Goal: Task Accomplishment & Management: Manage account settings

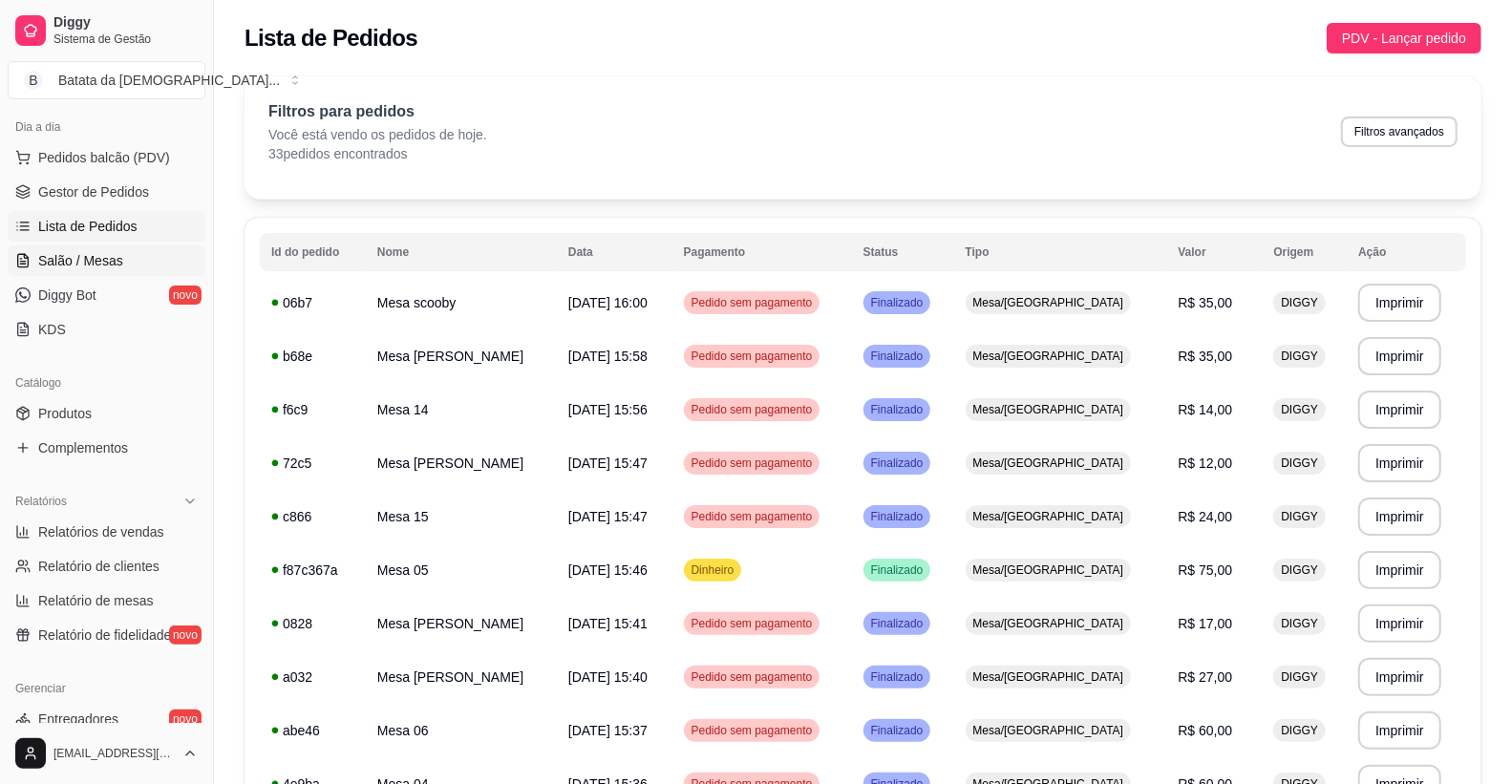
click at [77, 259] on span "Salão / Mesas" at bounding box center [80, 261] width 85 height 20
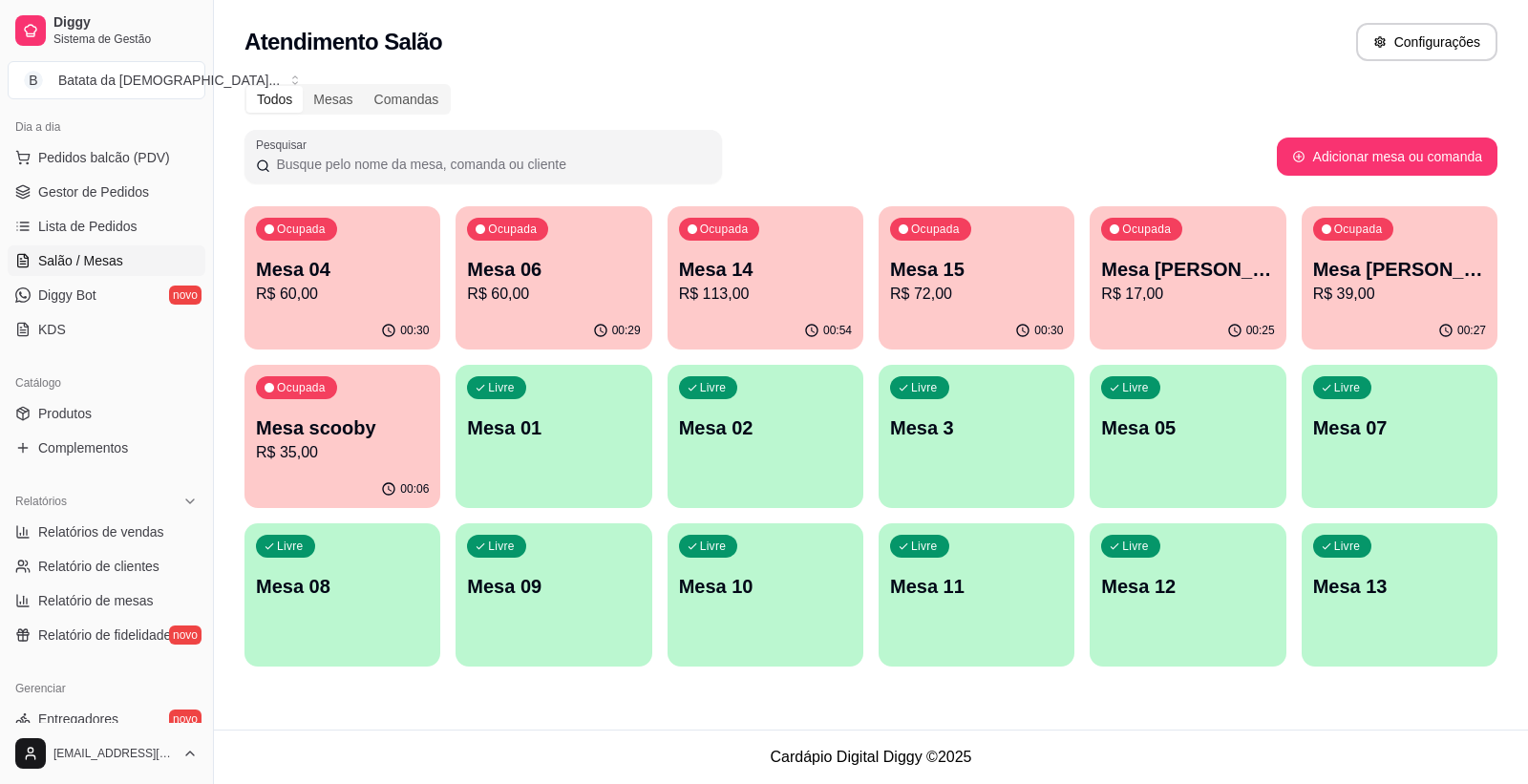
click at [435, 254] on div "Ocupada Mesa 04 R$ 60,00" at bounding box center [342, 259] width 196 height 106
click at [575, 227] on div "Ocupada Mesa 06 R$ 60,00" at bounding box center [553, 259] width 196 height 106
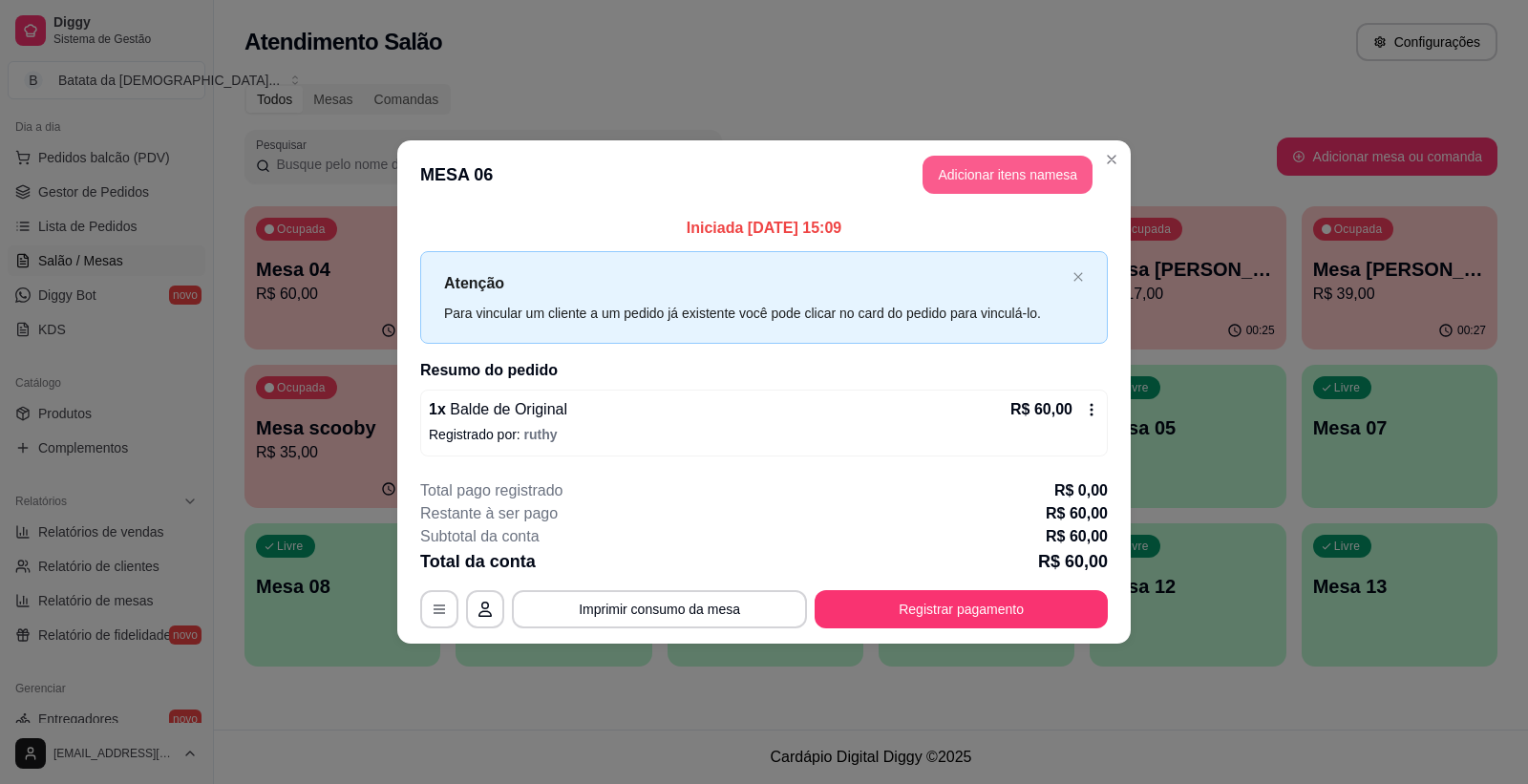
click at [1048, 162] on button "Adicionar itens na mesa" at bounding box center [1007, 175] width 170 height 38
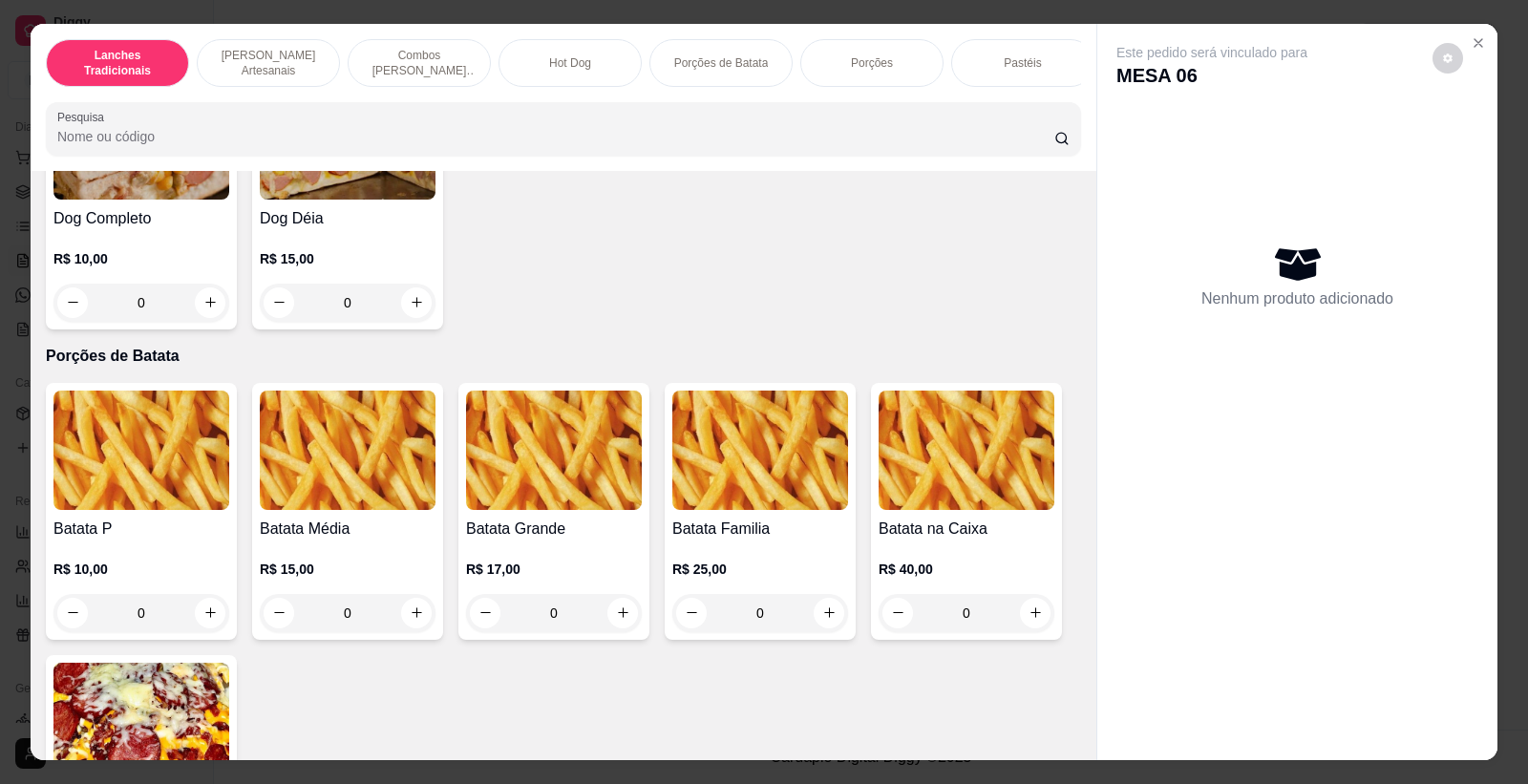
scroll to position [2228, 0]
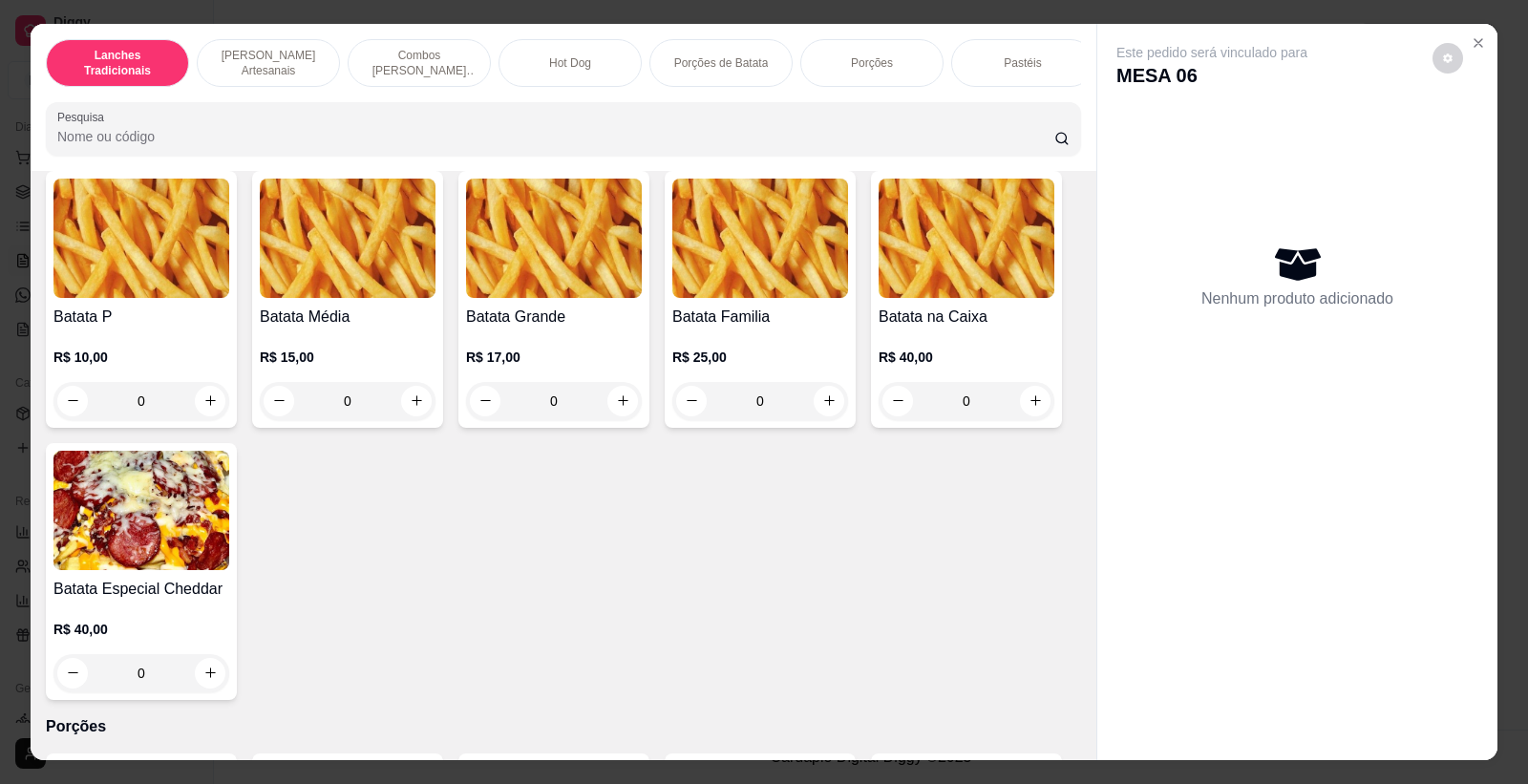
click at [406, 408] on div "0" at bounding box center [347, 401] width 176 height 38
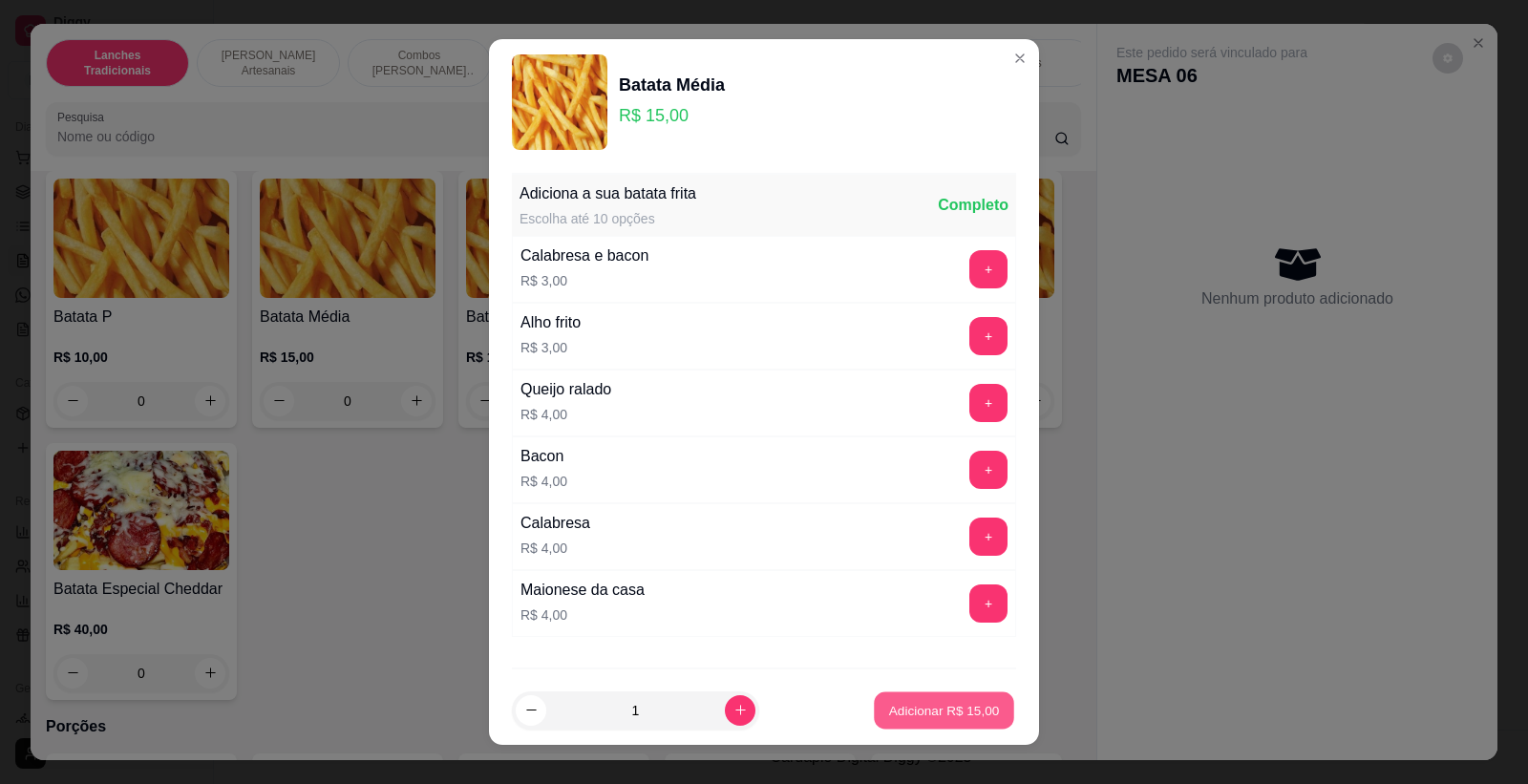
click at [900, 727] on button "Adicionar R$ 15,00" at bounding box center [944, 711] width 140 height 37
type input "1"
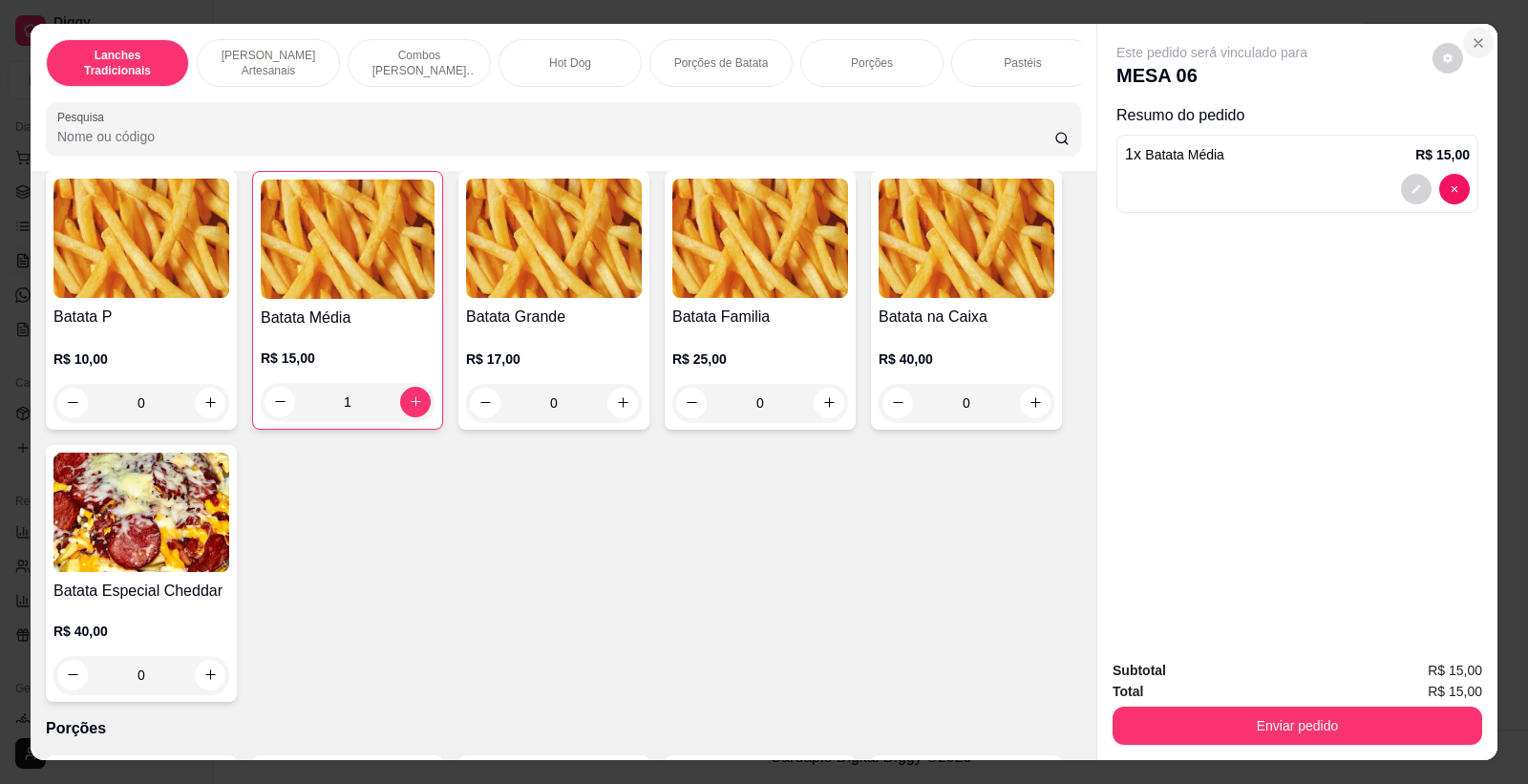
click at [1470, 46] on icon "Close" at bounding box center [1478, 43] width 16 height 16
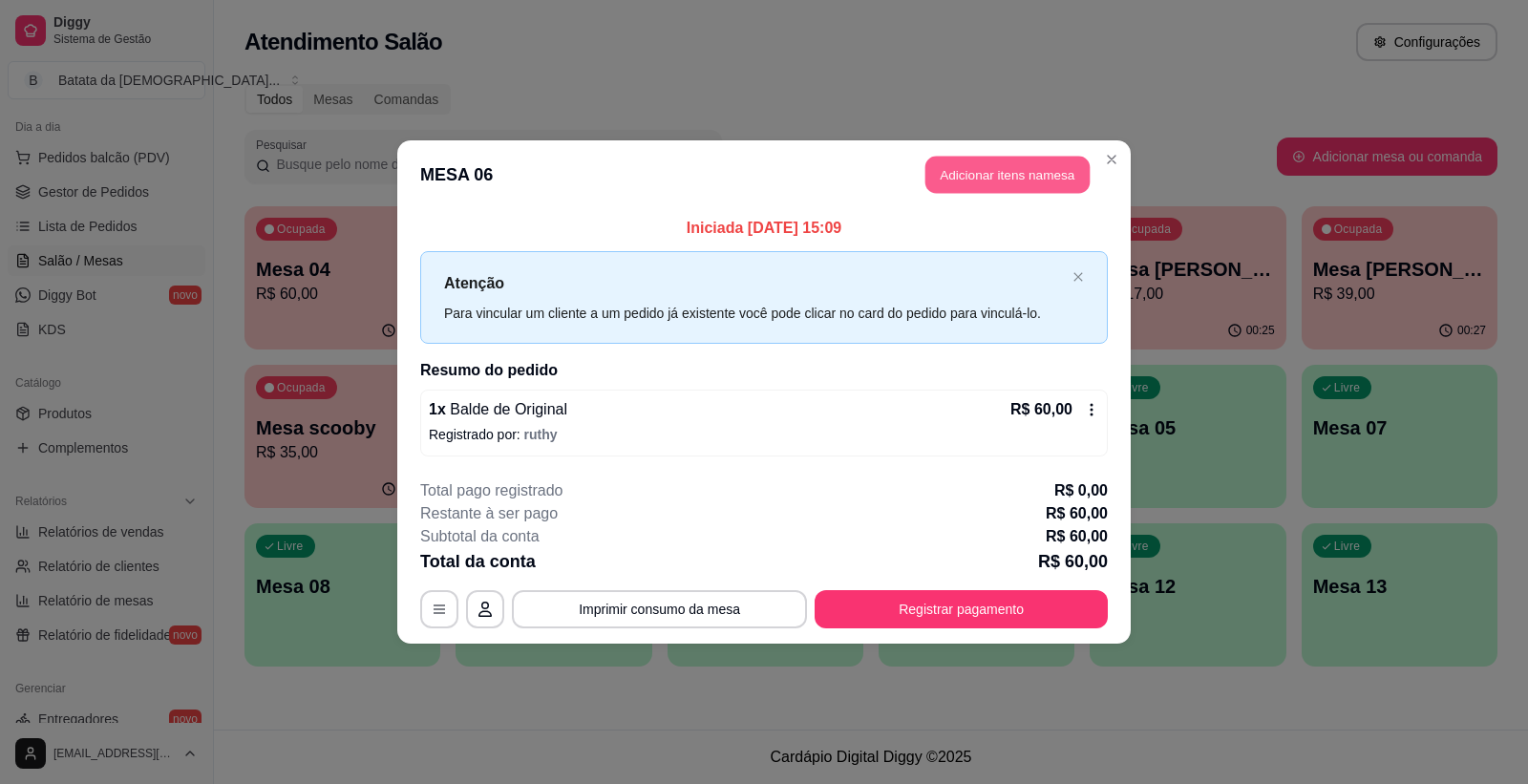
click at [994, 164] on button "Adicionar itens na mesa" at bounding box center [1007, 176] width 164 height 37
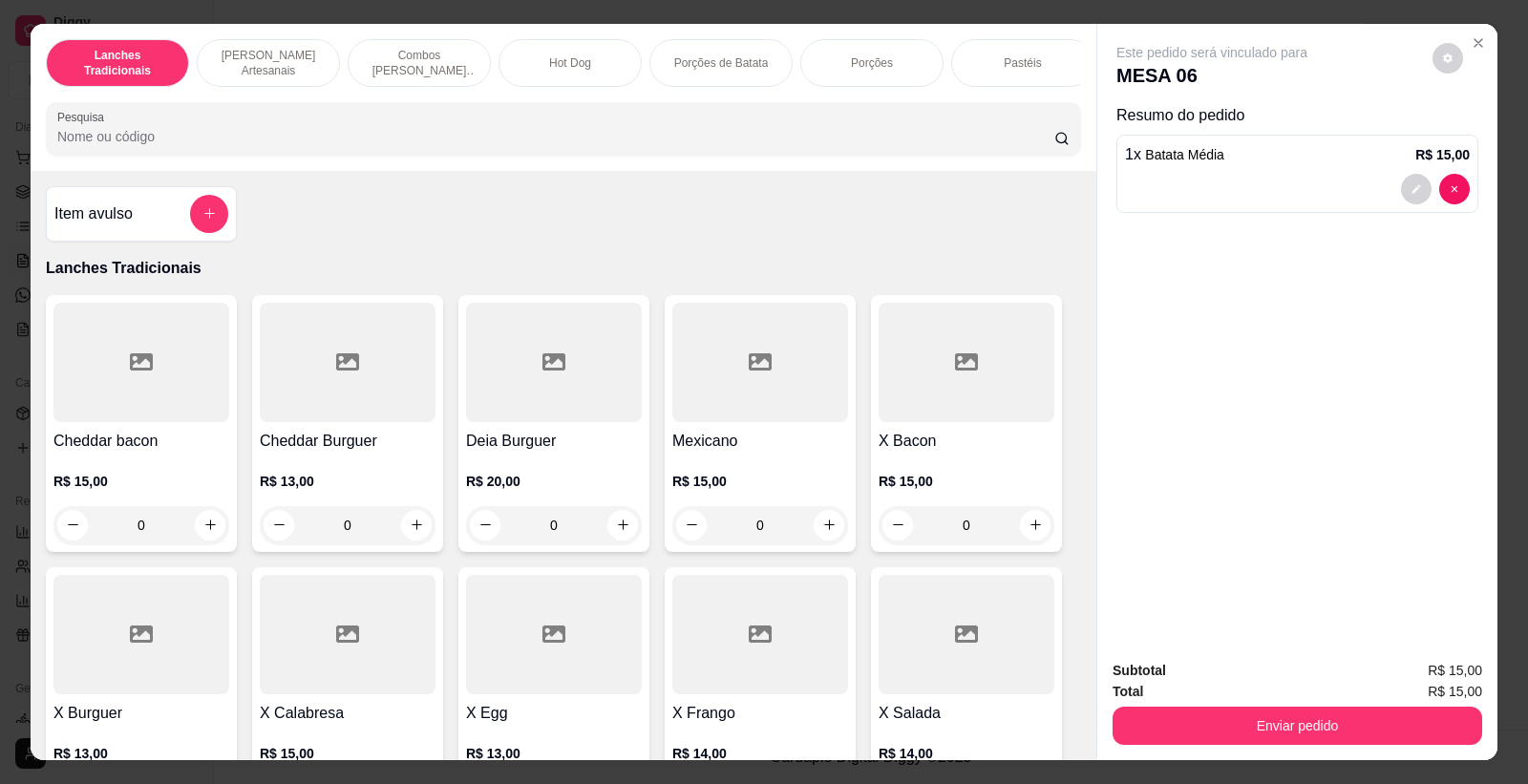
click at [739, 61] on p "Porções de Batata" at bounding box center [721, 63] width 95 height 16
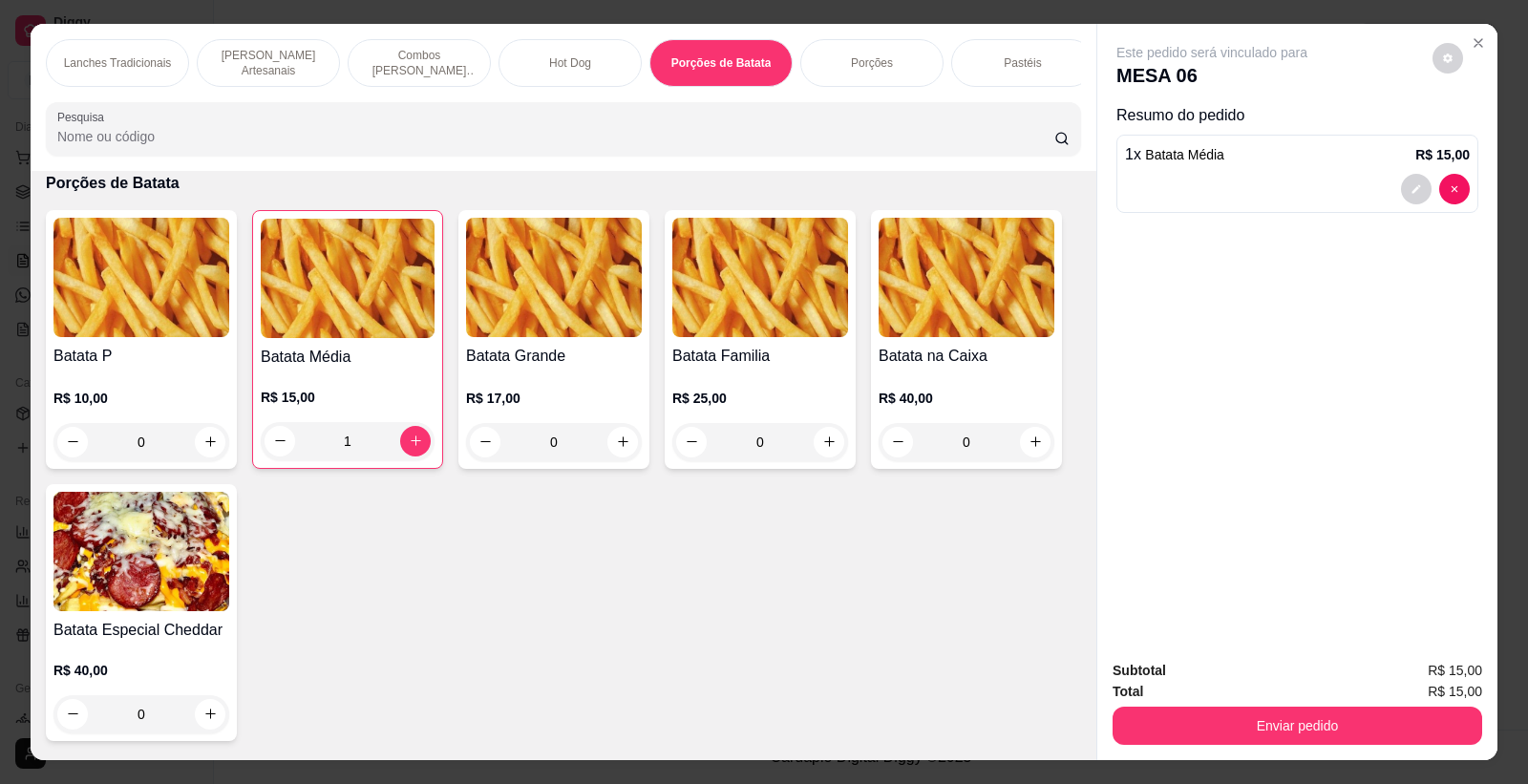
scroll to position [36, 0]
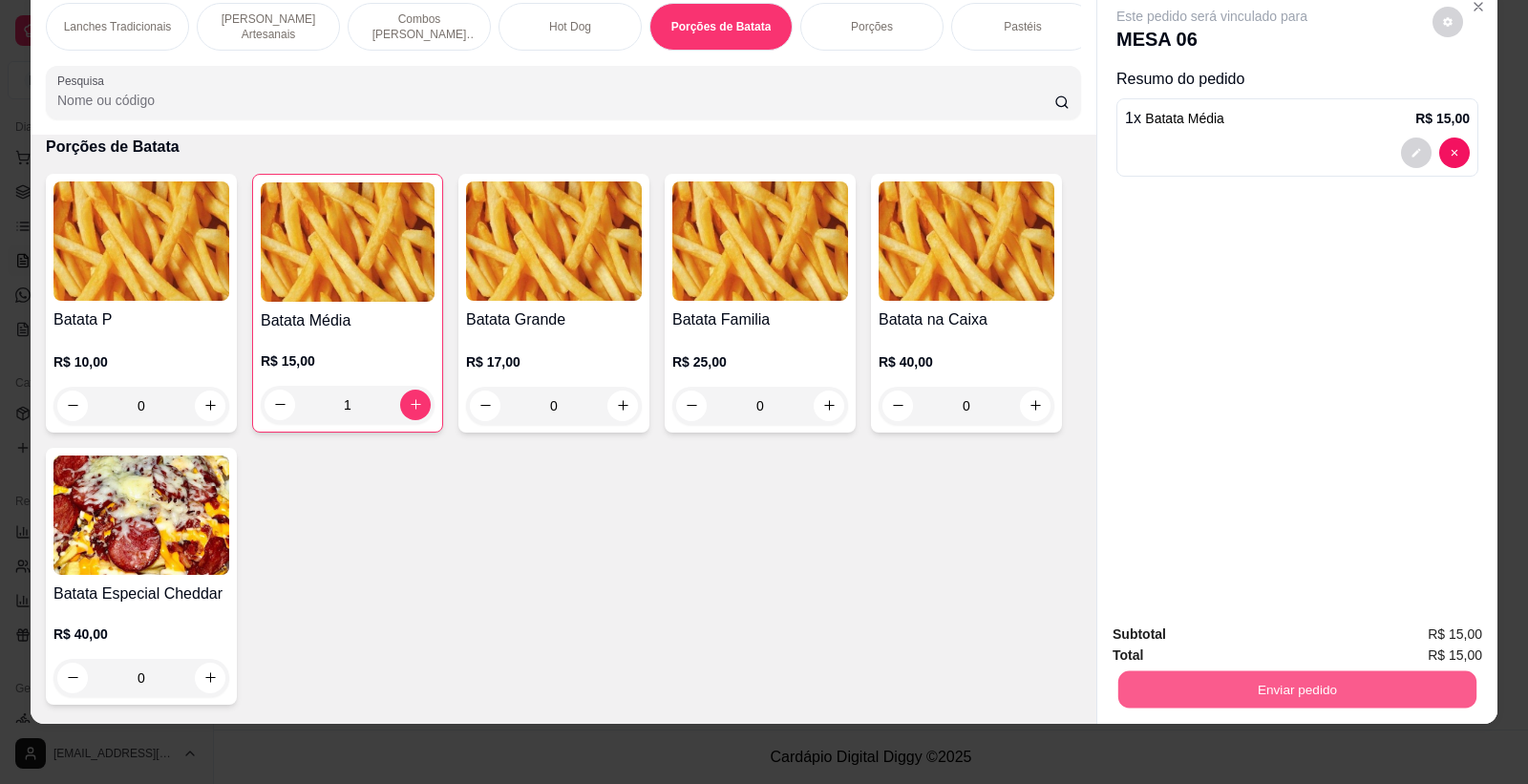
click at [1334, 692] on button "Enviar pedido" at bounding box center [1297, 689] width 358 height 37
click at [1297, 640] on button "Não registrar e enviar pedido" at bounding box center [1234, 642] width 199 height 36
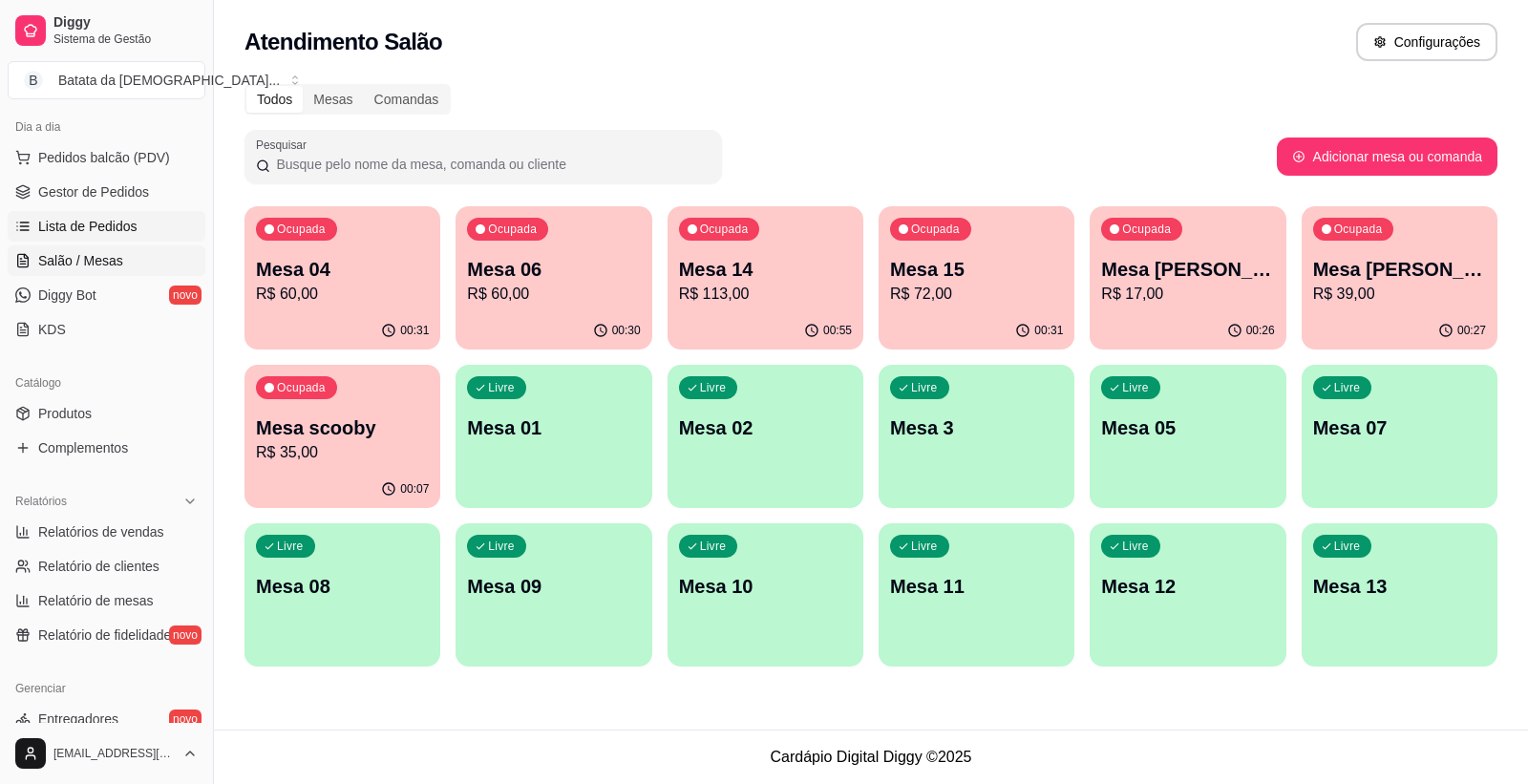
click at [110, 216] on span "Lista de Pedidos" at bounding box center [88, 226] width 99 height 20
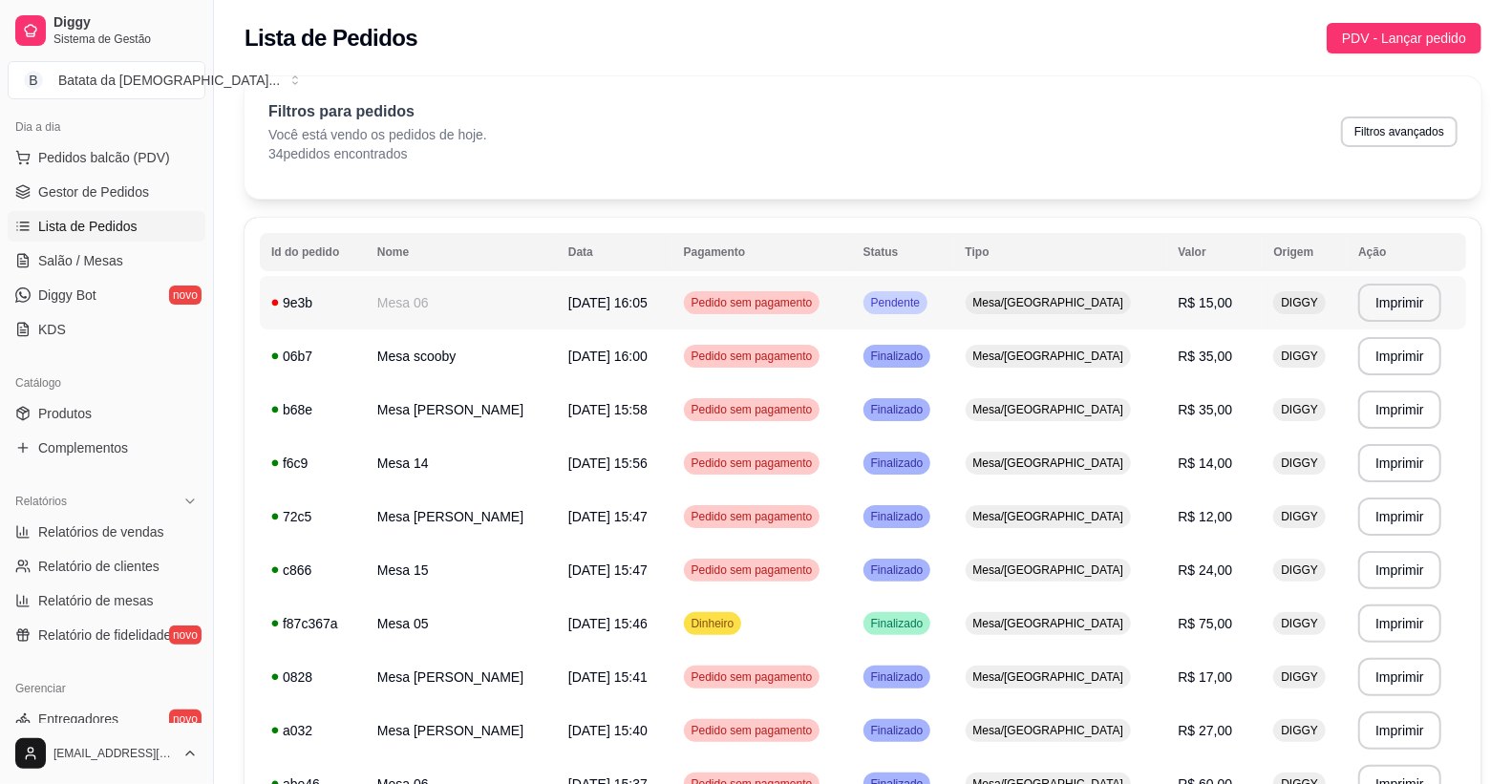
click at [589, 307] on span "[DATE] 16:05" at bounding box center [608, 303] width 79 height 16
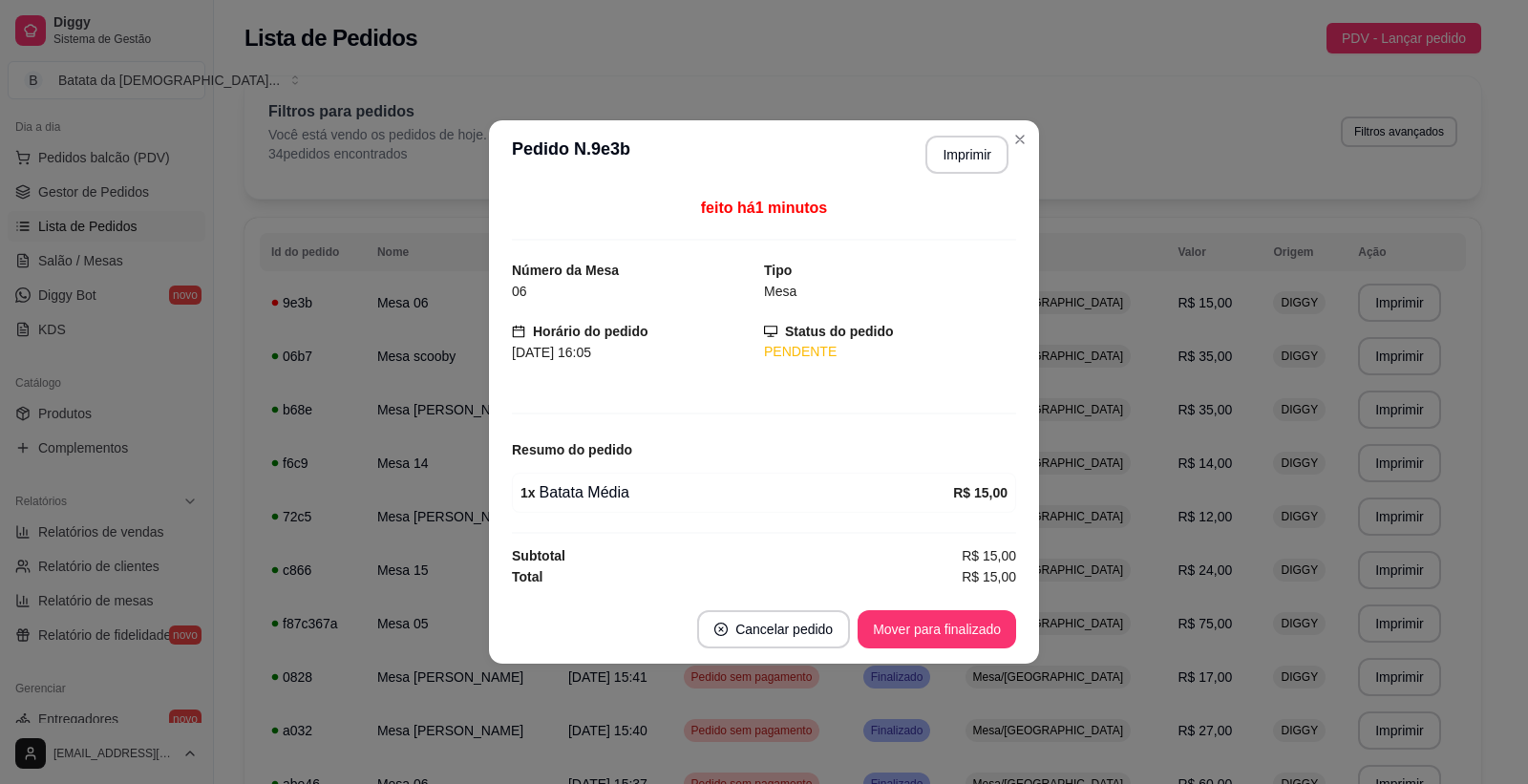
click at [905, 649] on footer "Cancelar pedido Mover para finalizado" at bounding box center [764, 629] width 550 height 69
click at [905, 637] on button "Mover para finalizado" at bounding box center [936, 629] width 159 height 38
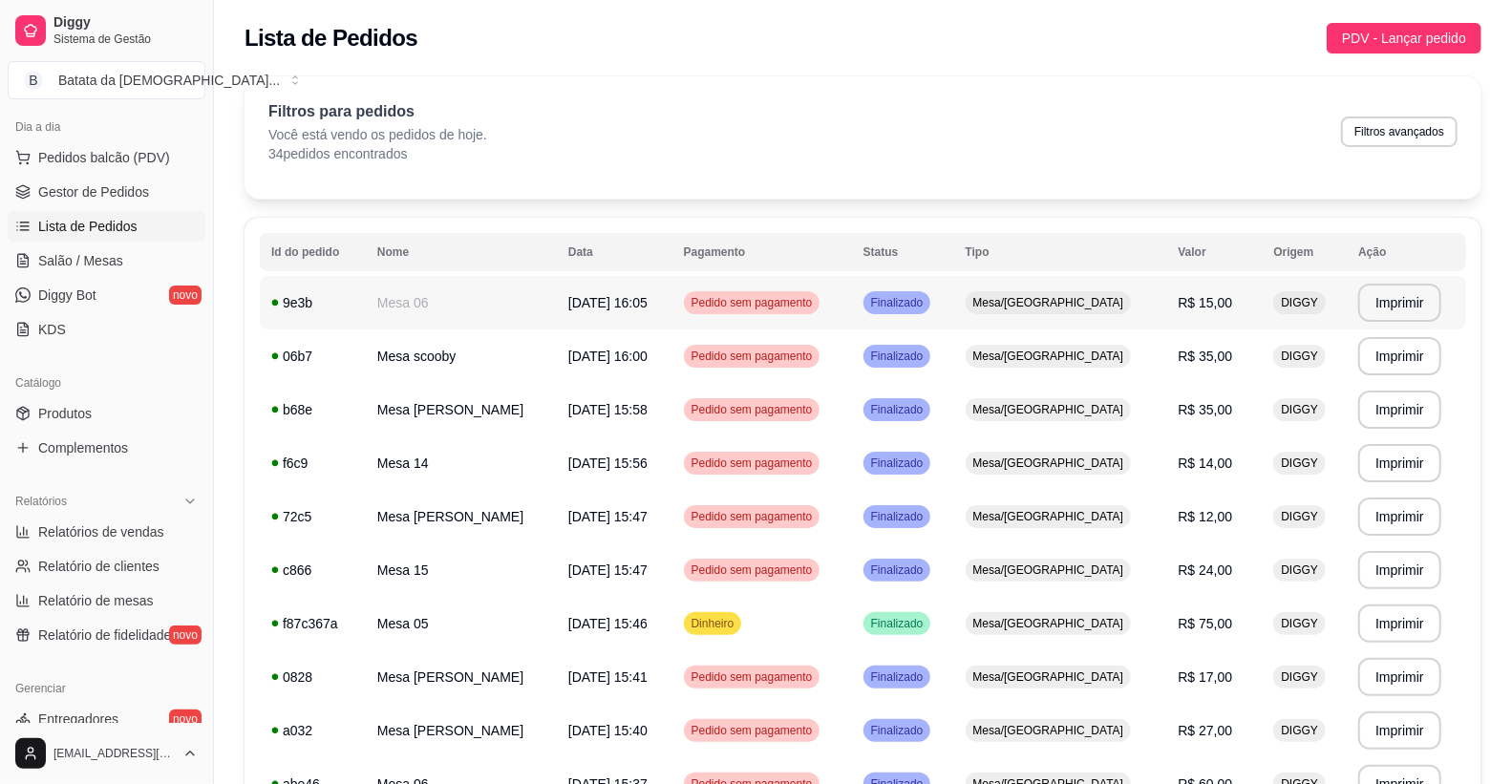
click at [554, 301] on td "Mesa 06" at bounding box center [461, 302] width 191 height 54
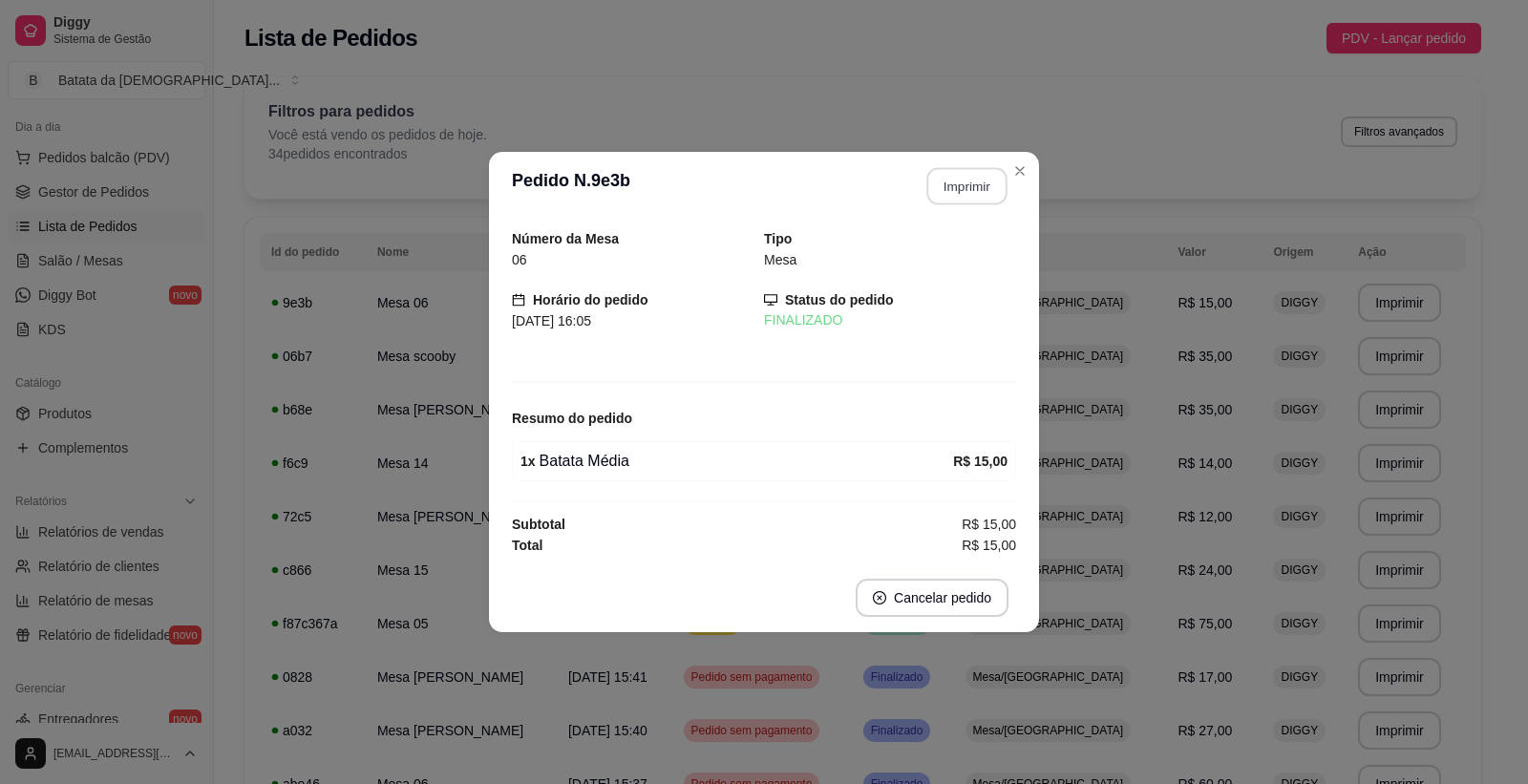
click at [960, 176] on button "Imprimir" at bounding box center [967, 186] width 80 height 37
click at [1142, 512] on td "Mesa/[GEOGRAPHIC_DATA]" at bounding box center [1060, 516] width 213 height 54
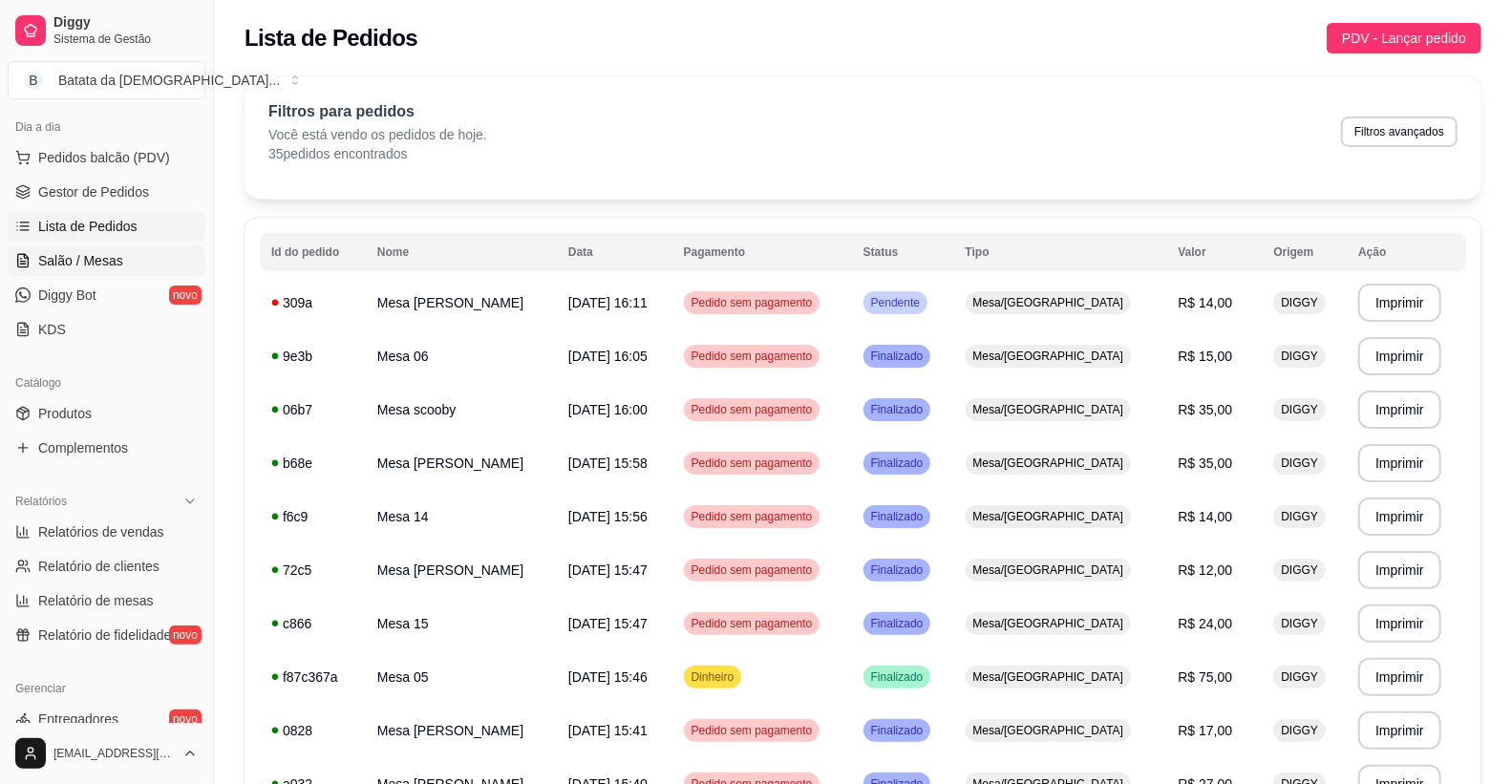
click at [46, 260] on span "Salão / Mesas" at bounding box center [80, 261] width 85 height 20
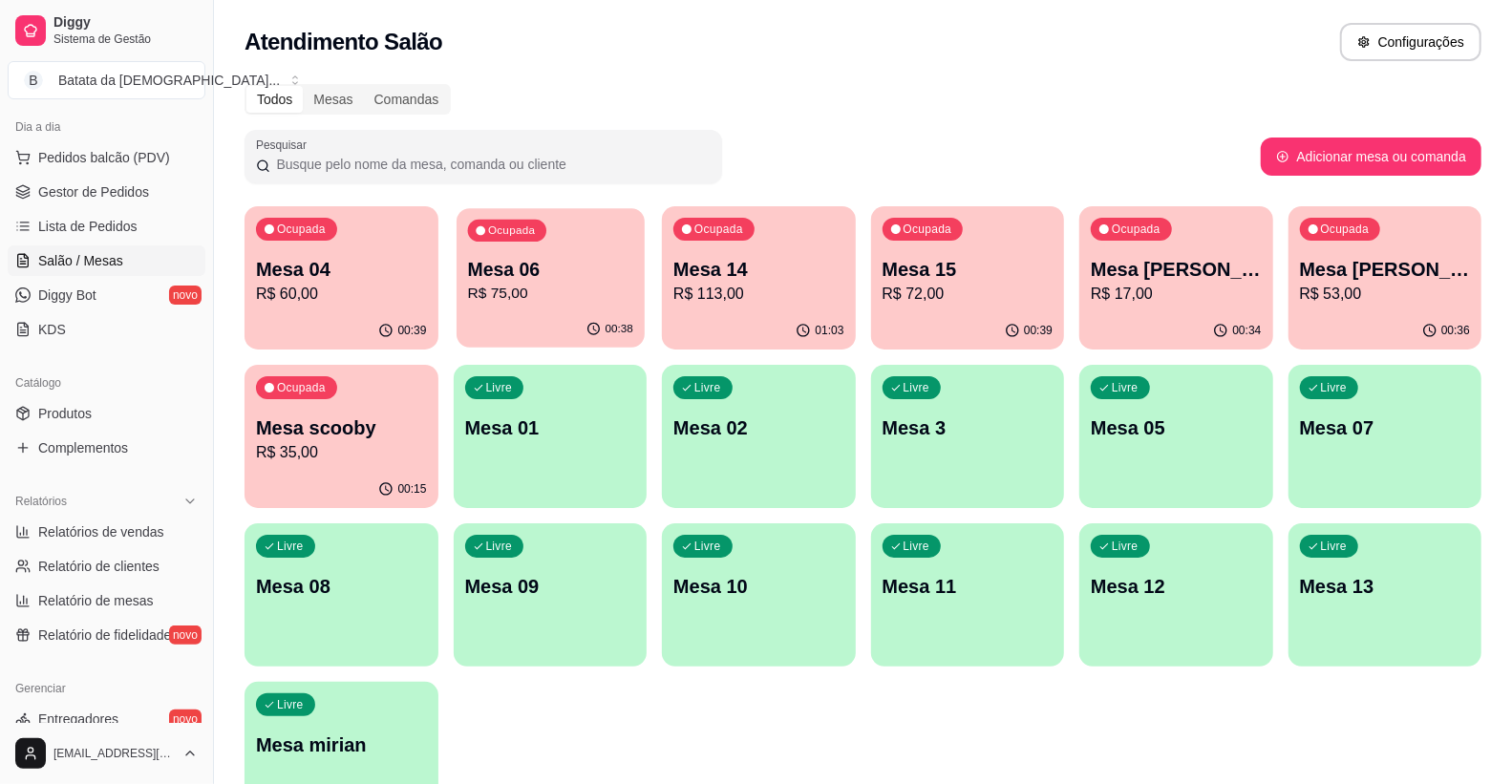
click at [506, 253] on div "Ocupada Mesa 06 R$ 75,00" at bounding box center [550, 259] width 187 height 103
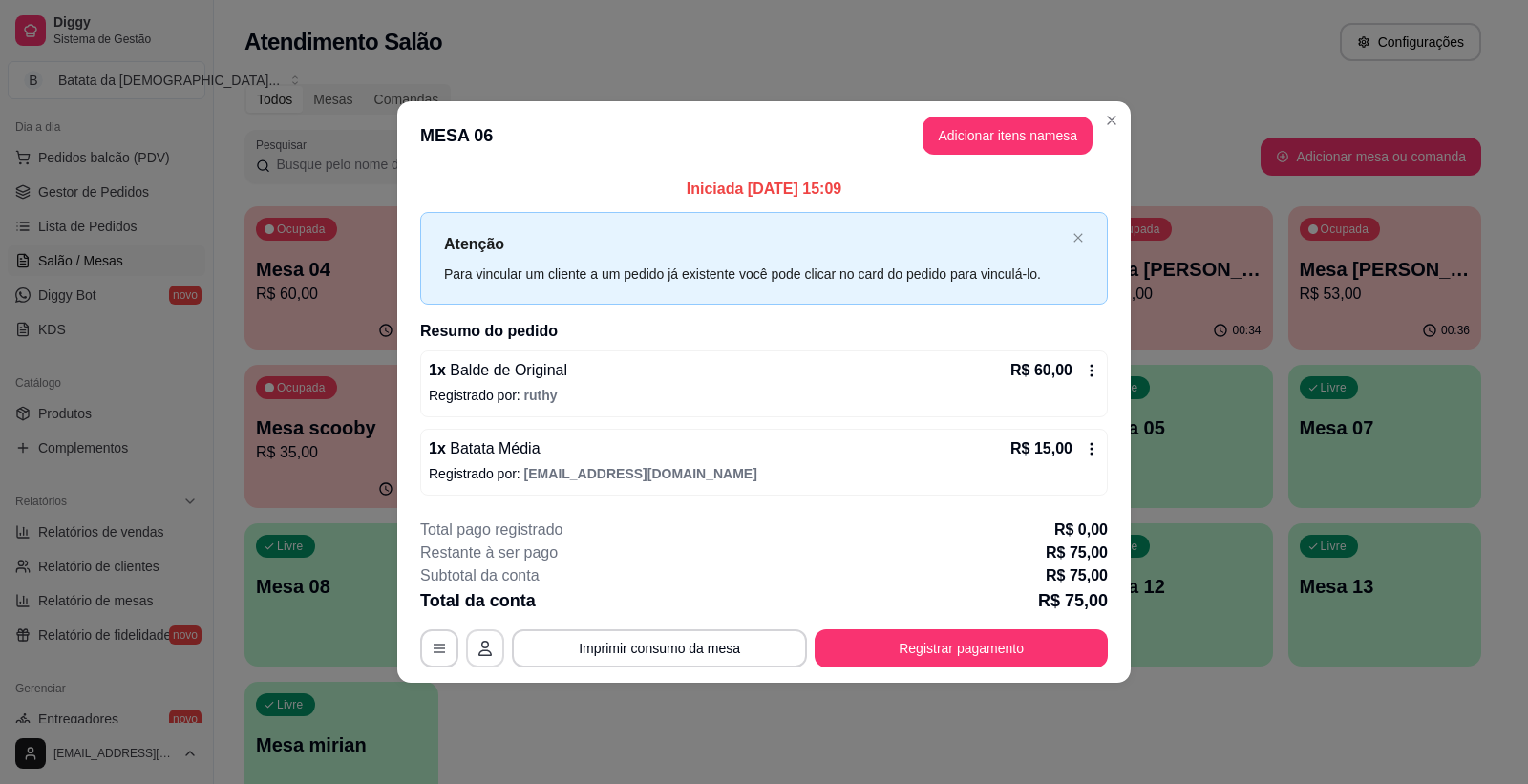
click at [487, 635] on button "button" at bounding box center [485, 647] width 38 height 38
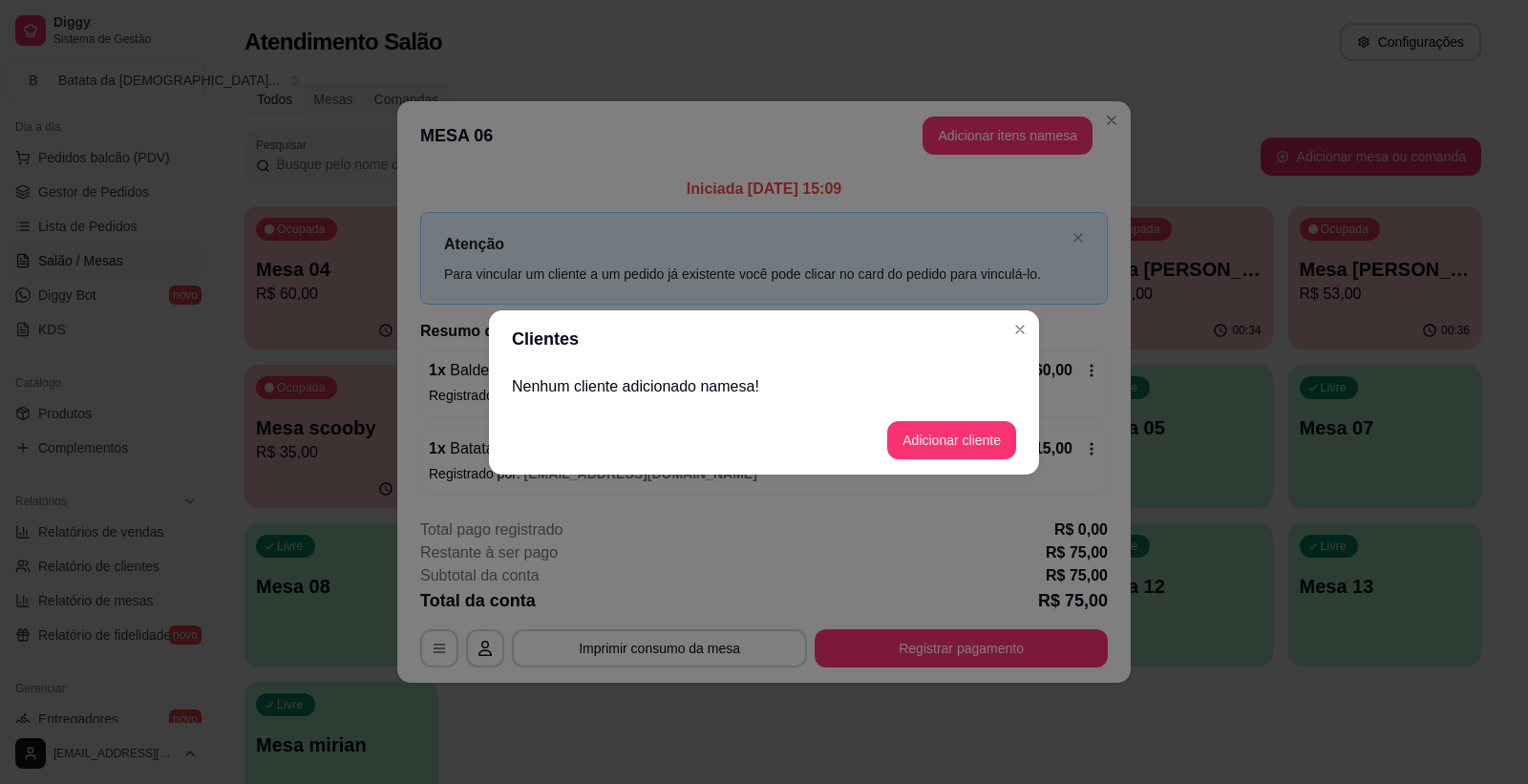
click at [634, 389] on p "Nenhum cliente adicionado na mesa !" at bounding box center [764, 387] width 504 height 23
click at [981, 430] on button "Adicionar cliente" at bounding box center [952, 440] width 125 height 37
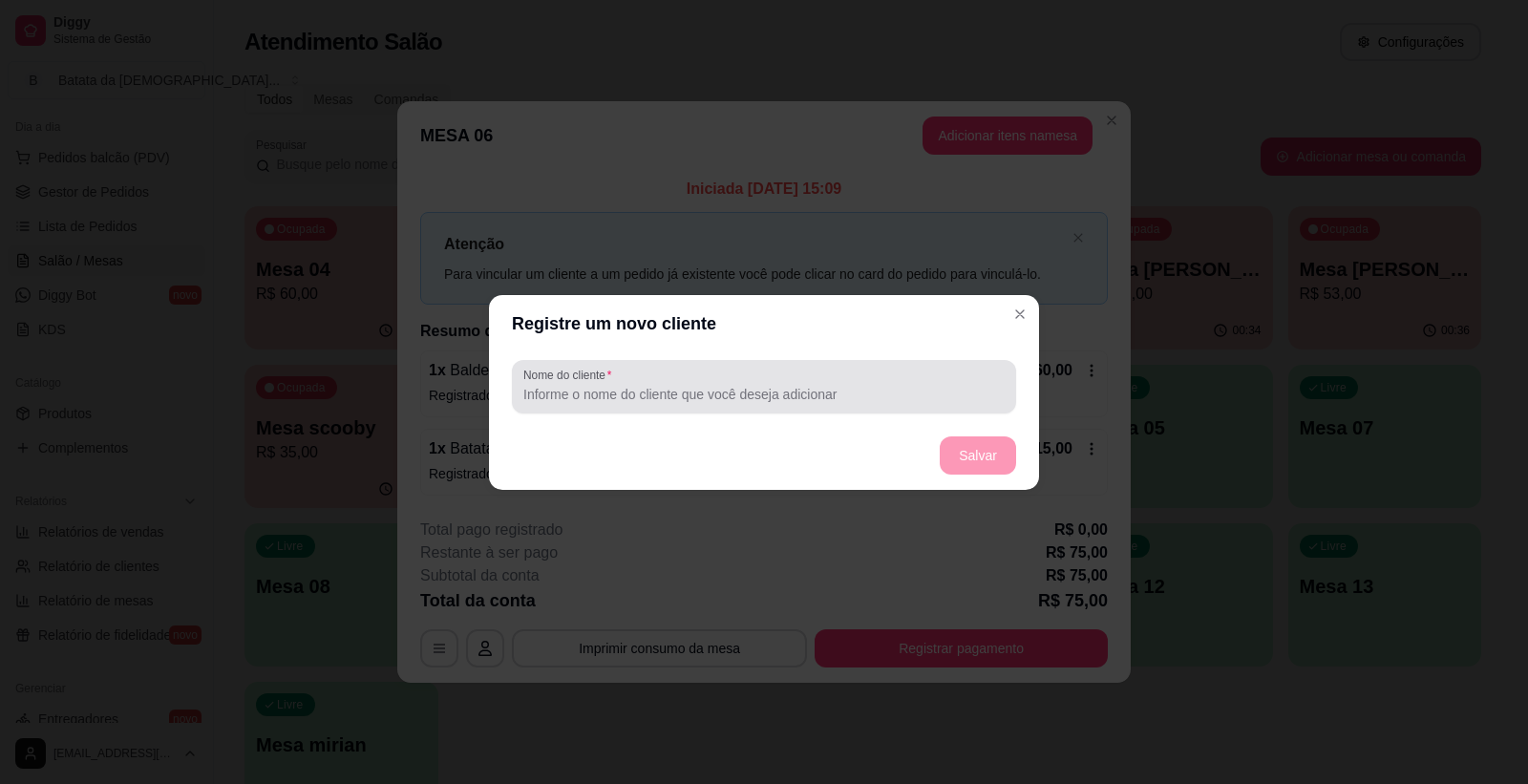
click at [861, 374] on div at bounding box center [764, 386] width 482 height 38
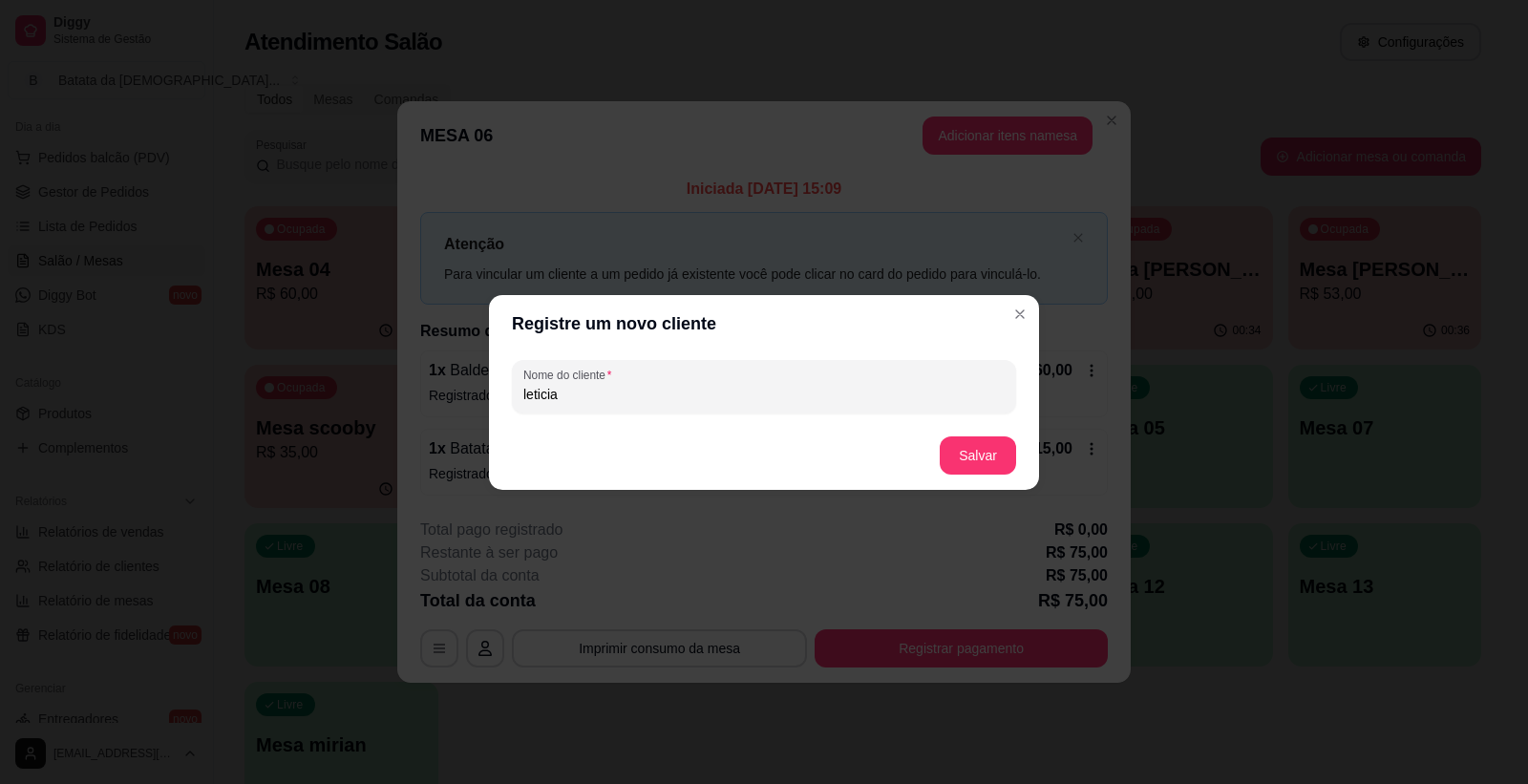
type input "leticia"
click at [982, 470] on button "Salvar" at bounding box center [978, 455] width 74 height 37
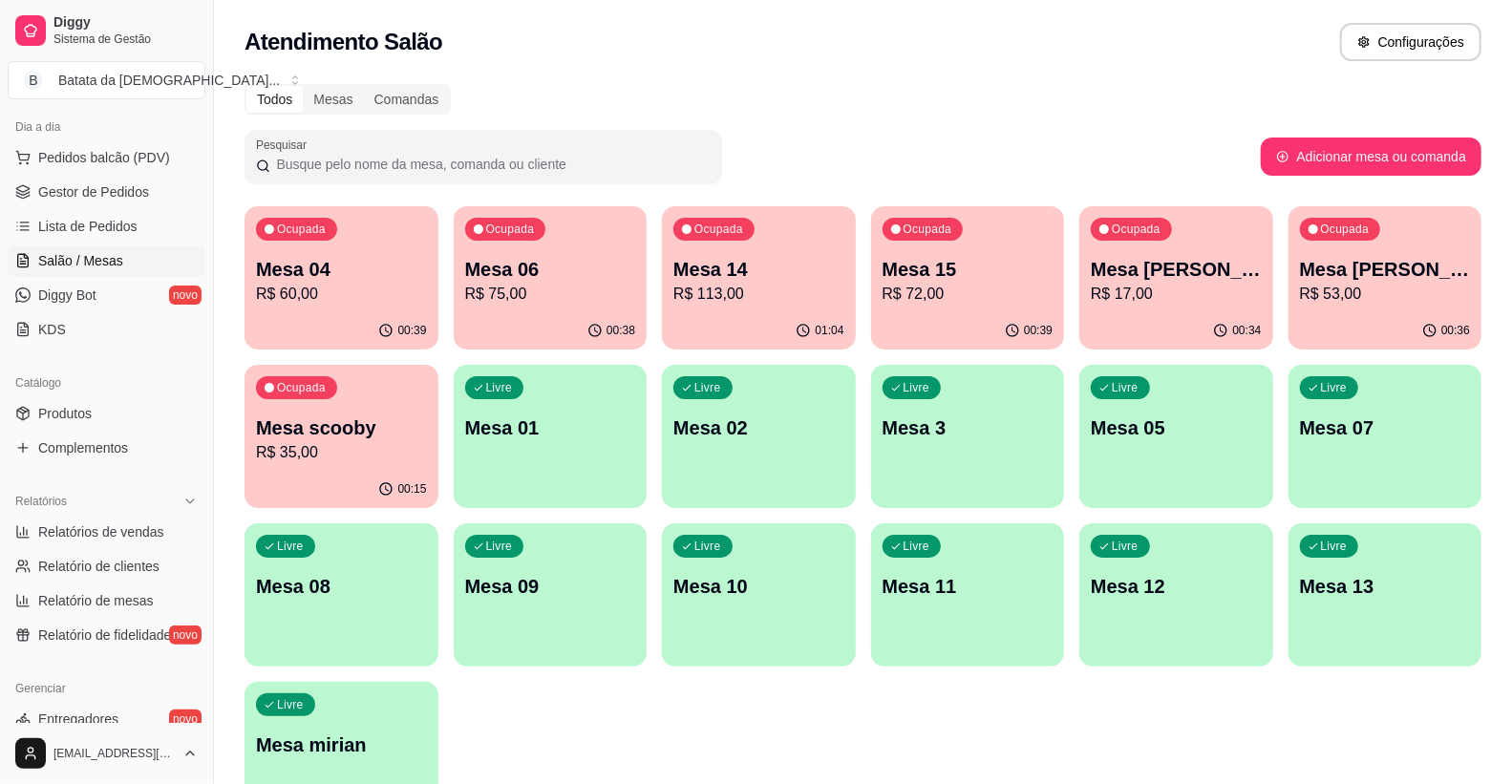
click at [327, 317] on div "00:39" at bounding box center [341, 331] width 194 height 37
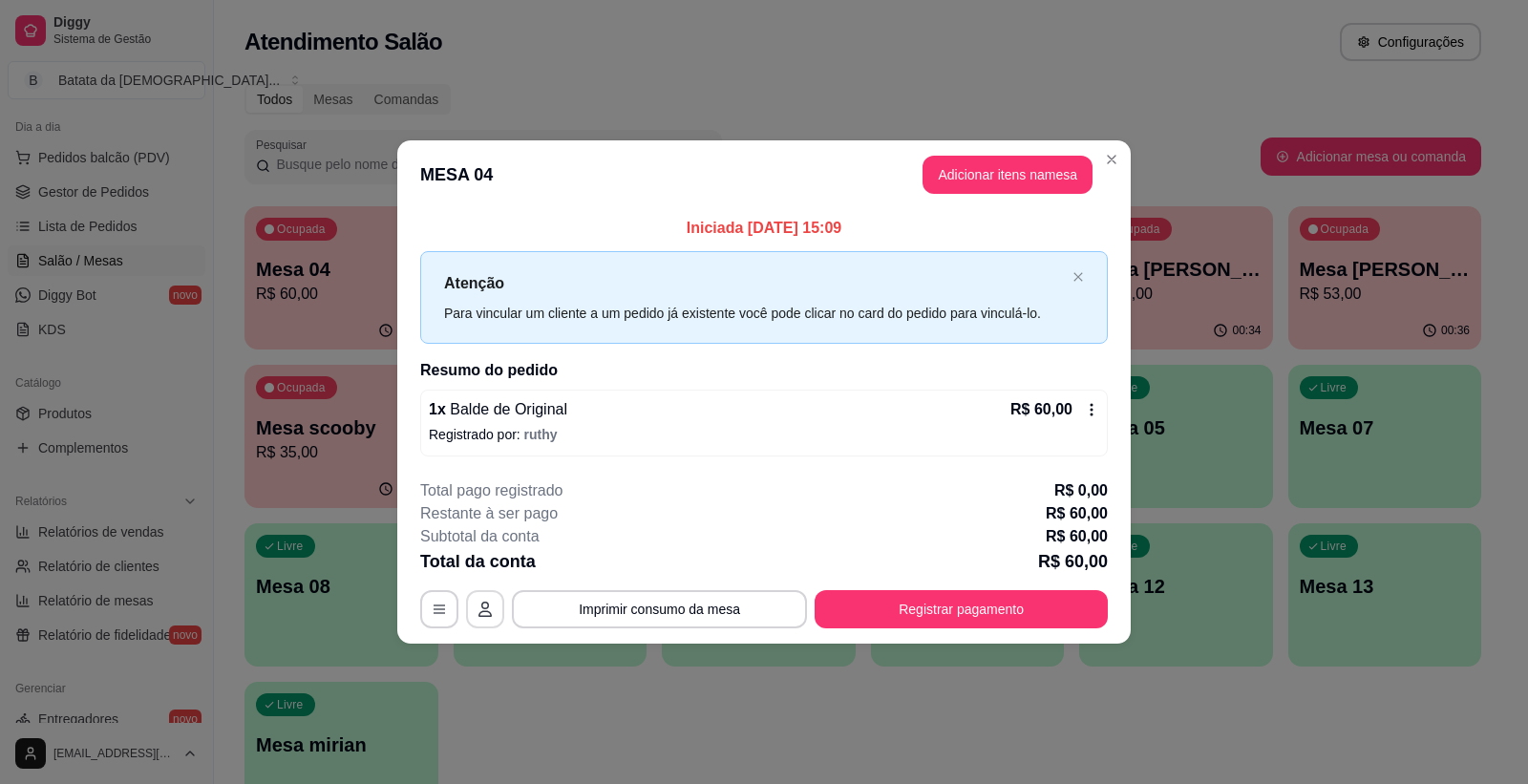
click at [486, 600] on button "button" at bounding box center [485, 608] width 38 height 38
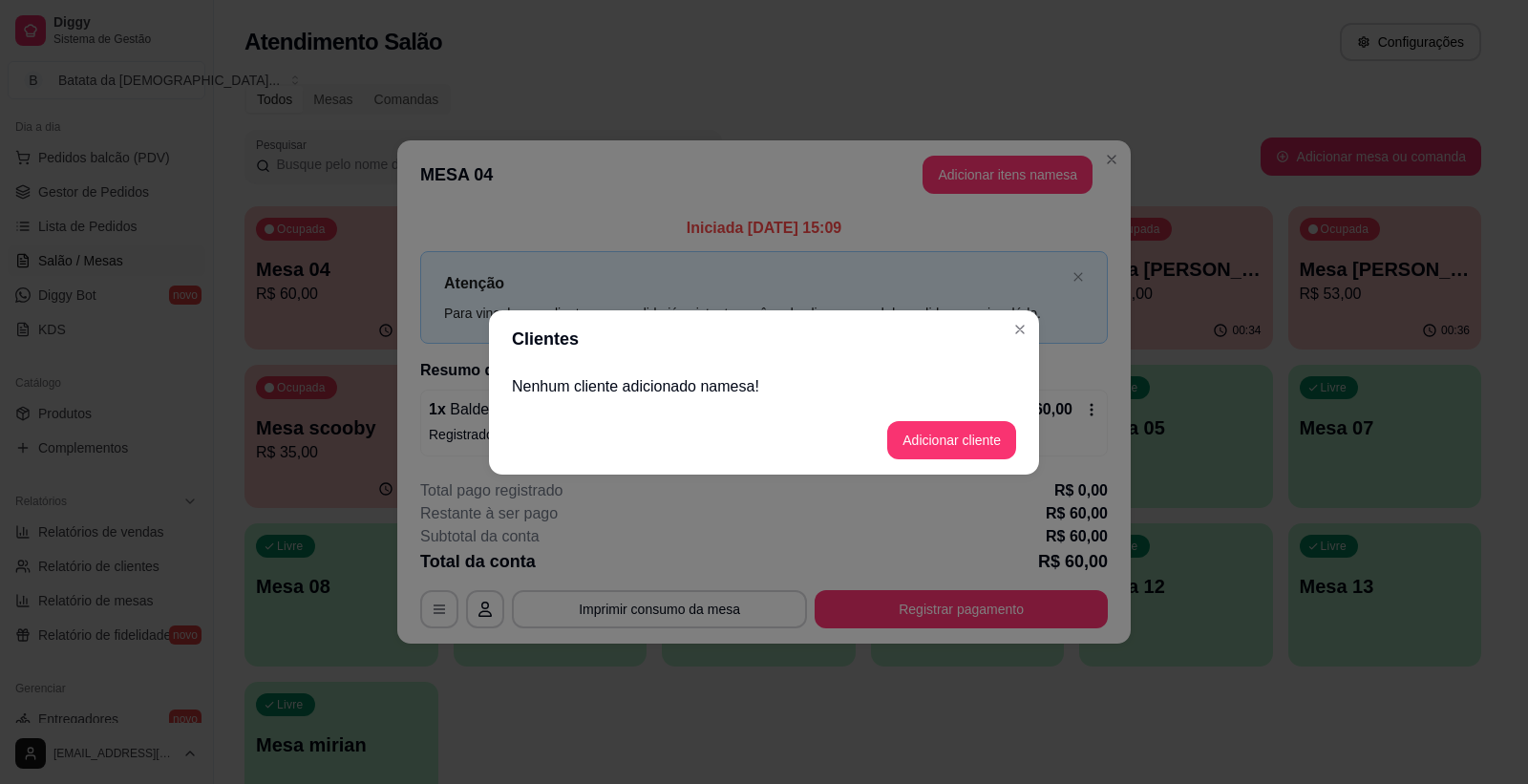
click at [789, 392] on p "Nenhum cliente adicionado na mesa !" at bounding box center [764, 387] width 504 height 23
click at [921, 413] on footer "Adicionar cliente" at bounding box center [764, 440] width 550 height 69
click at [919, 433] on button "Adicionar cliente" at bounding box center [952, 440] width 129 height 38
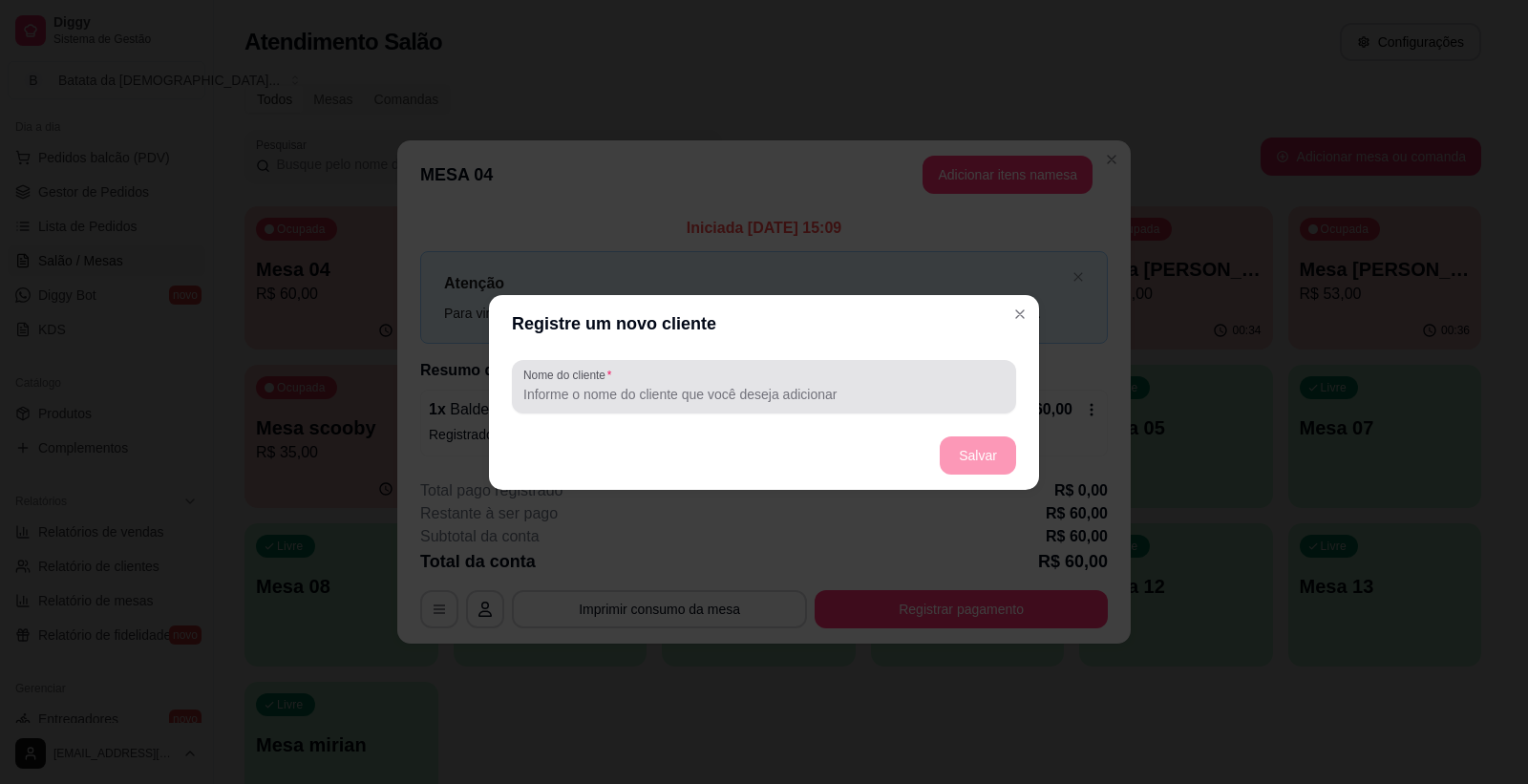
click at [787, 396] on input "Nome do cliente" at bounding box center [764, 395] width 482 height 20
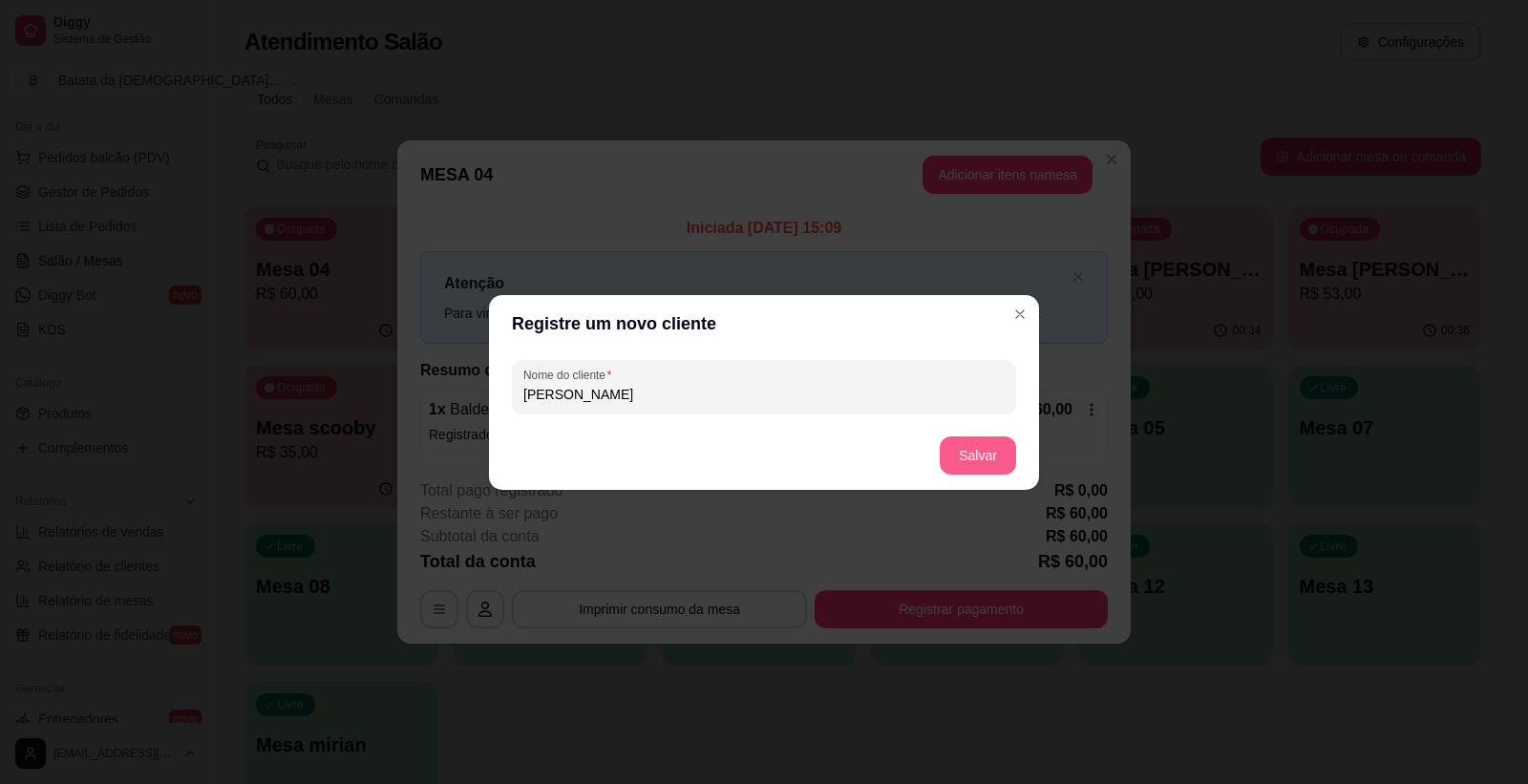
type input "[PERSON_NAME]"
click at [991, 458] on button "Salvar" at bounding box center [978, 455] width 76 height 38
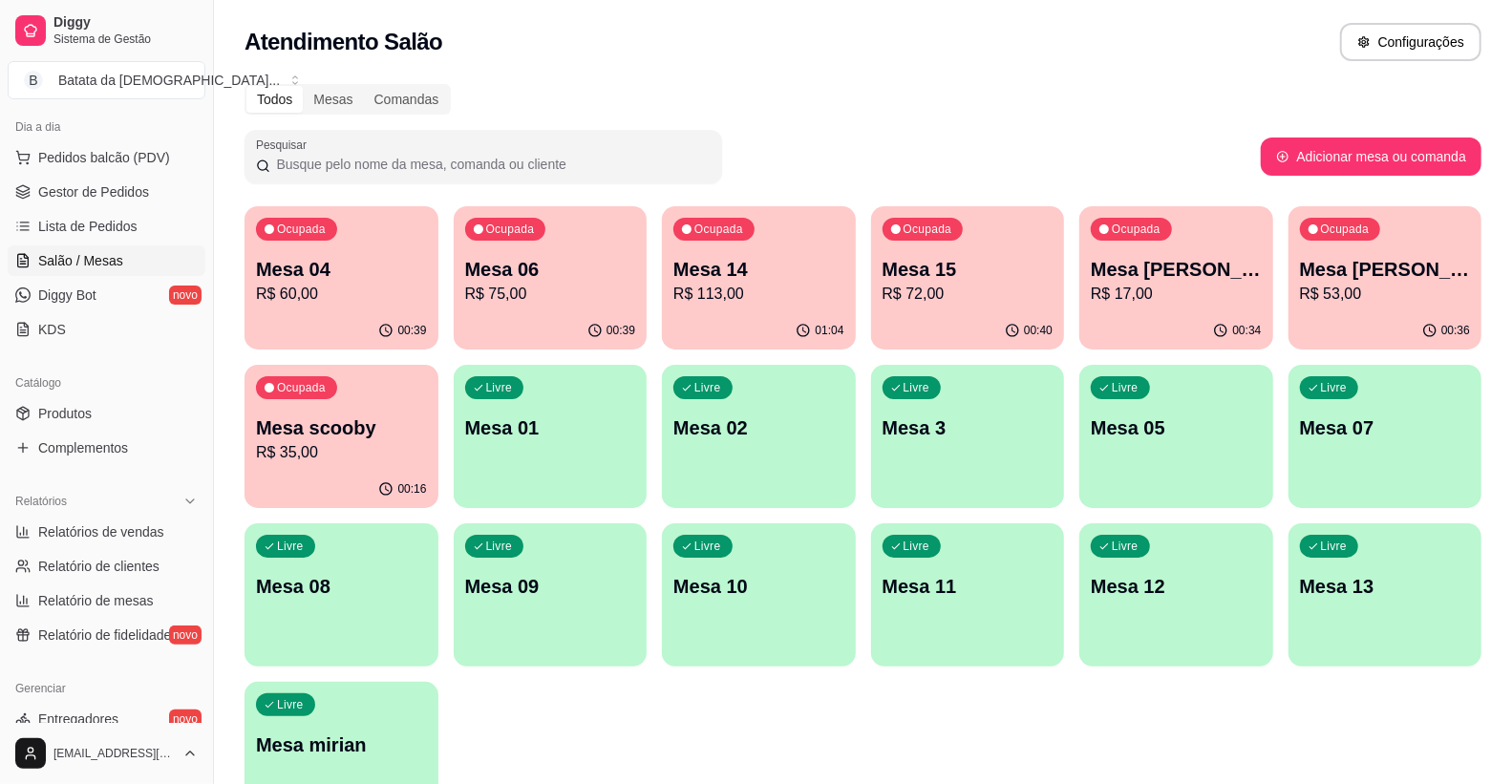
click at [353, 288] on p "R$ 60,00" at bounding box center [340, 294] width 171 height 23
drag, startPoint x: 357, startPoint y: 307, endPoint x: 357, endPoint y: 293, distance: 14.0
click at [357, 292] on p "R$ 60,00" at bounding box center [340, 294] width 171 height 23
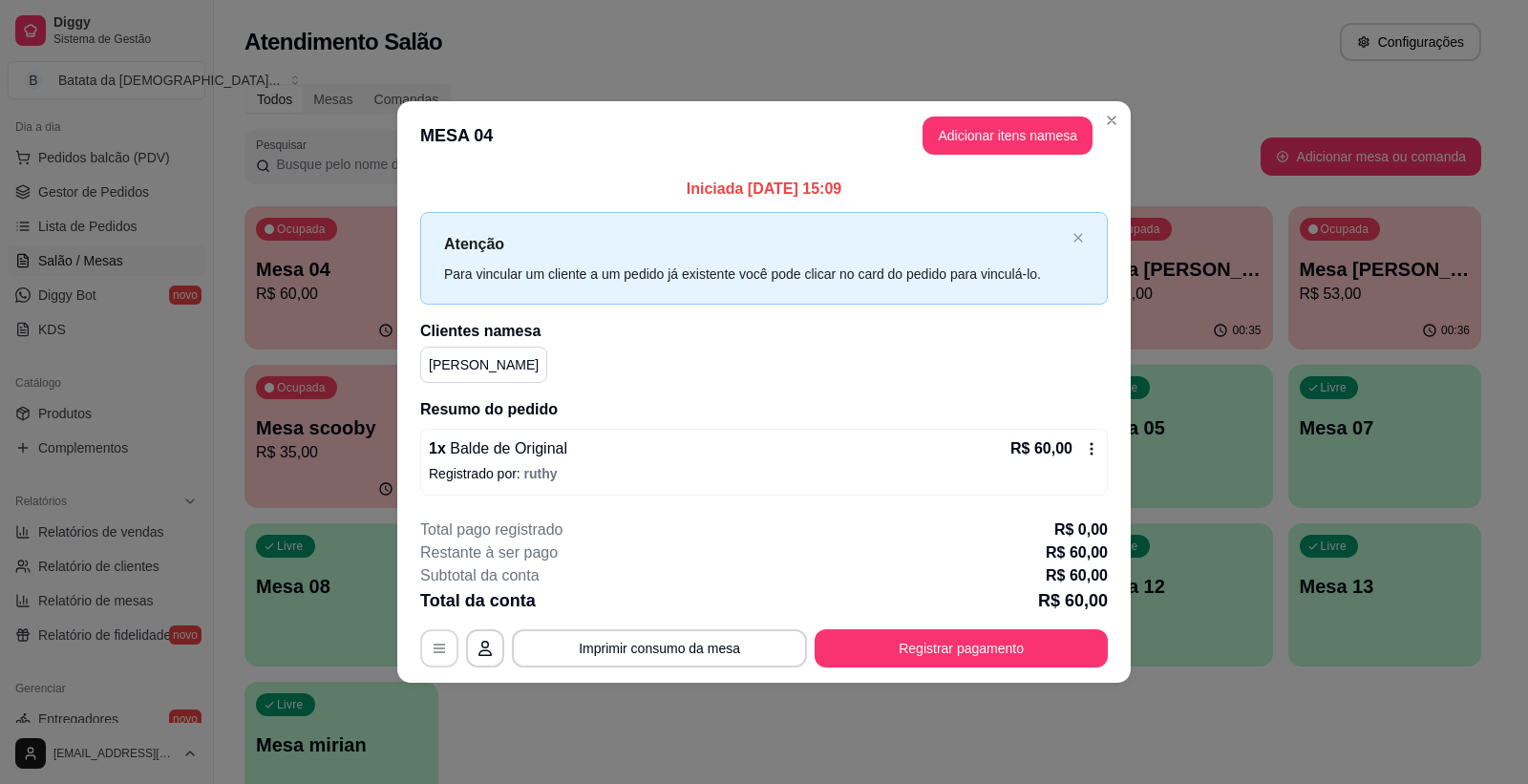
click at [439, 651] on icon "button" at bounding box center [440, 648] width 16 height 16
click at [461, 127] on header "MESA 04 Adicionar itens na mesa" at bounding box center [764, 136] width 733 height 69
drag, startPoint x: 461, startPoint y: 127, endPoint x: 397, endPoint y: 130, distance: 64.1
click at [397, 130] on header "MESA 04 Adicionar itens na mesa" at bounding box center [764, 136] width 733 height 69
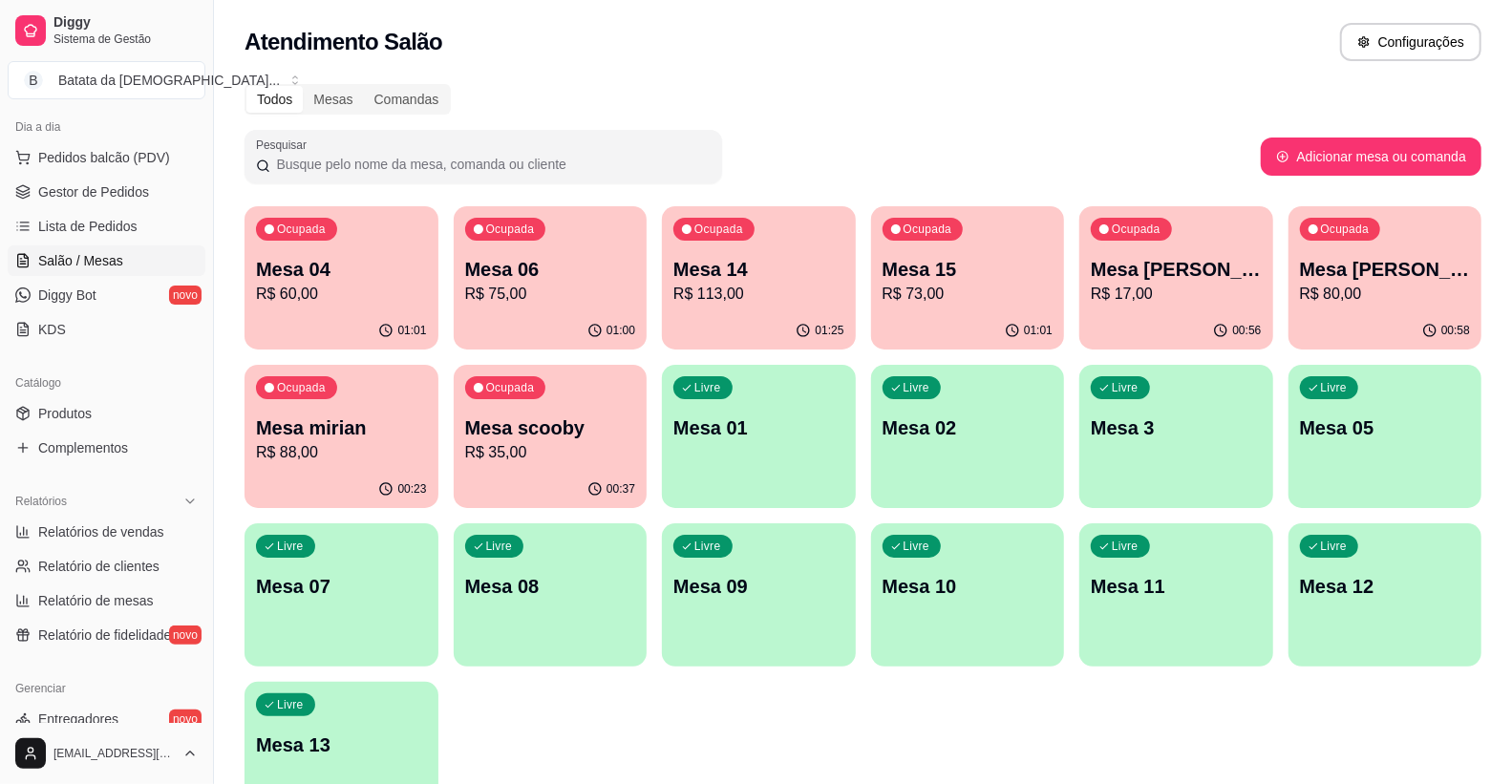
click at [311, 300] on p "R$ 60,00" at bounding box center [340, 294] width 171 height 23
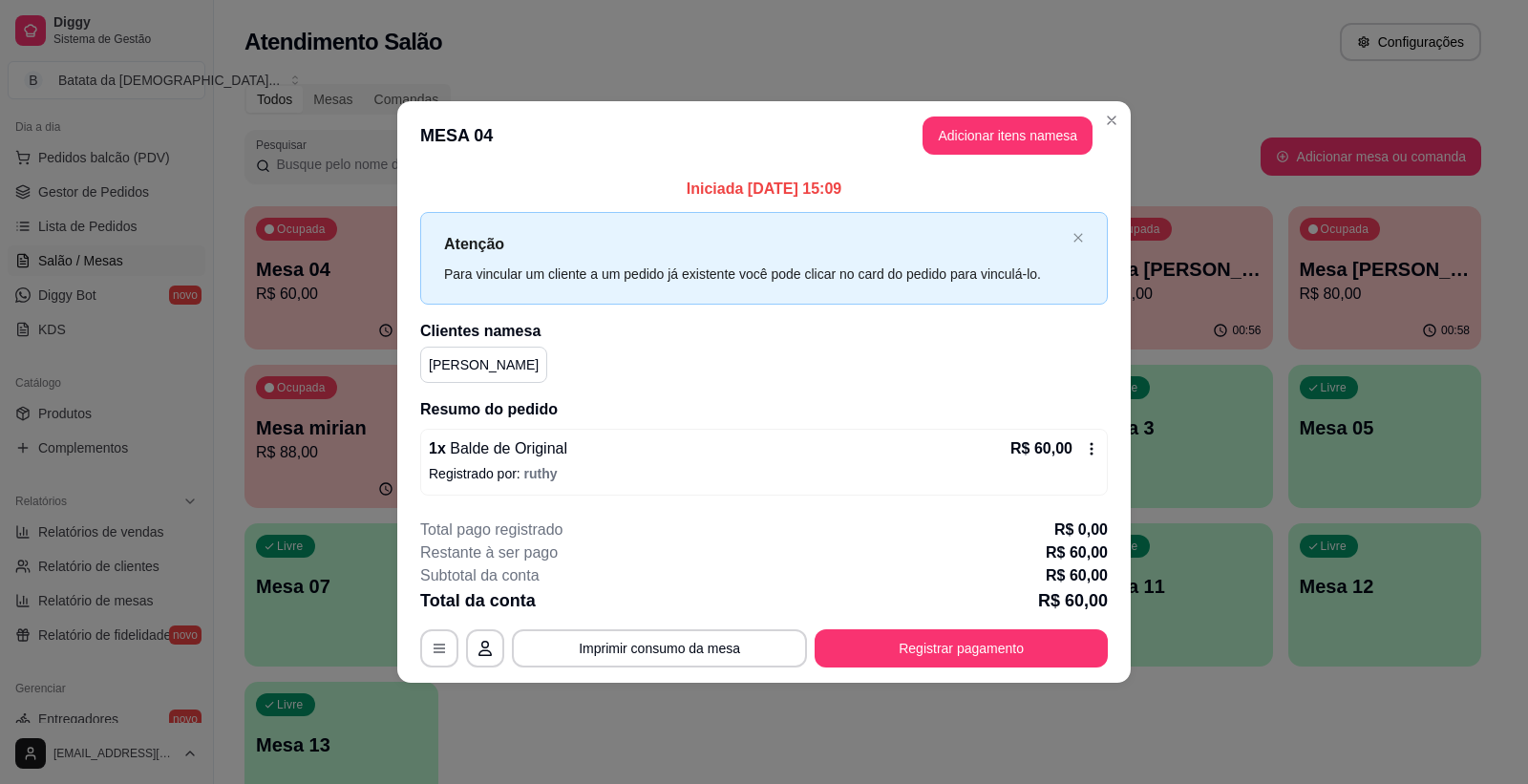
click at [995, 135] on button "Adicionar itens na mesa" at bounding box center [1007, 135] width 170 height 38
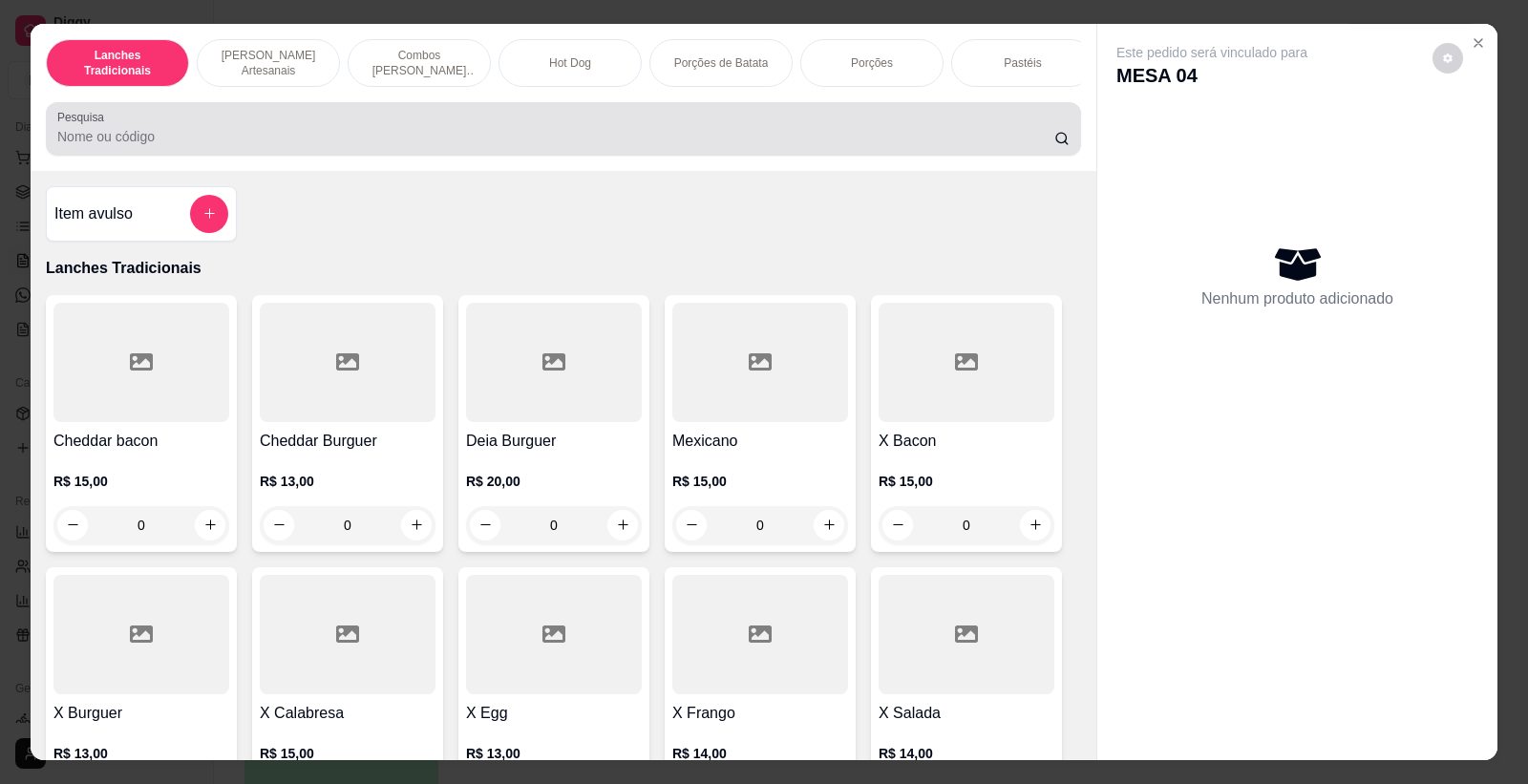
click at [105, 137] on div at bounding box center [564, 129] width 1012 height 38
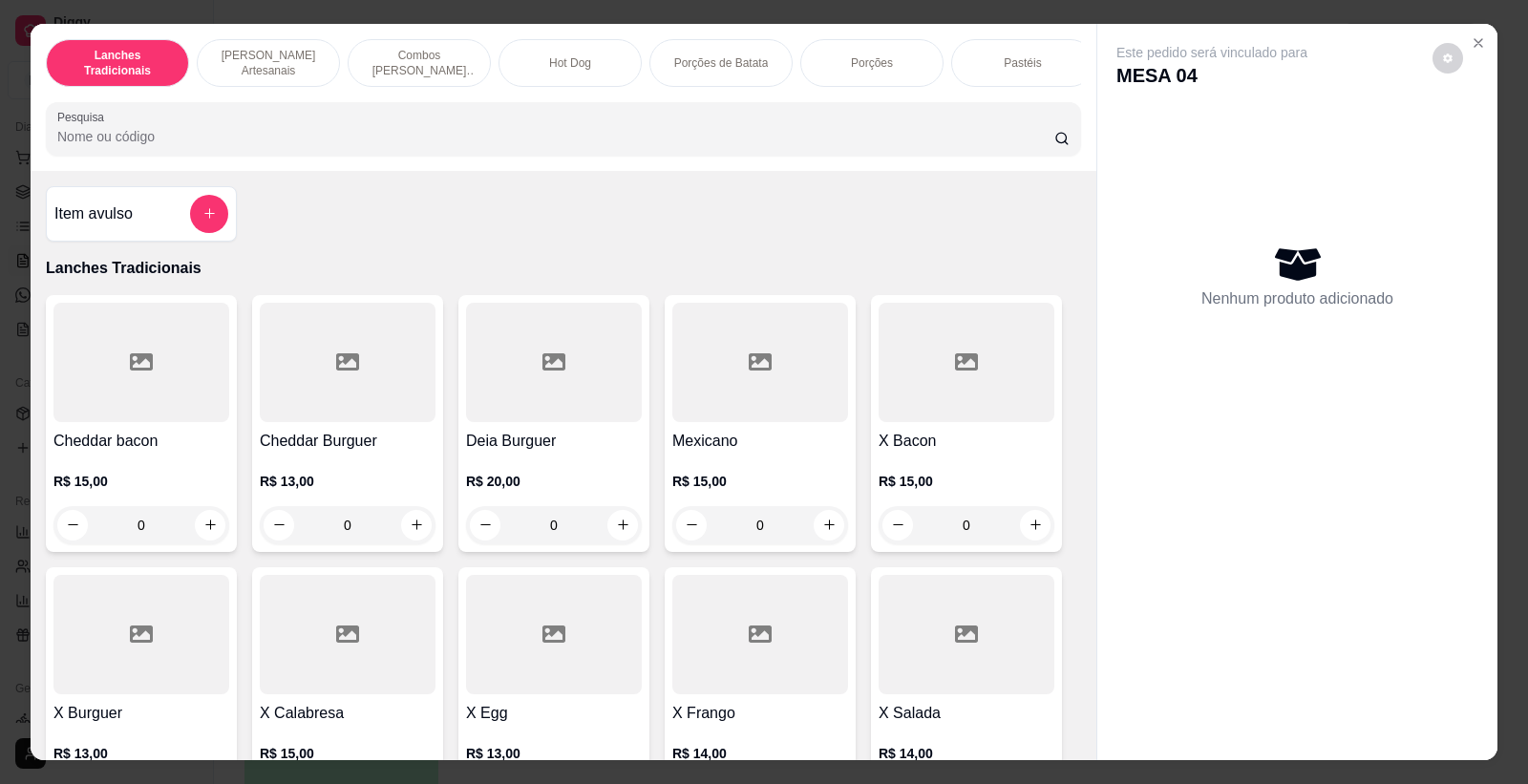
click at [233, 143] on input "Pesquisa" at bounding box center [556, 137] width 997 height 20
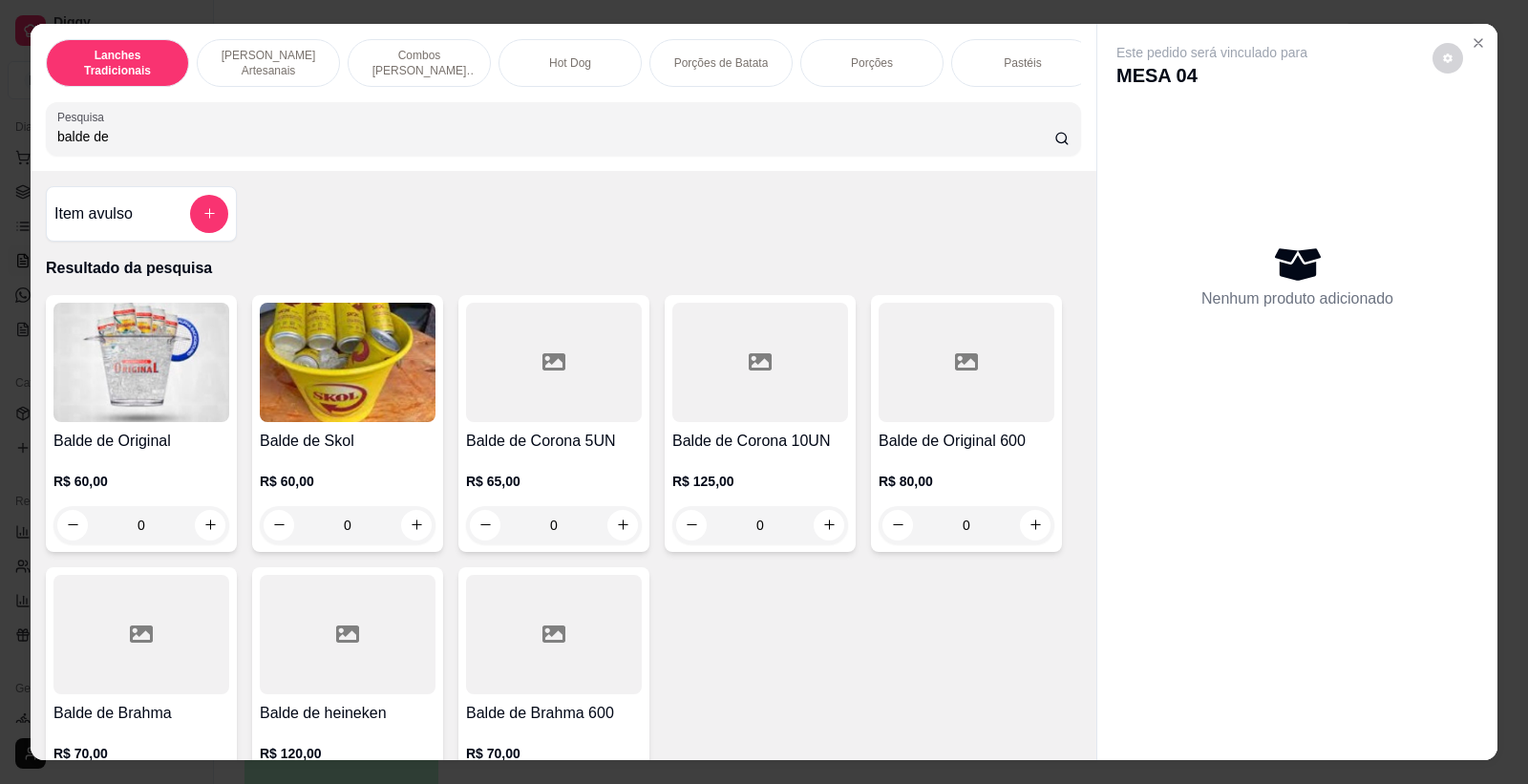
type input "balde de"
click at [125, 377] on img at bounding box center [141, 362] width 176 height 119
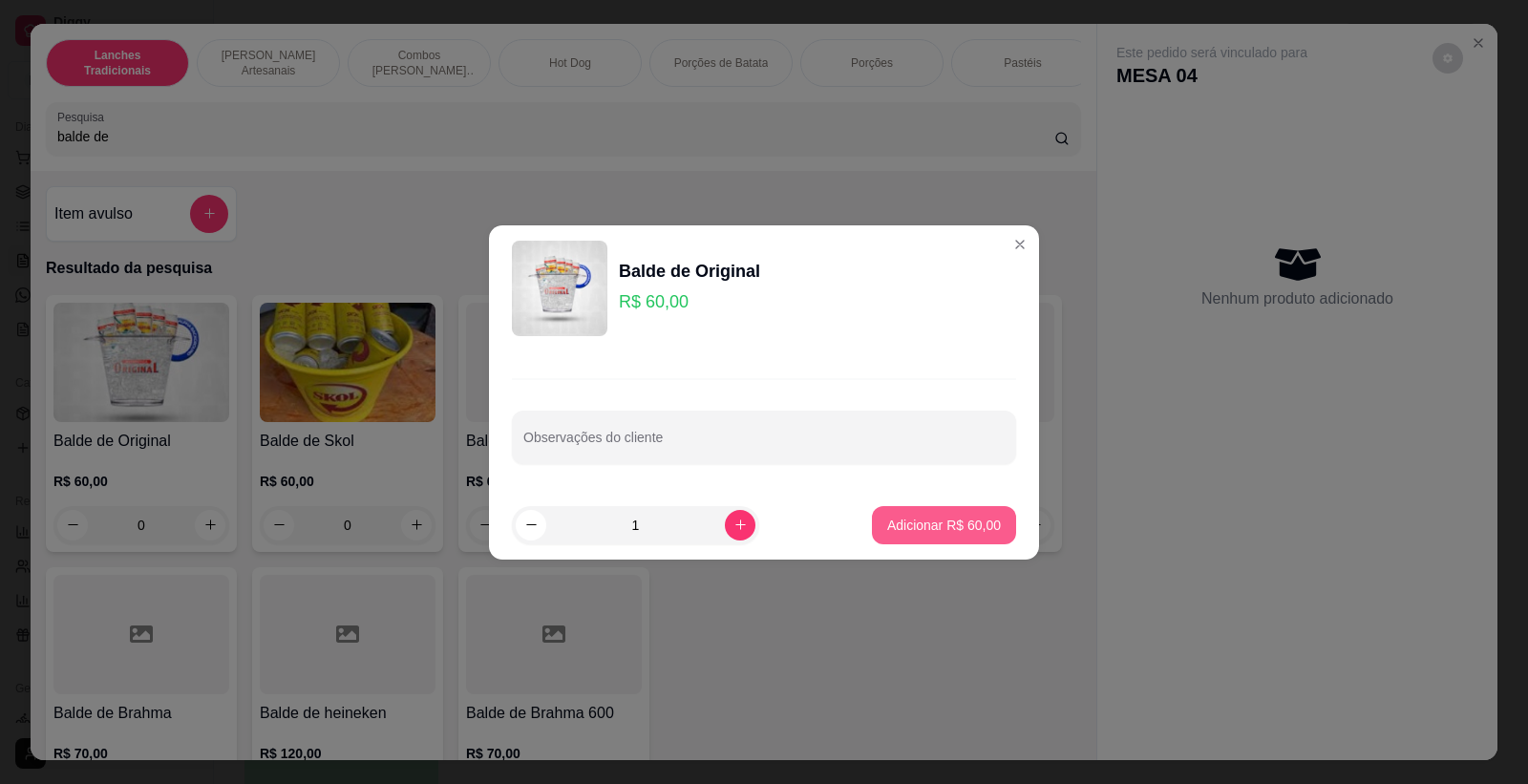
click at [964, 517] on p "Adicionar R$ 60,00" at bounding box center [944, 526] width 114 height 20
type input "1"
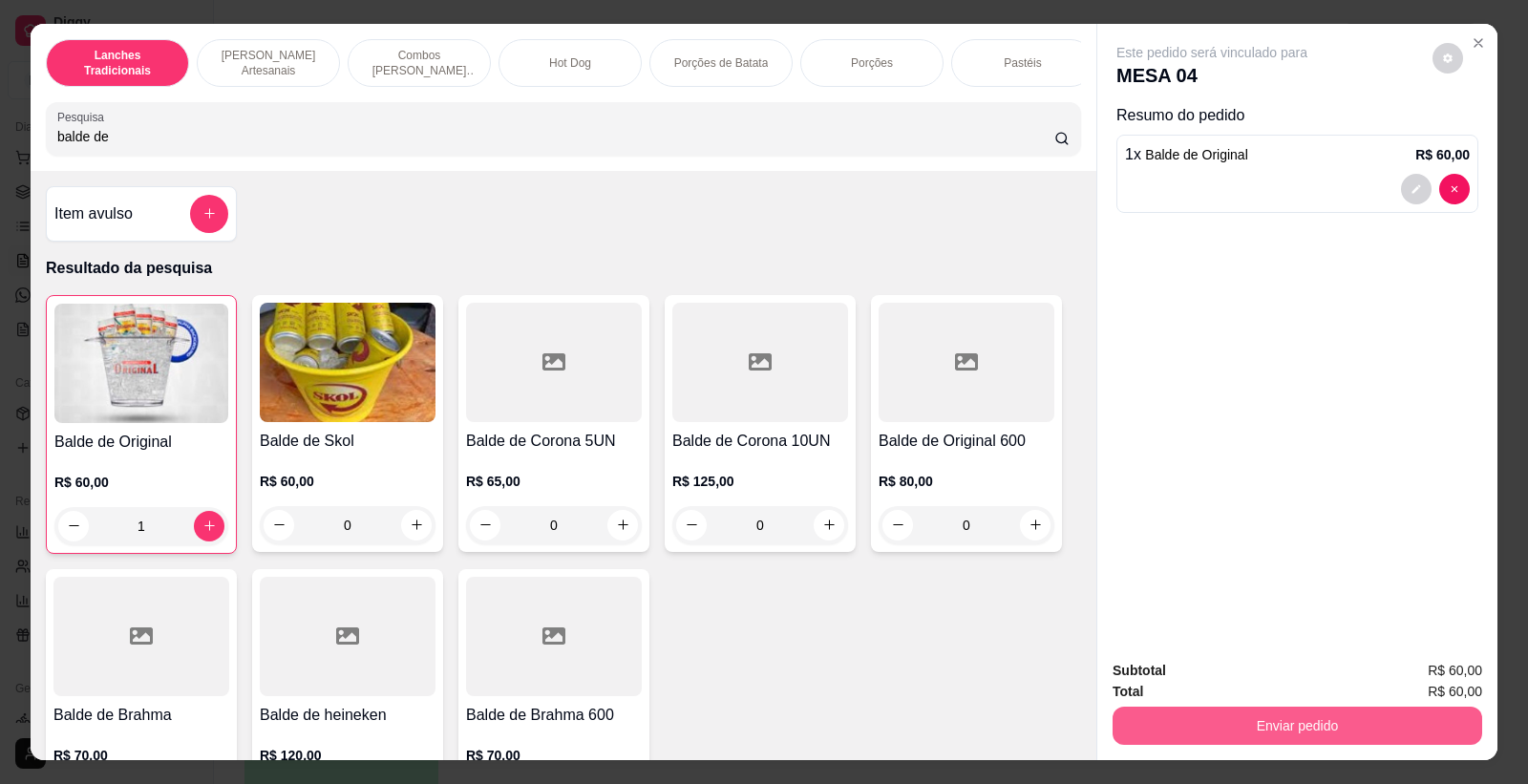
click at [1313, 726] on button "Enviar pedido" at bounding box center [1297, 725] width 370 height 38
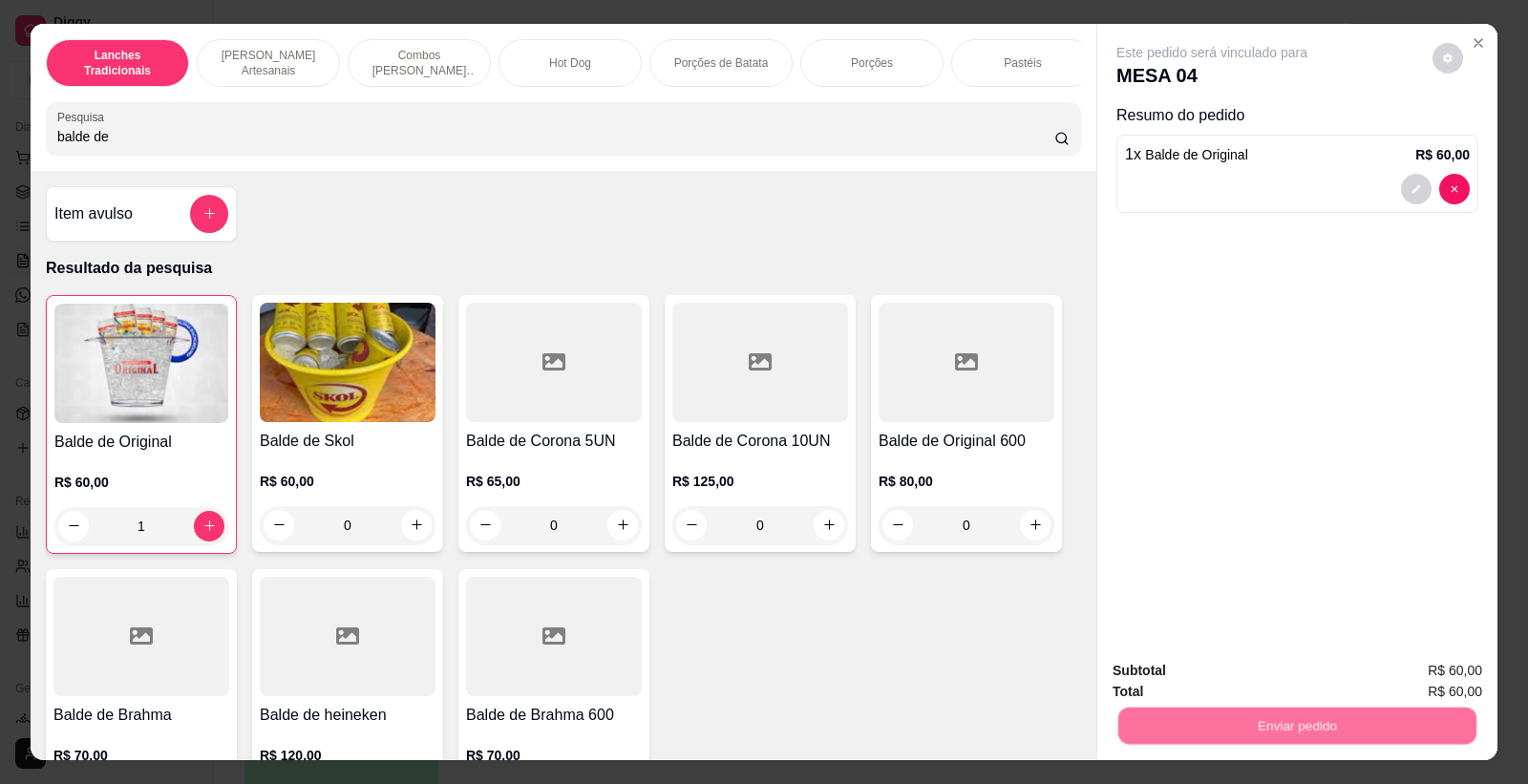
click at [1234, 680] on button "Não registrar e enviar pedido" at bounding box center [1234, 680] width 199 height 36
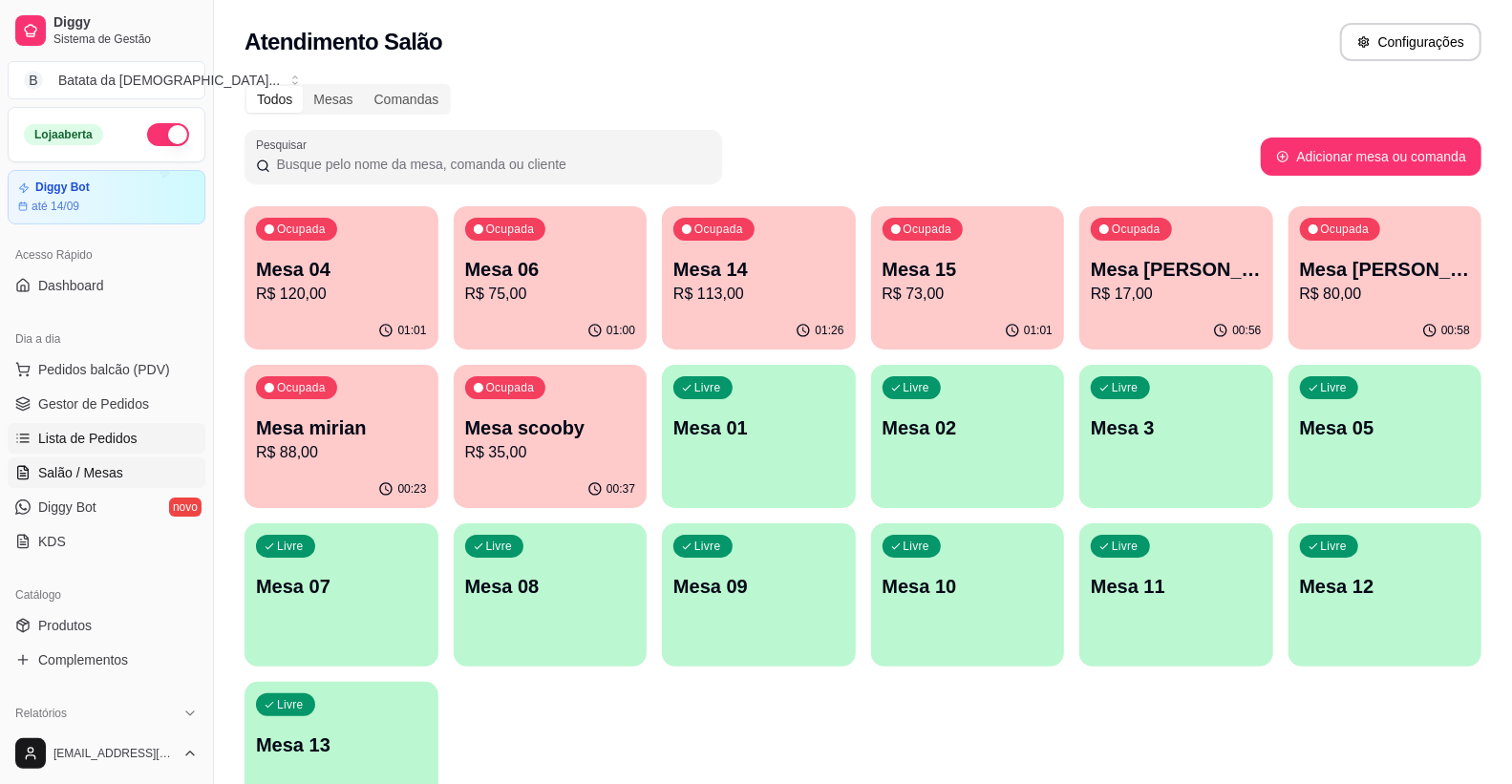
click at [81, 423] on link "Lista de Pedidos" at bounding box center [106, 438] width 198 height 30
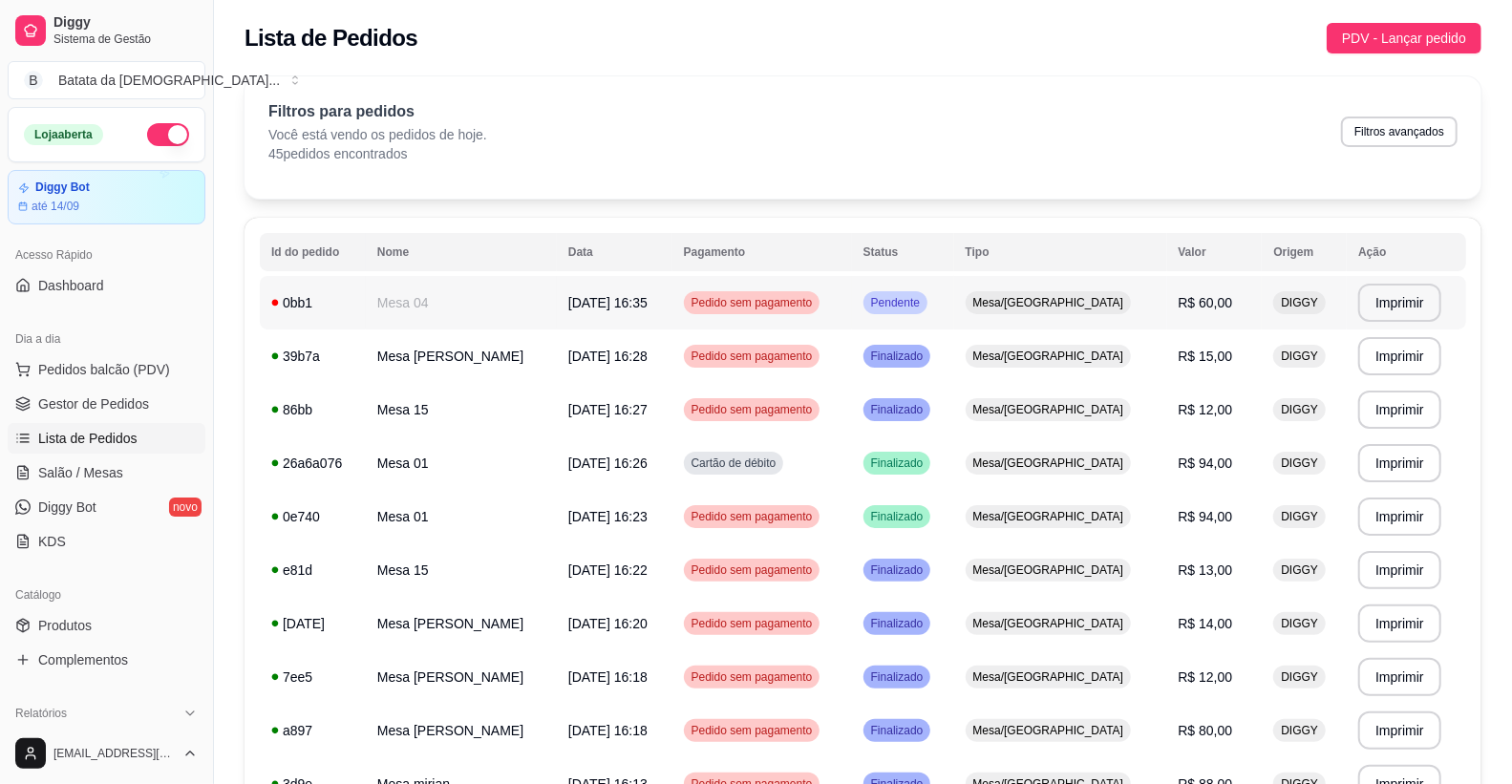
click at [808, 292] on div "Pedido sem pagamento" at bounding box center [752, 303] width 137 height 23
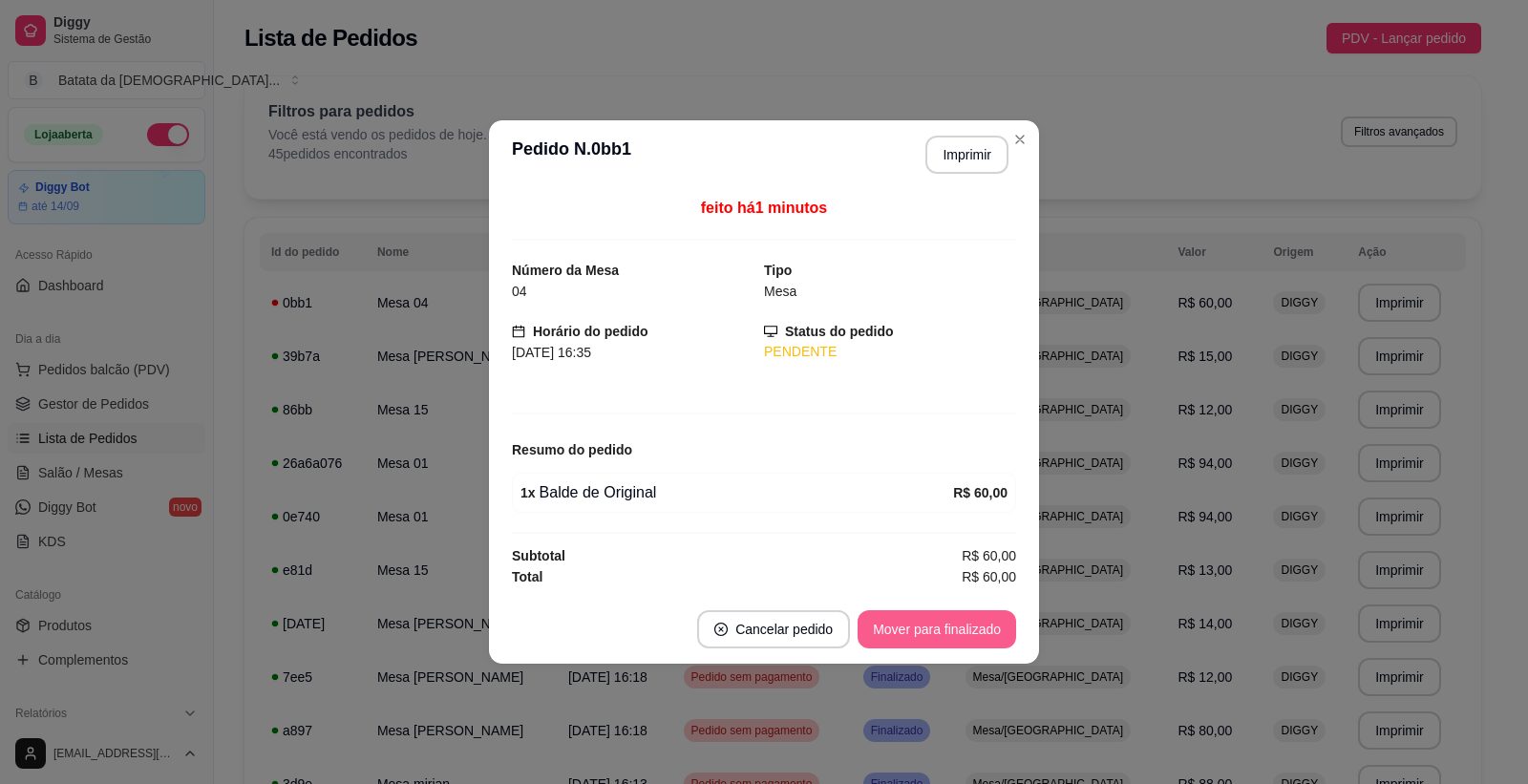
click at [946, 618] on button "Mover para finalizado" at bounding box center [936, 629] width 159 height 38
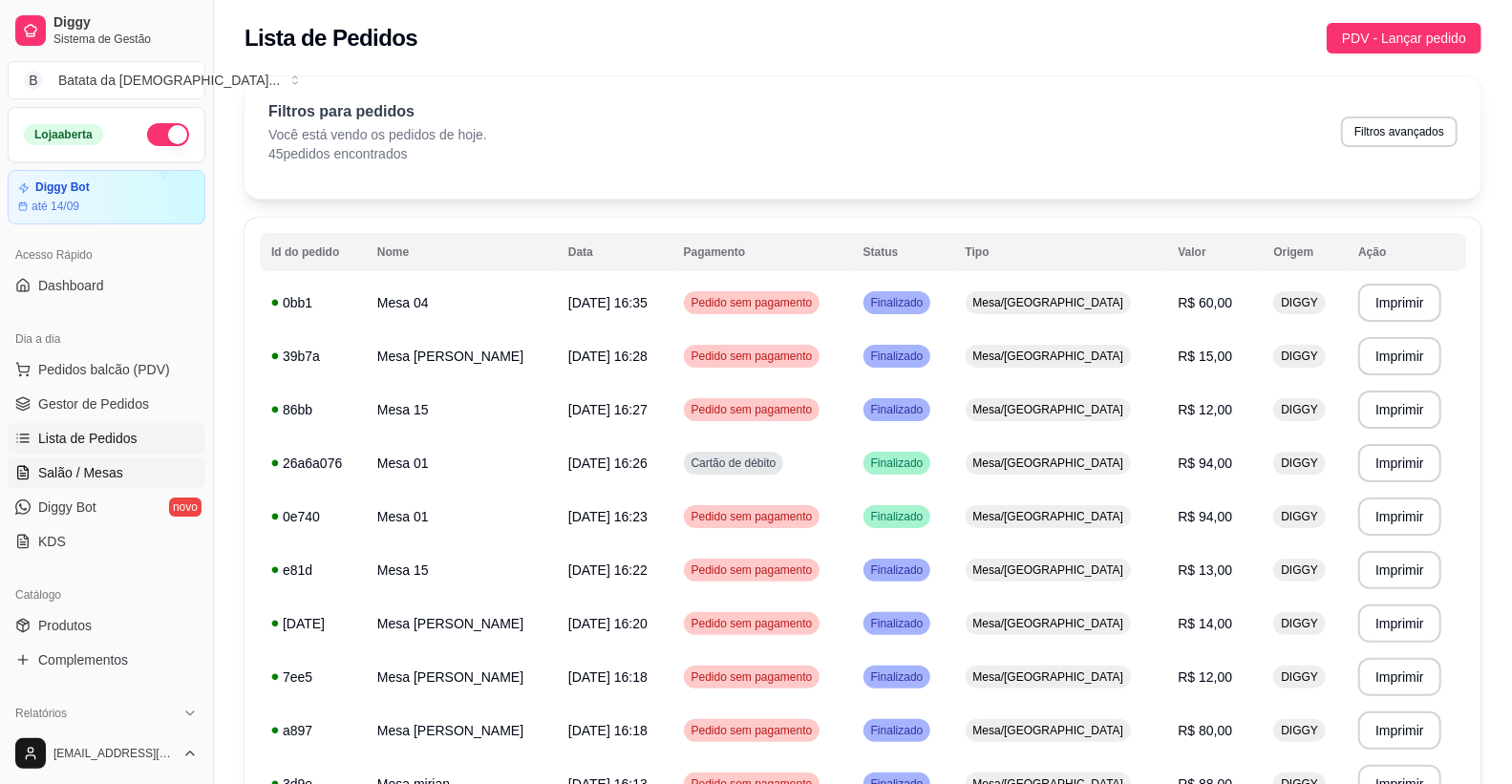
click at [124, 471] on link "Salão / Mesas" at bounding box center [106, 472] width 198 height 30
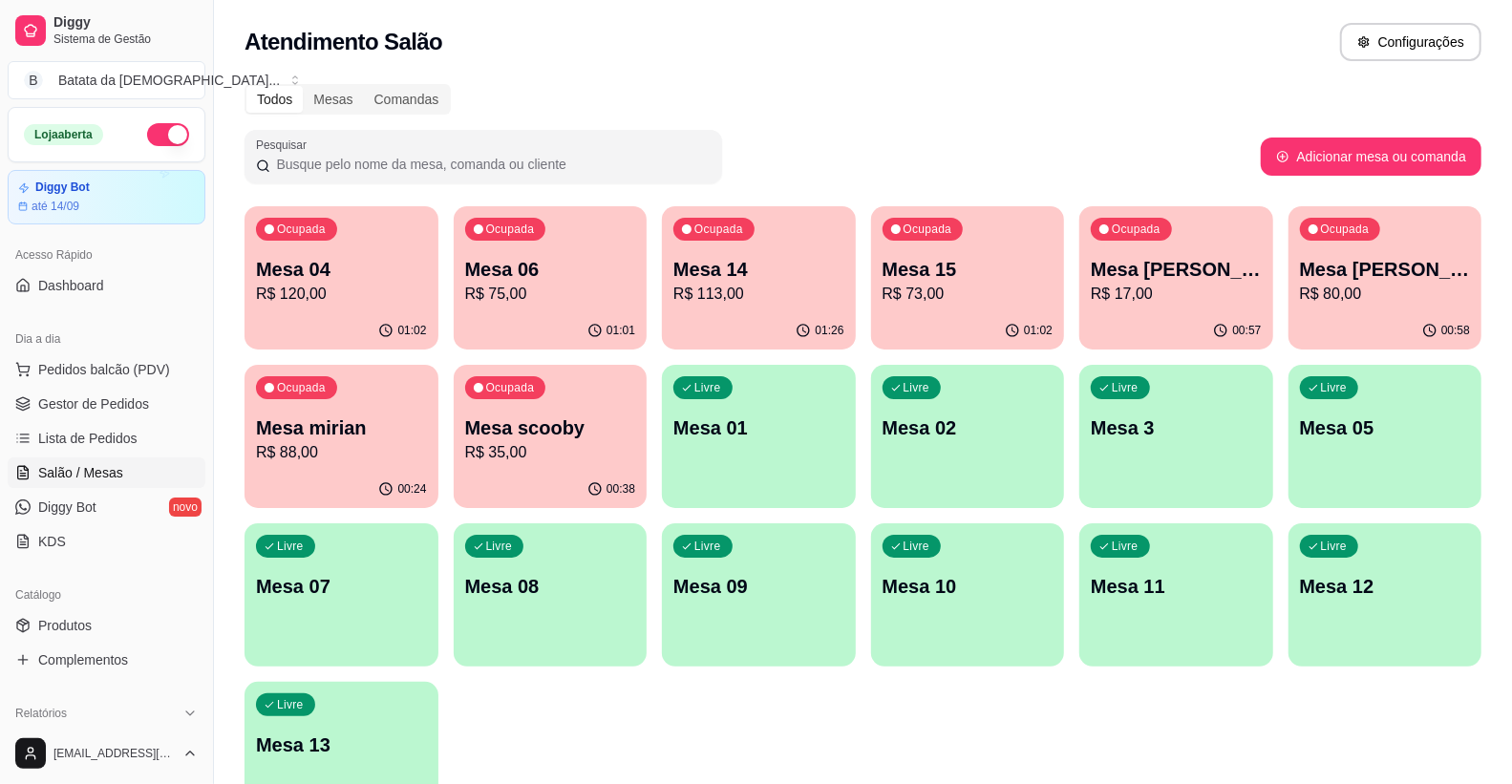
click at [634, 271] on div "Ocupada Mesa 06 R$ 75,00" at bounding box center [550, 259] width 194 height 106
click at [369, 300] on p "R$ 120,00" at bounding box center [340, 294] width 171 height 23
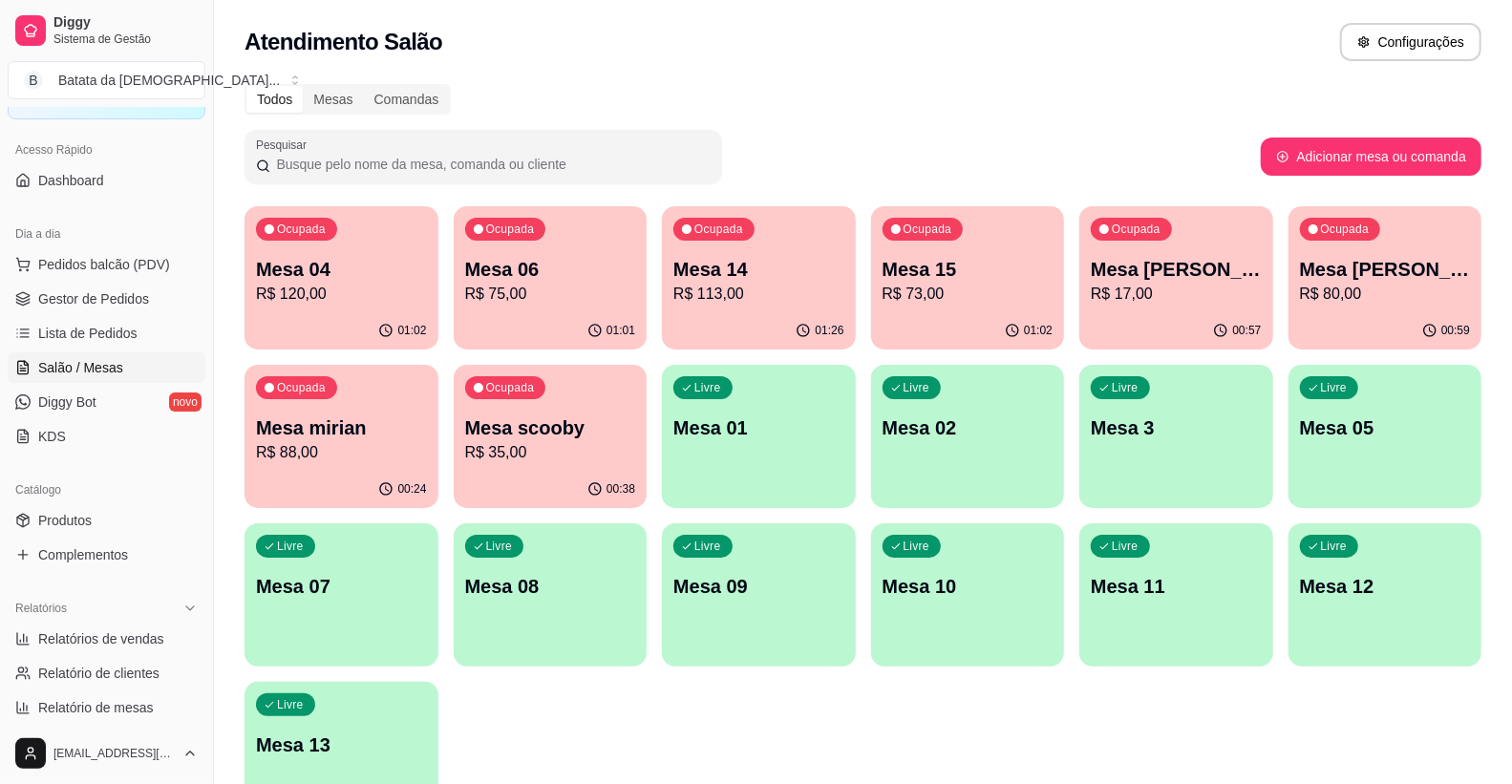
scroll to position [106, 0]
click at [69, 398] on span "Diggy Bot" at bounding box center [67, 402] width 59 height 20
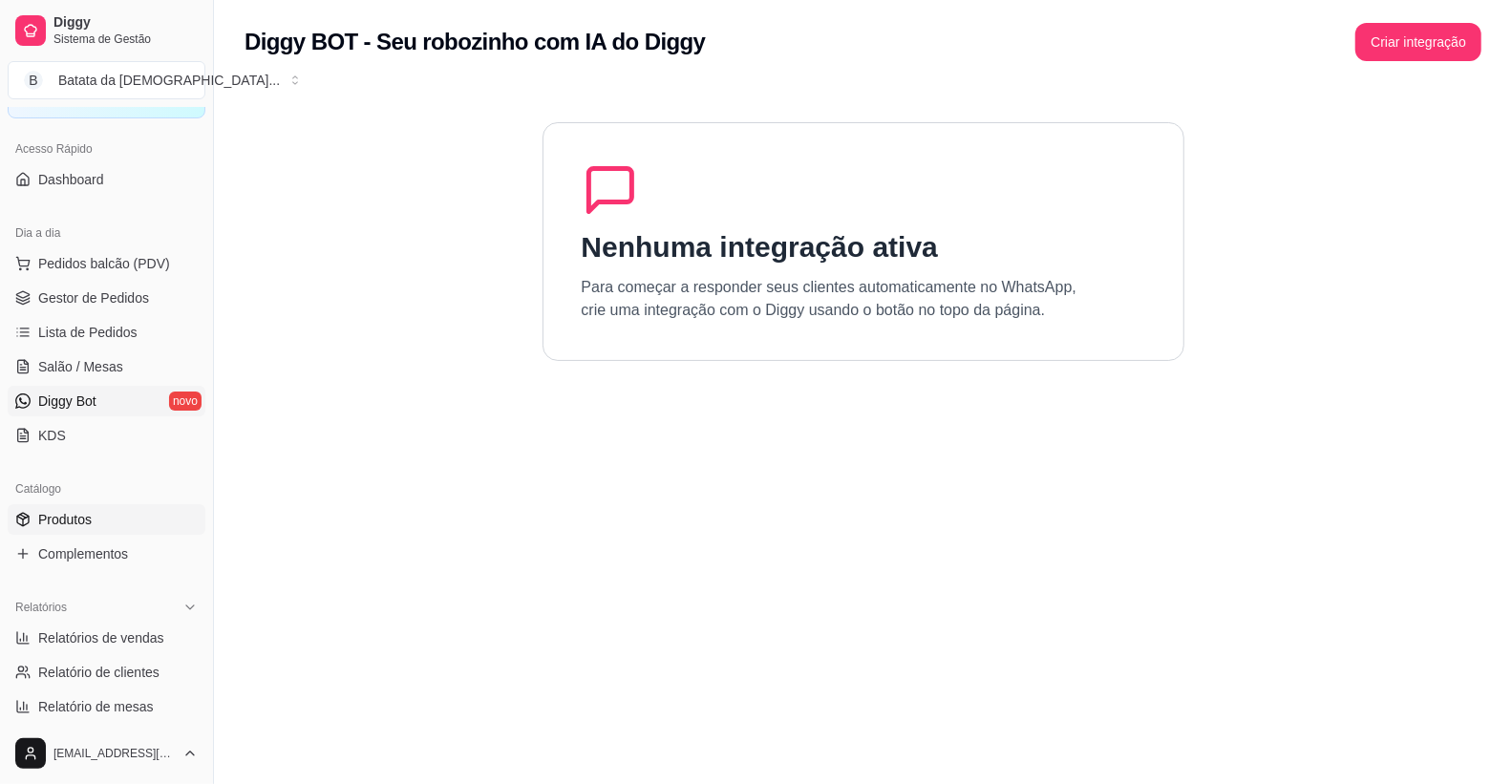
click at [111, 520] on link "Produtos" at bounding box center [106, 519] width 198 height 30
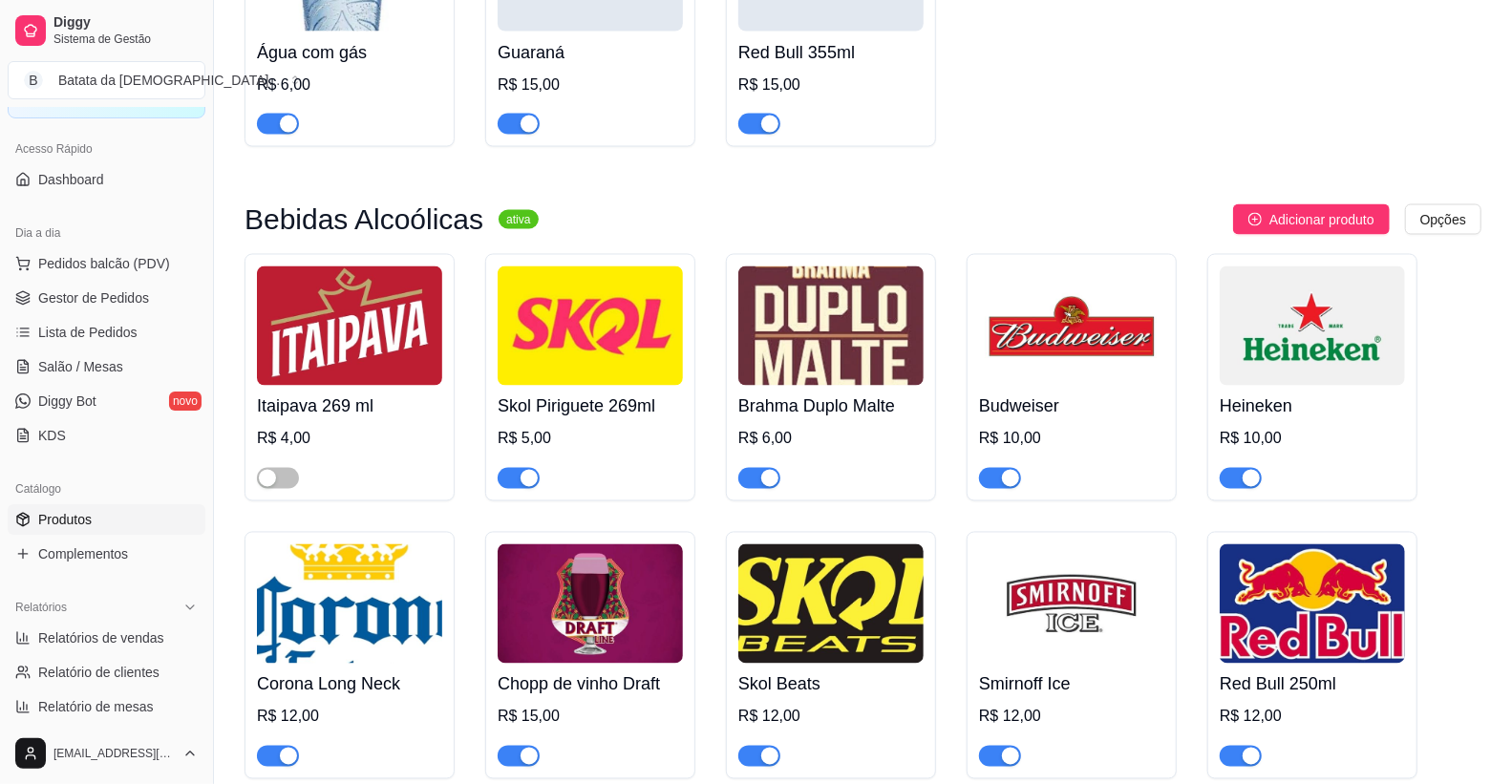
scroll to position [6472, 0]
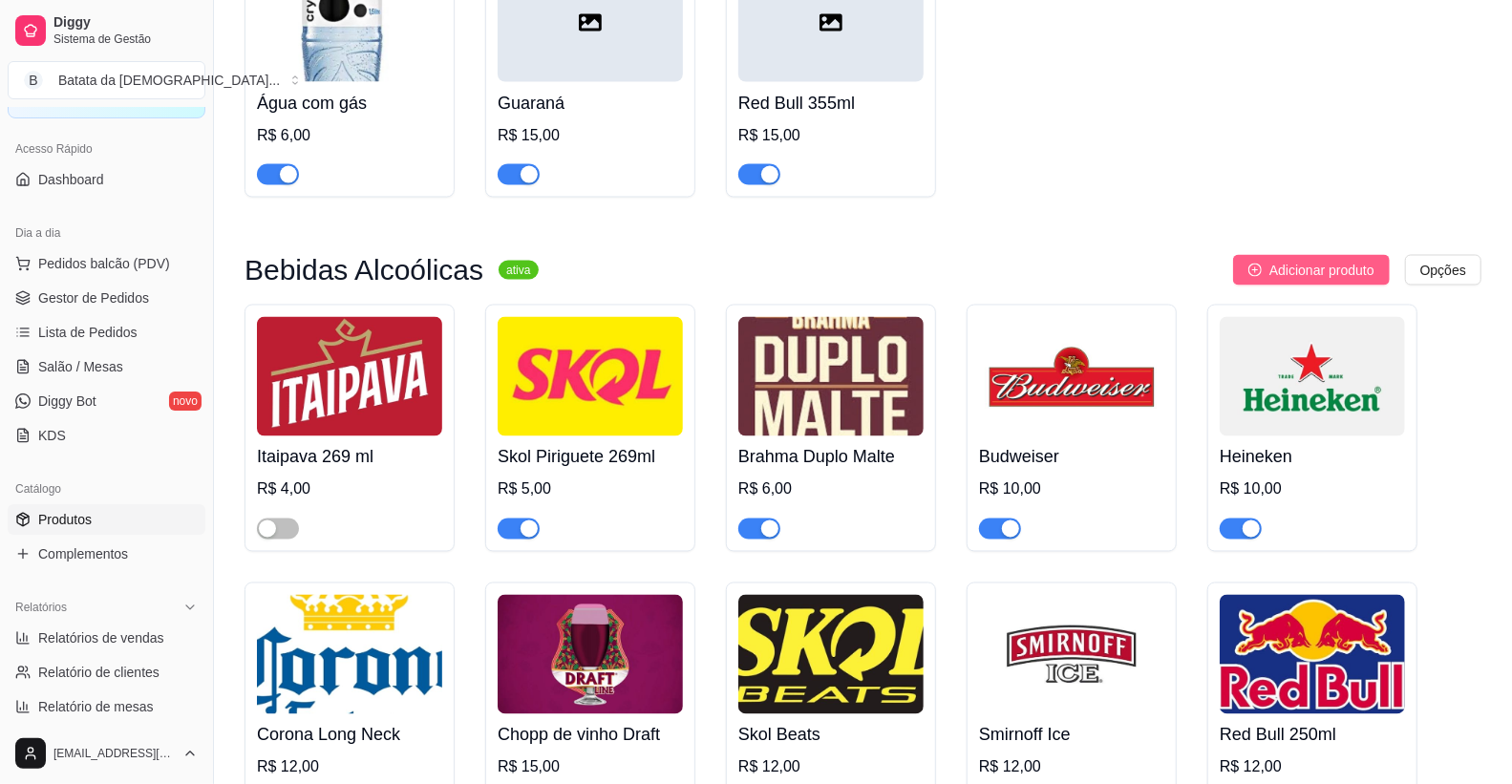
click at [1329, 259] on span "Adicionar produto" at bounding box center [1323, 270] width 105 height 21
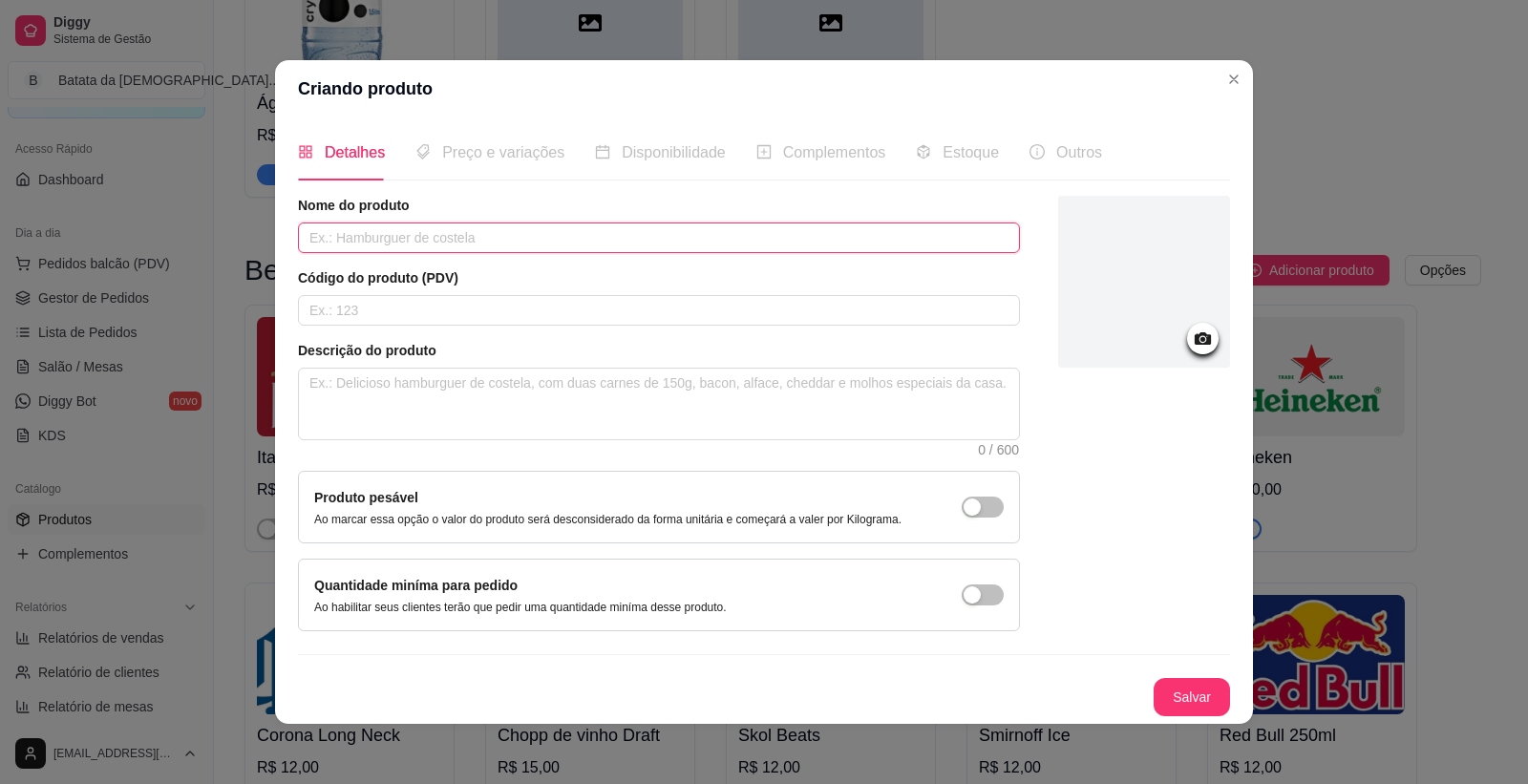
click at [688, 223] on input "text" at bounding box center [659, 237] width 722 height 30
type input "c"
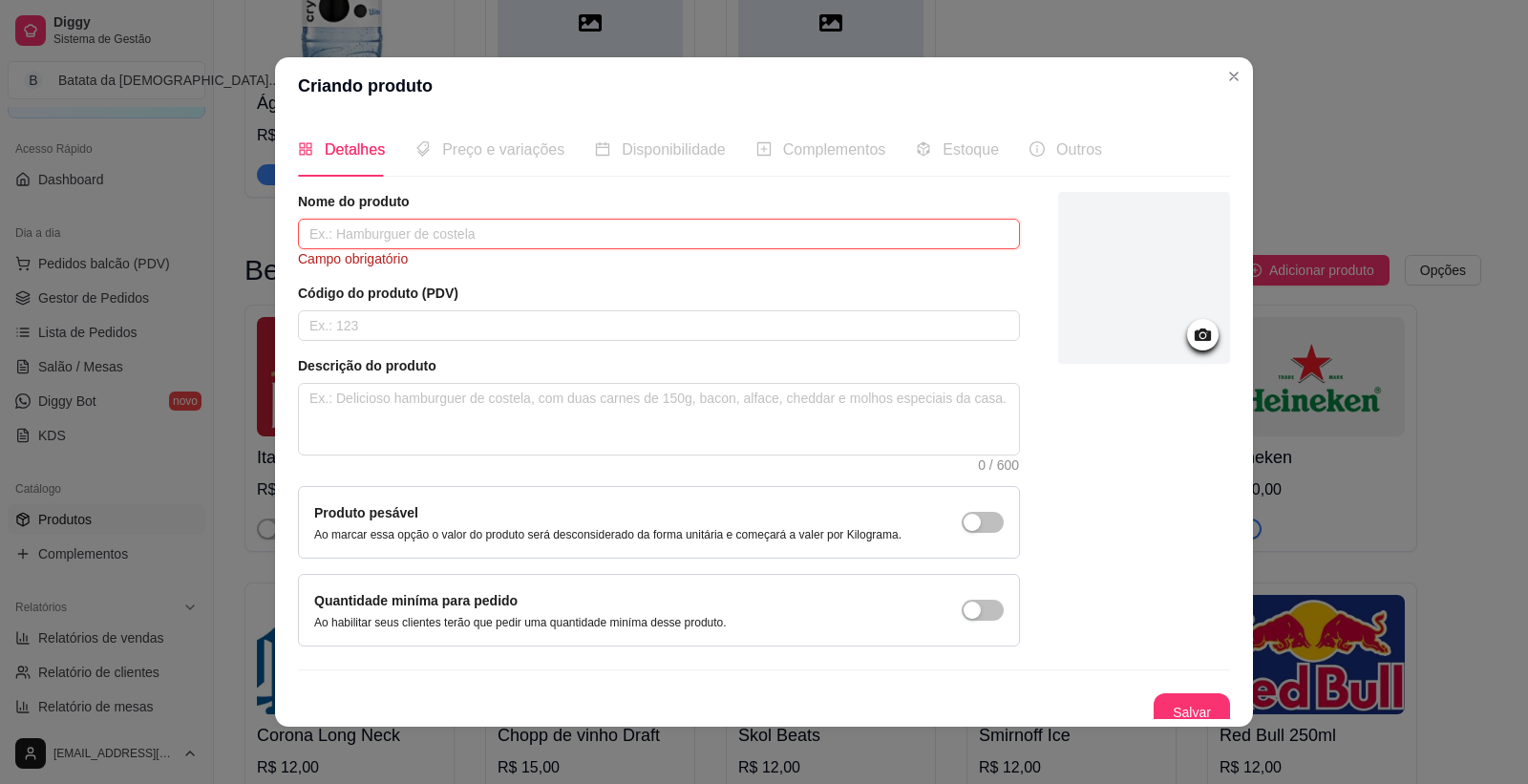
type input "C"
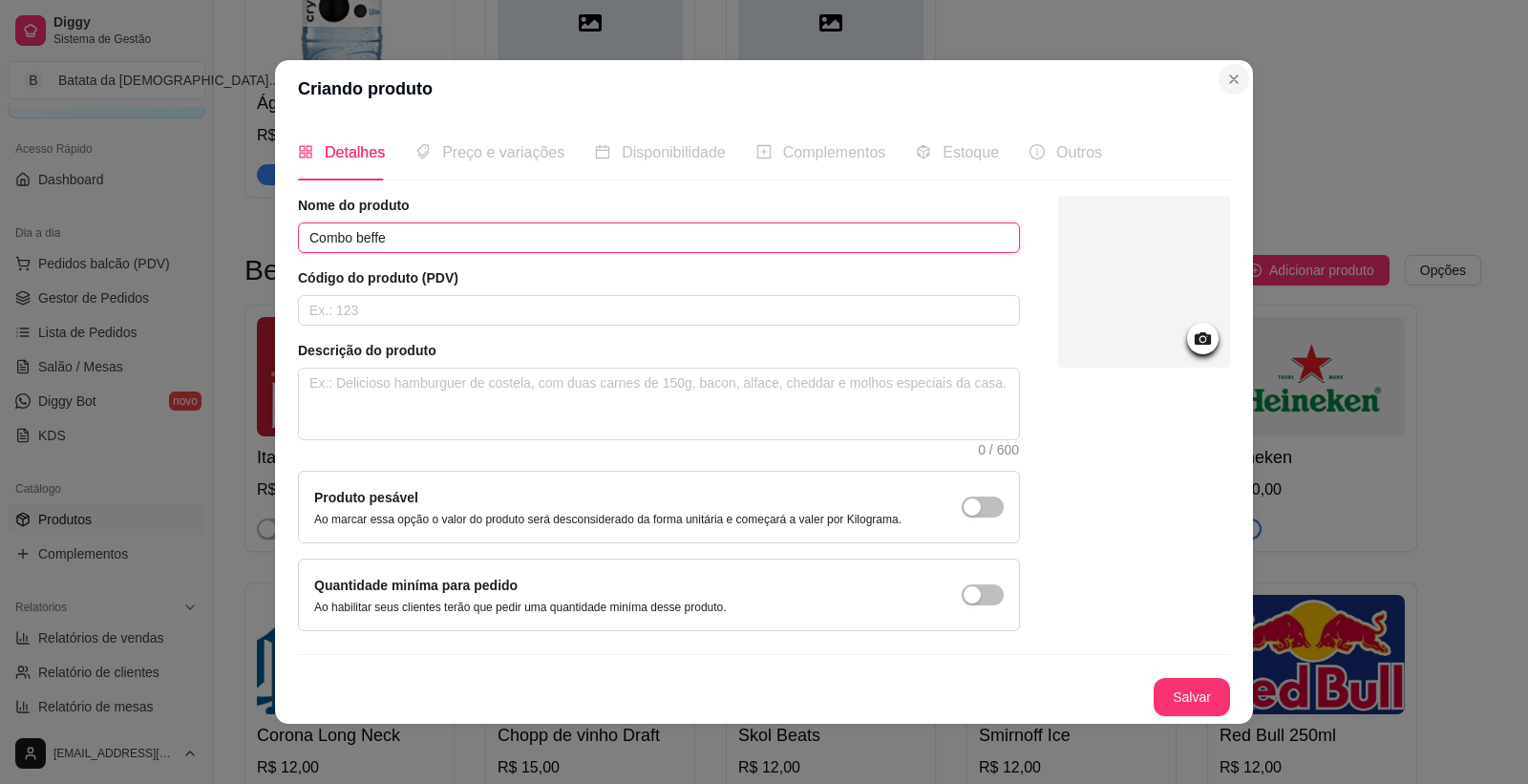
type input "Combo beffe"
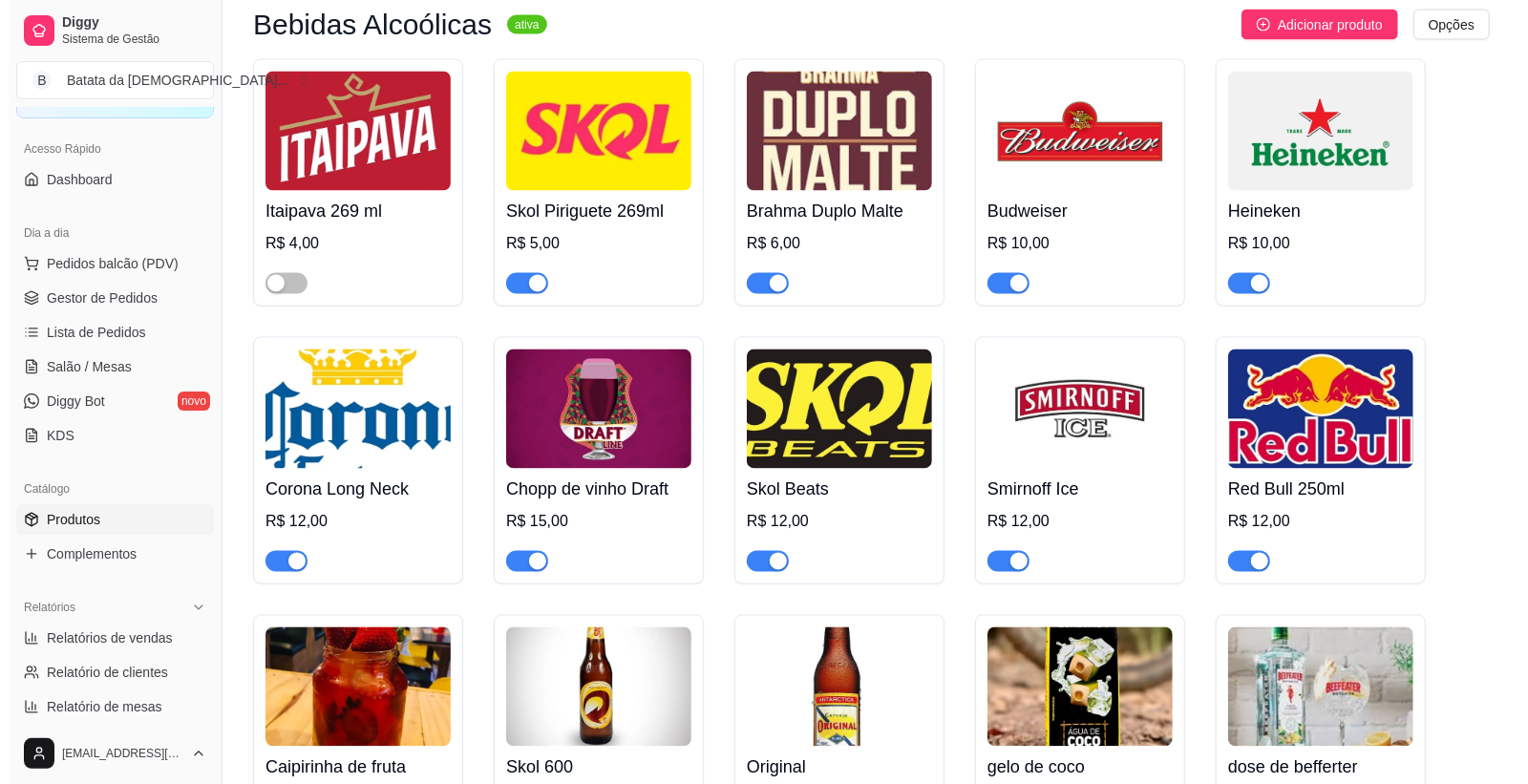
scroll to position [6684, 0]
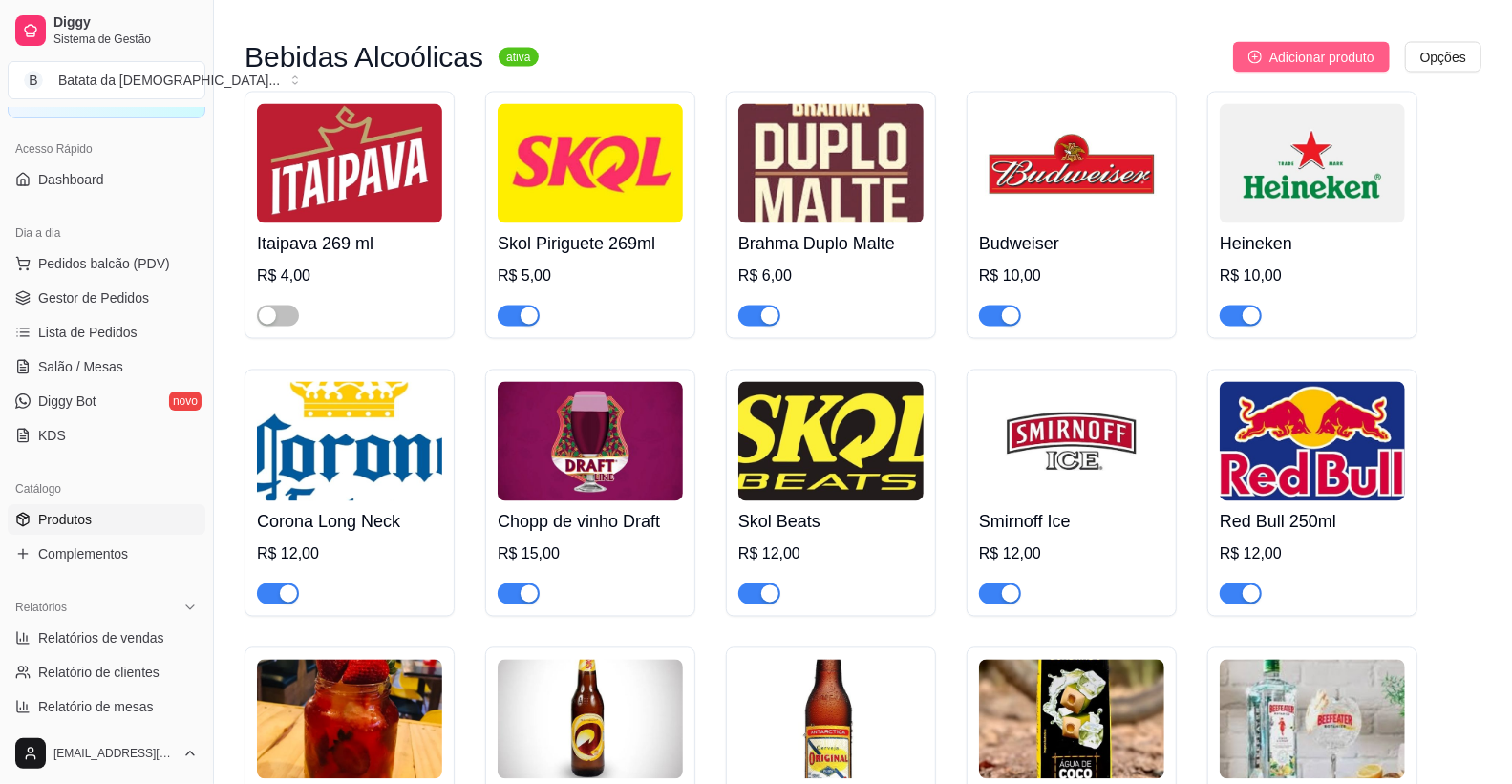
click at [1277, 59] on span "Adicionar produto" at bounding box center [1323, 58] width 105 height 21
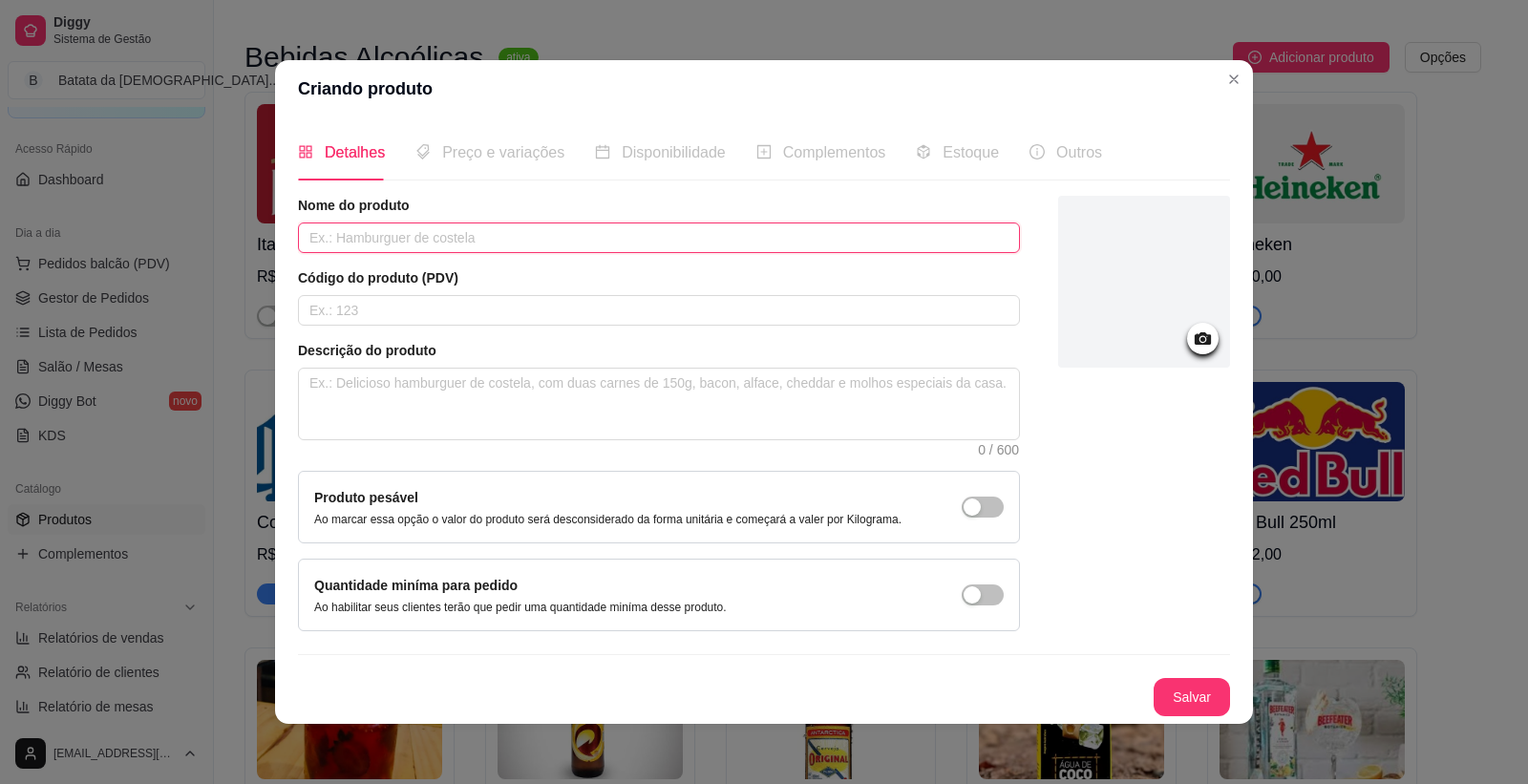
click at [540, 243] on input "text" at bounding box center [659, 237] width 722 height 30
type input "combo beffeater"
click at [1167, 705] on button "Salvar" at bounding box center [1192, 696] width 74 height 37
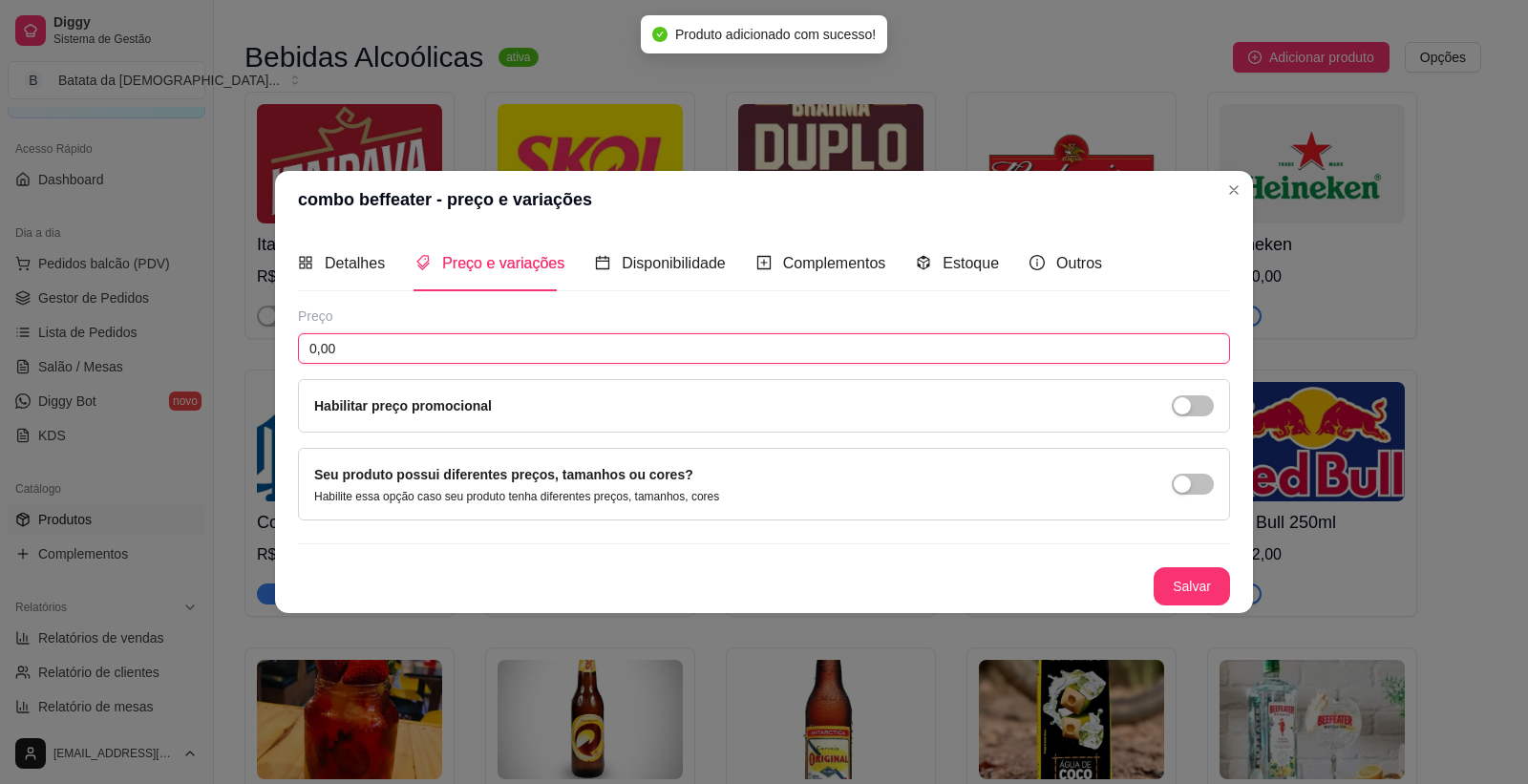
click at [575, 363] on input "0,00" at bounding box center [764, 348] width 932 height 30
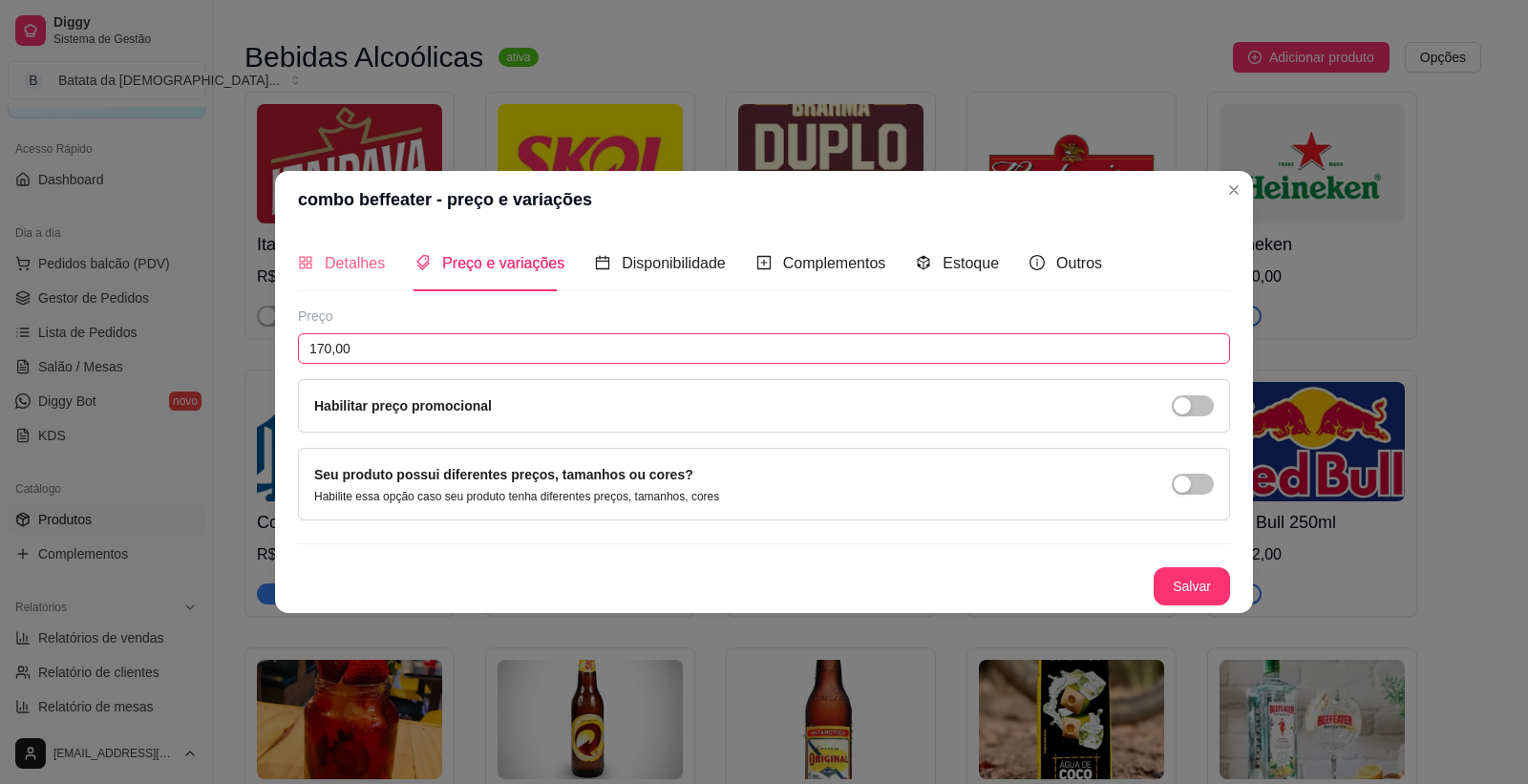
type input "170,00"
click at [358, 255] on span "Detalhes" at bounding box center [355, 262] width 60 height 17
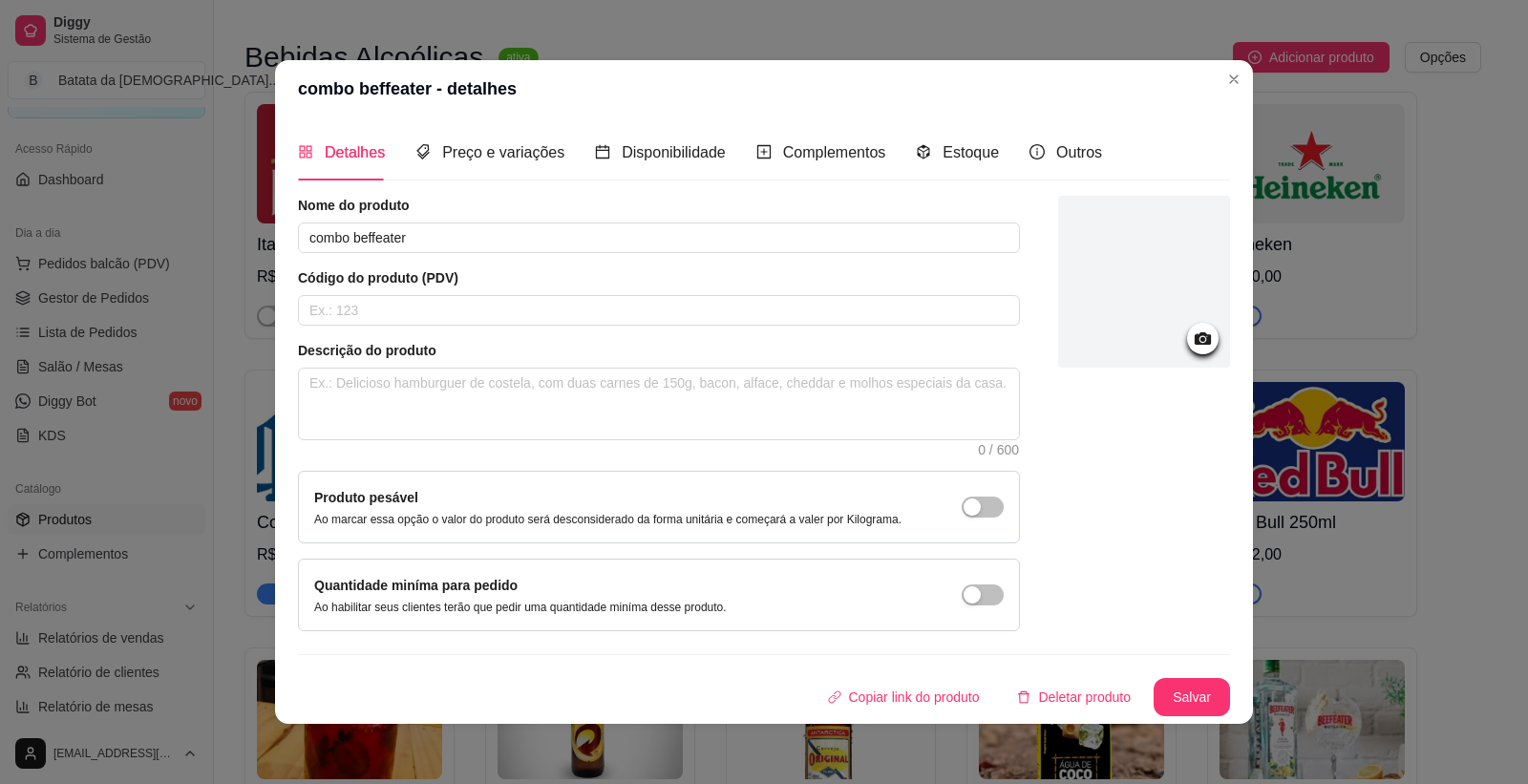
scroll to position [1, 0]
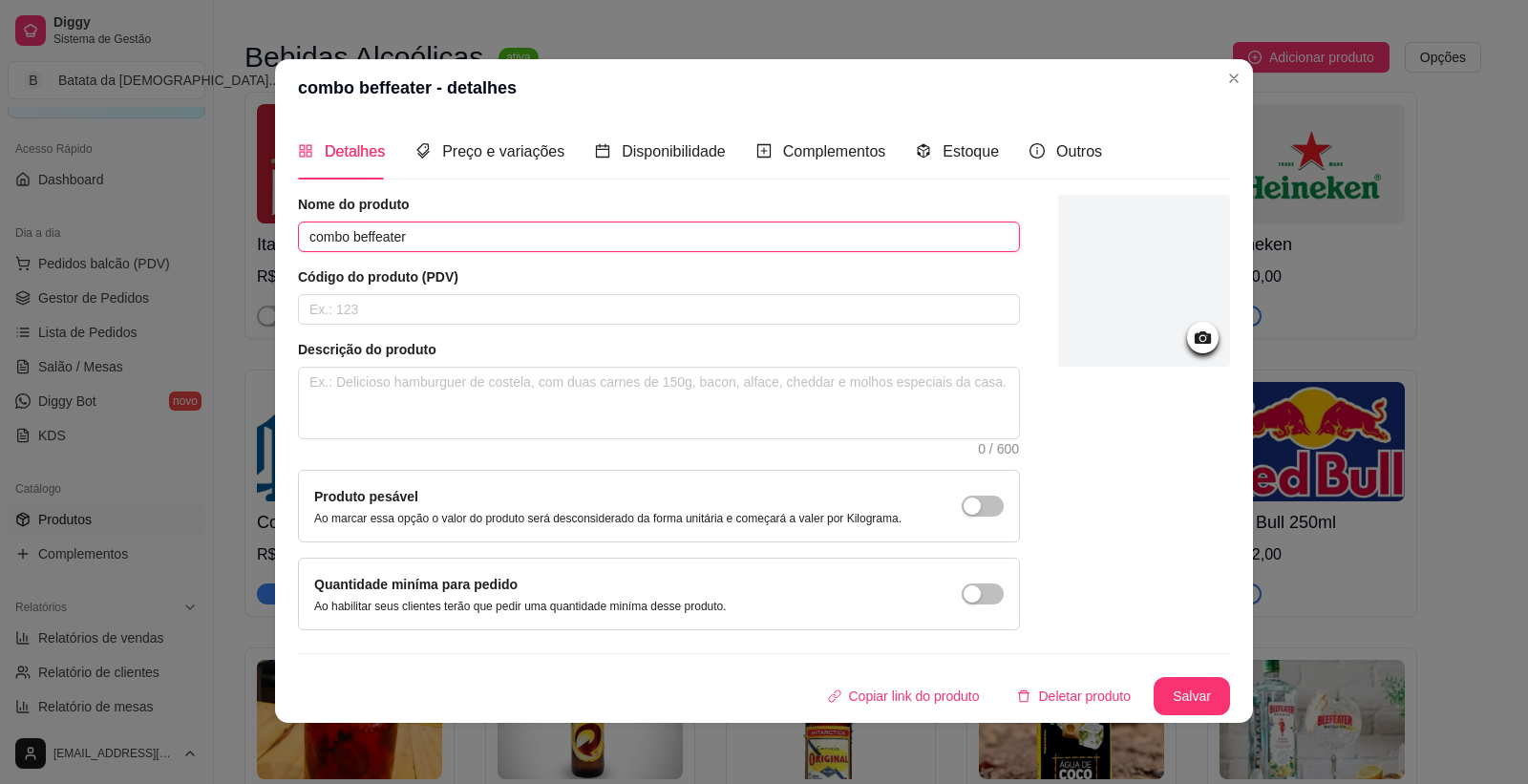
click at [305, 233] on input "combo beffeater" at bounding box center [659, 236] width 722 height 30
click at [356, 239] on input "Combo beffeater" at bounding box center [659, 236] width 722 height 30
type input "Combo Beffeater"
click at [1179, 692] on button "Salvar" at bounding box center [1192, 695] width 76 height 38
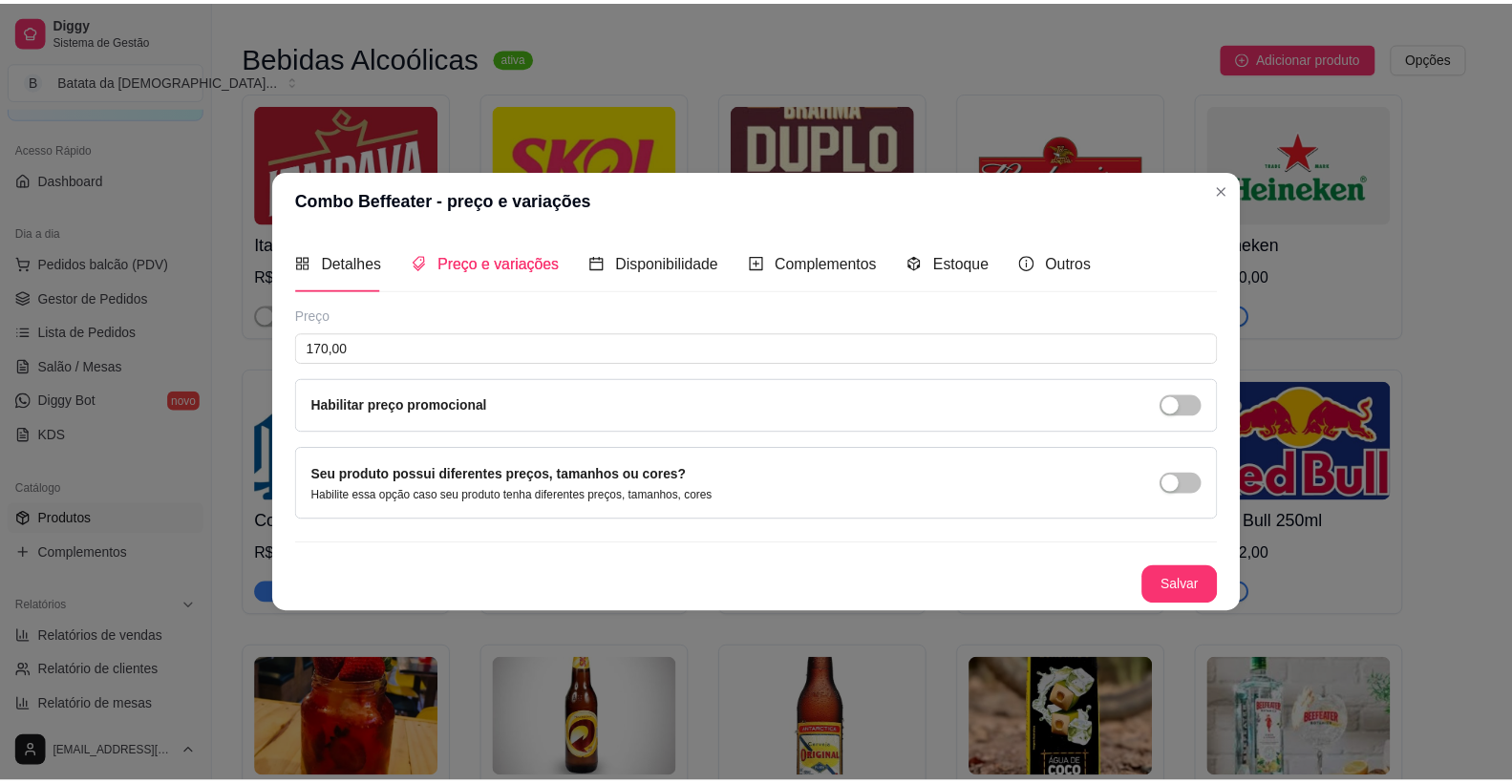
scroll to position [0, 0]
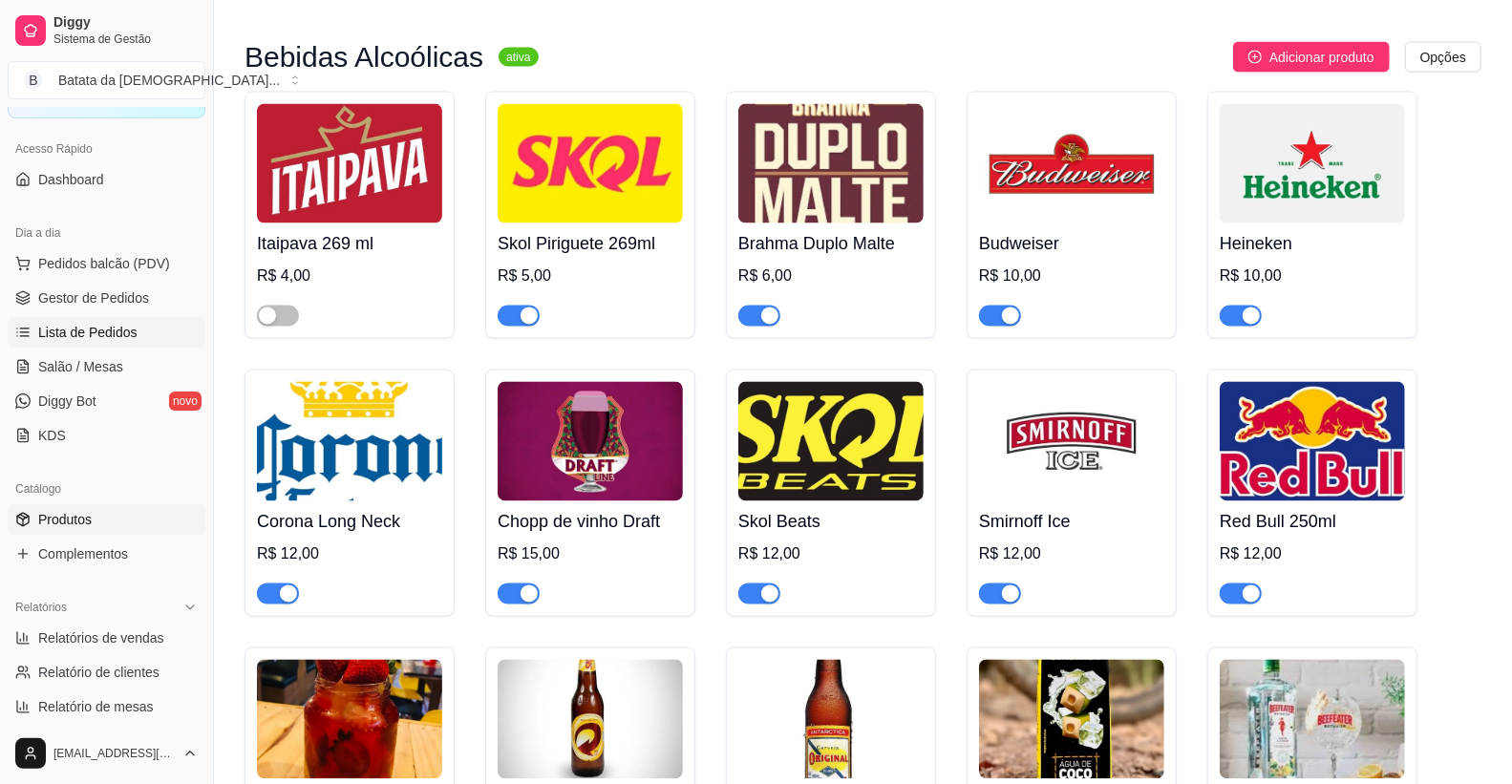
click at [59, 329] on span "Lista de Pedidos" at bounding box center [88, 333] width 99 height 20
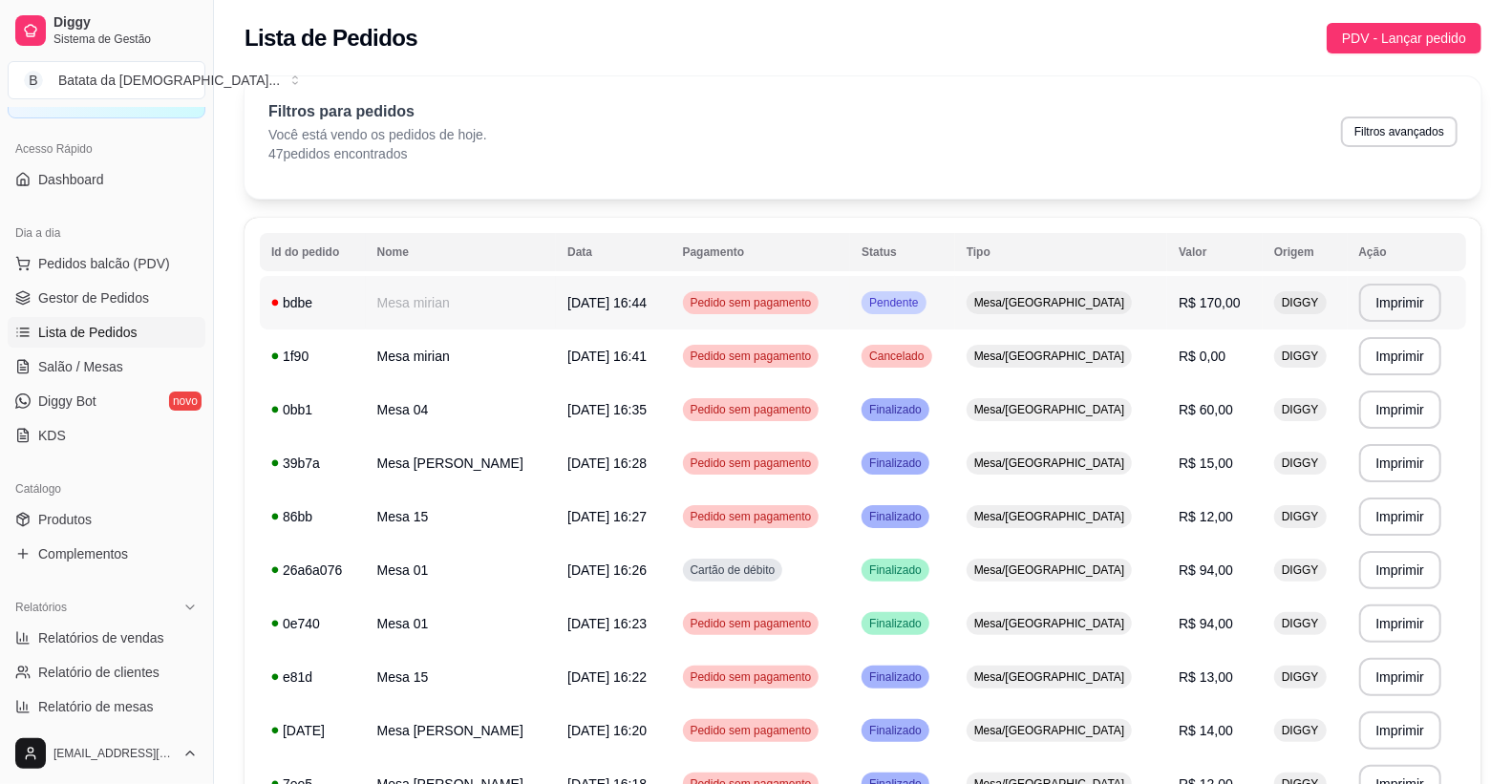
click at [465, 300] on td "Mesa mirian" at bounding box center [461, 302] width 191 height 54
click at [441, 373] on td "Mesa mirian" at bounding box center [461, 356] width 191 height 54
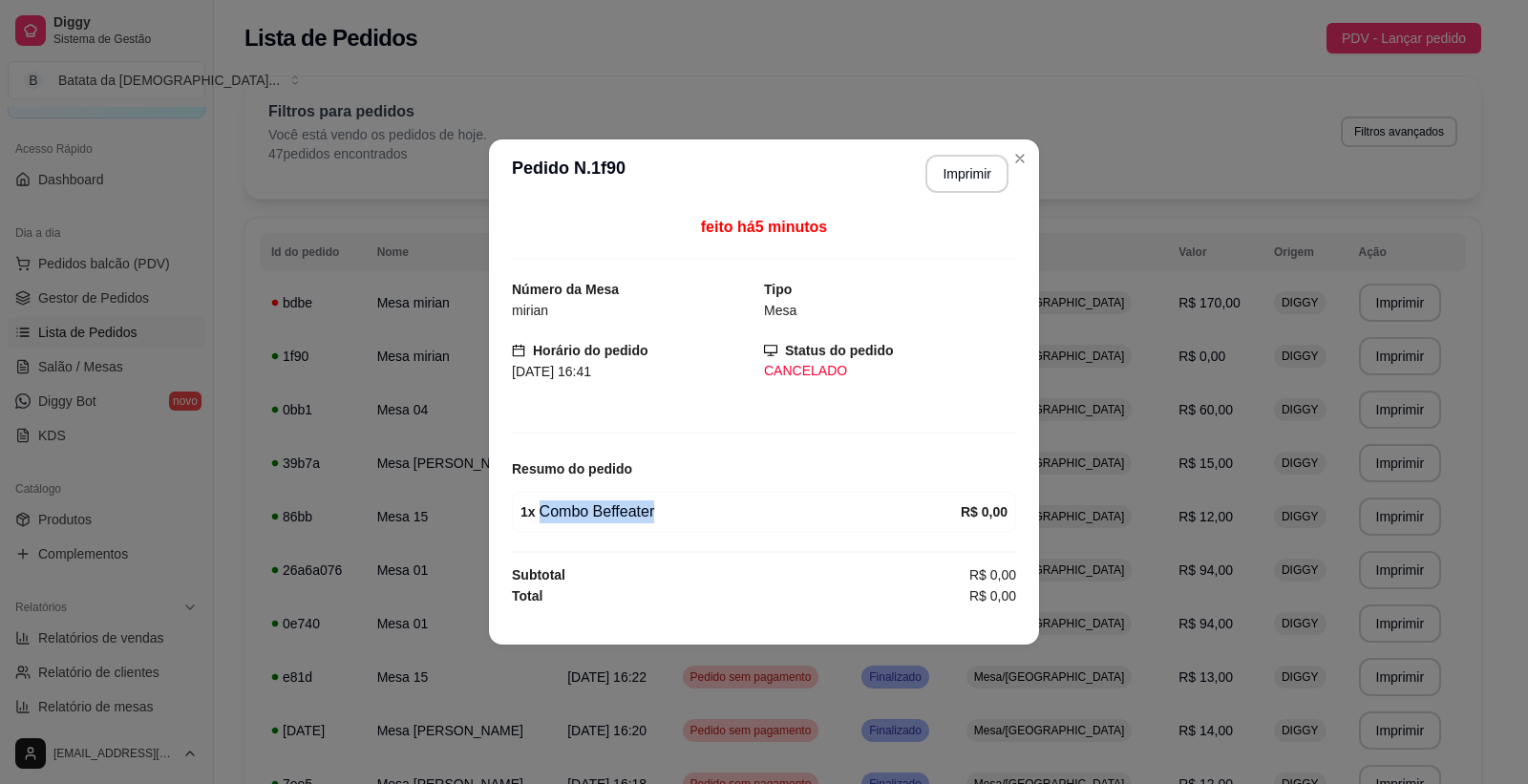
drag, startPoint x: 534, startPoint y: 514, endPoint x: 647, endPoint y: 507, distance: 113.2
click at [647, 507] on div "1 x Combo Beffeater" at bounding box center [740, 512] width 440 height 23
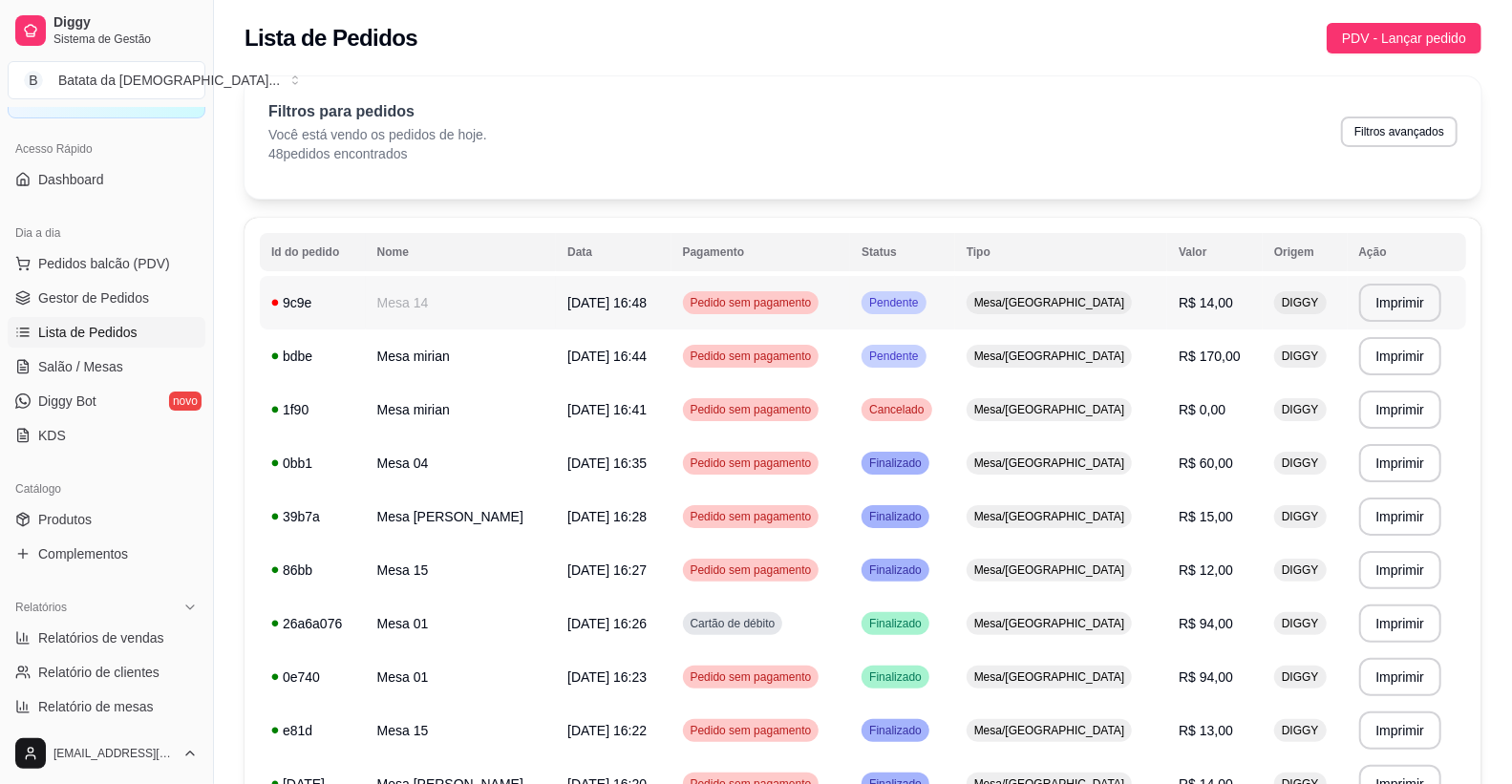
click at [436, 298] on td "Mesa 14" at bounding box center [461, 302] width 191 height 54
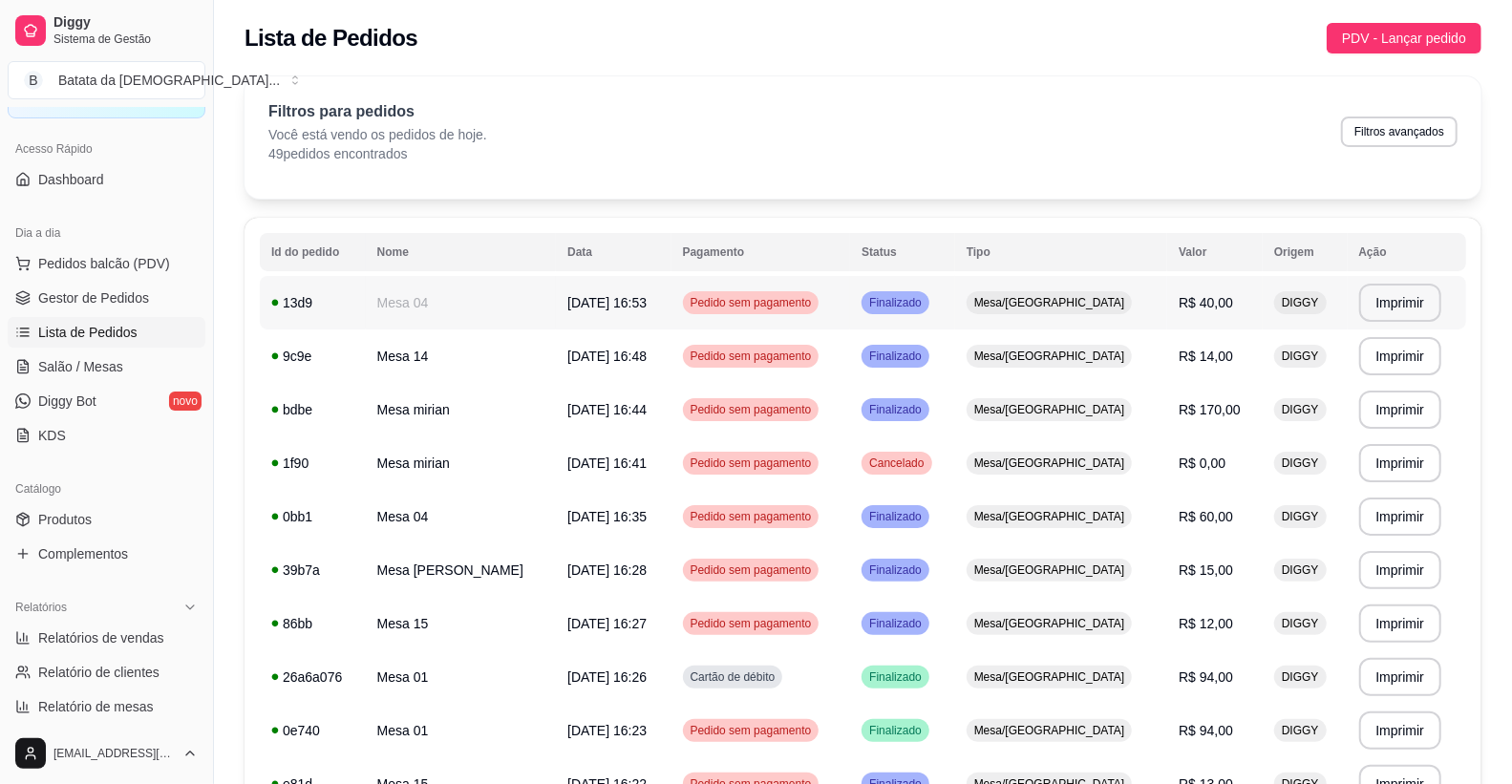
click at [530, 296] on td "Mesa 04" at bounding box center [461, 302] width 191 height 54
